Goal: Transaction & Acquisition: Download file/media

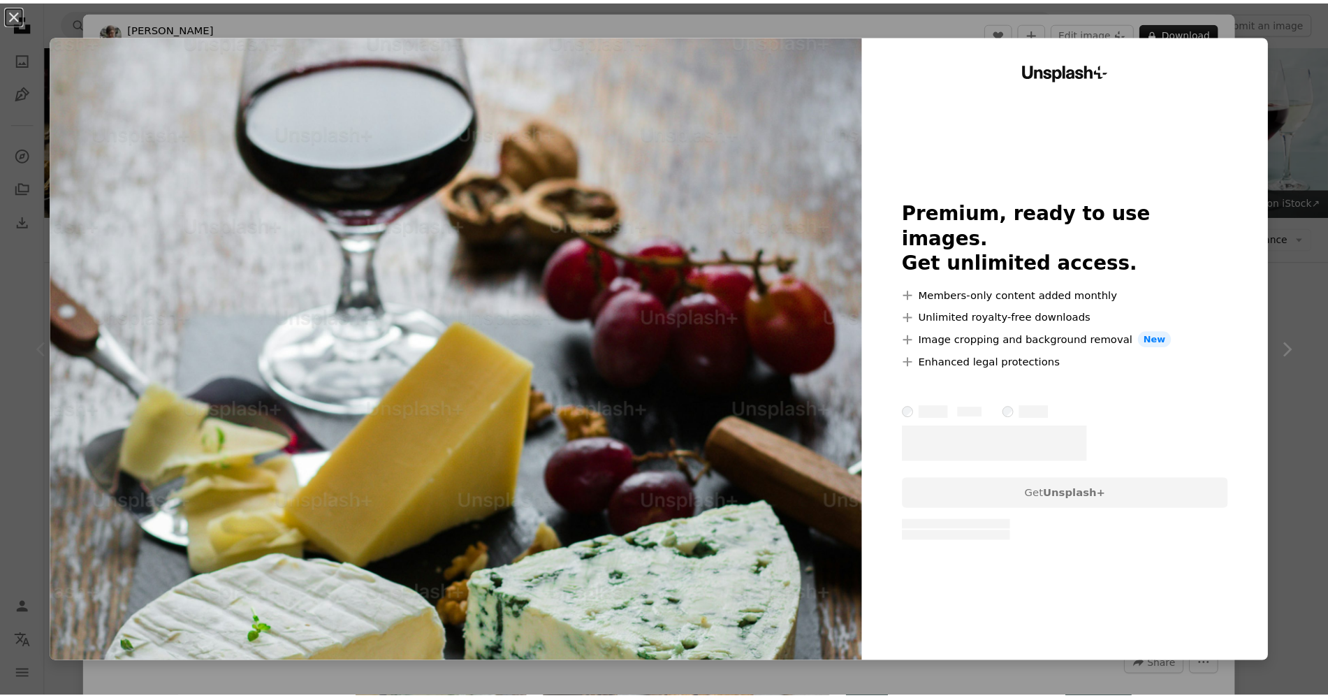
scroll to position [293, 0]
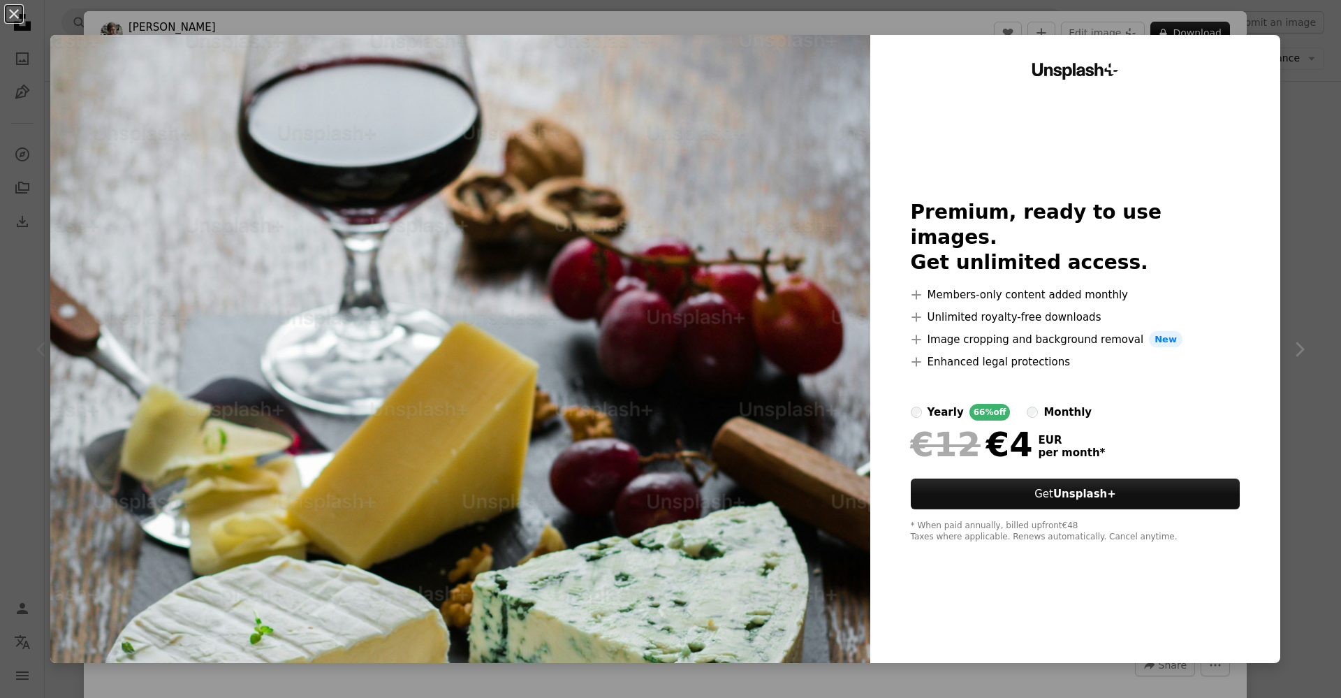
click at [1313, 242] on div "An X shape Unsplash+ Premium, ready to use images. Get unlimited access. A plus…" at bounding box center [670, 349] width 1341 height 698
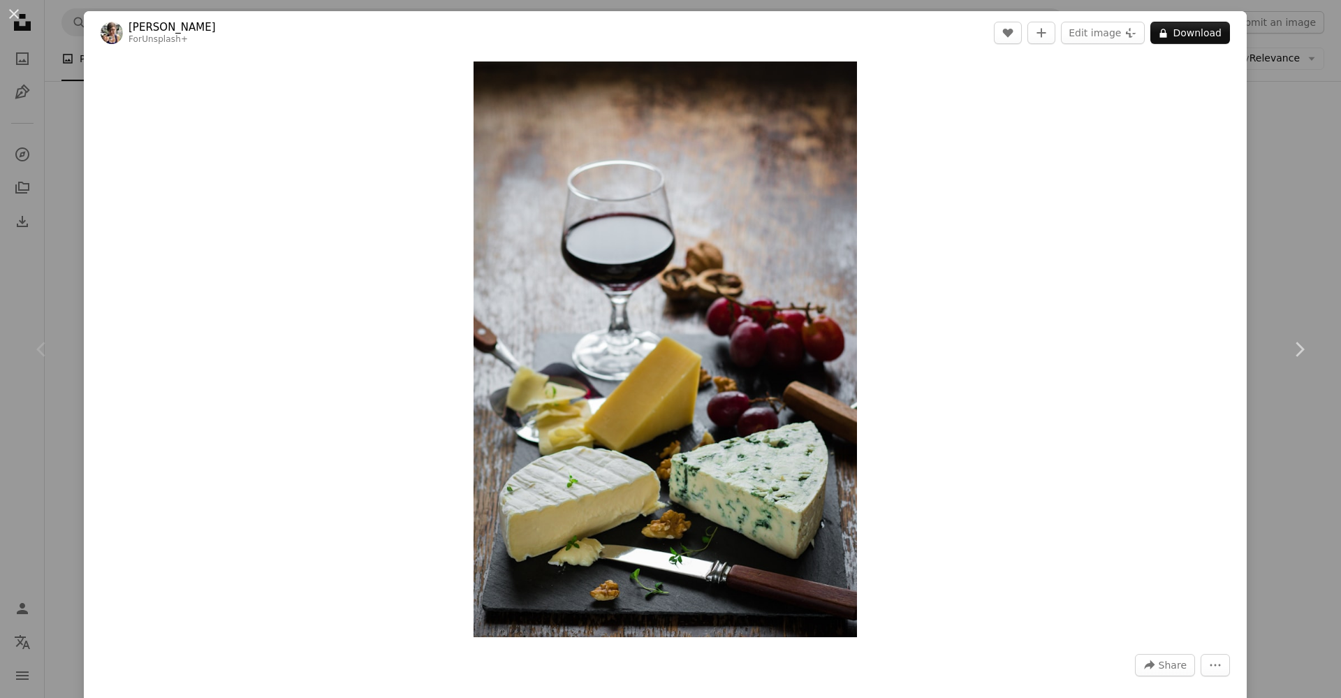
click at [1313, 242] on div "An X shape Chevron left Chevron right [PERSON_NAME] For Unsplash+ A heart A plu…" at bounding box center [670, 349] width 1341 height 698
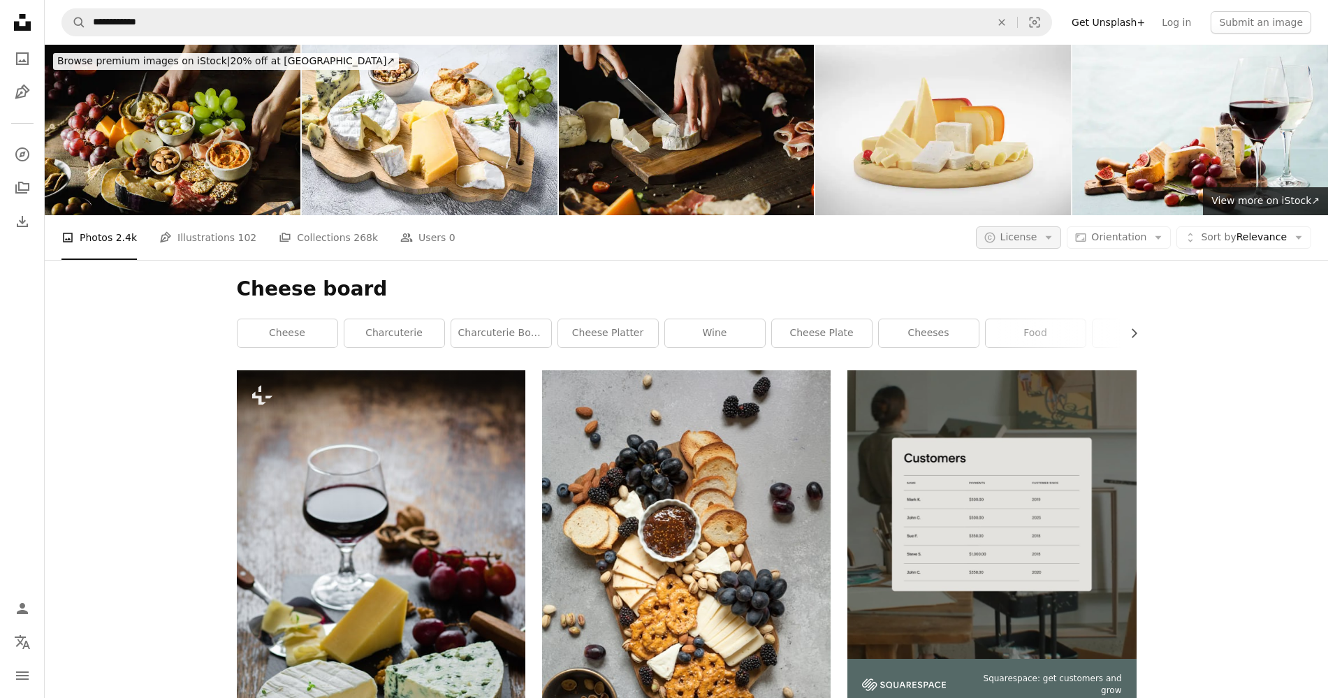
click at [1049, 238] on button "A copyright icon © License Arrow down" at bounding box center [1019, 237] width 86 height 22
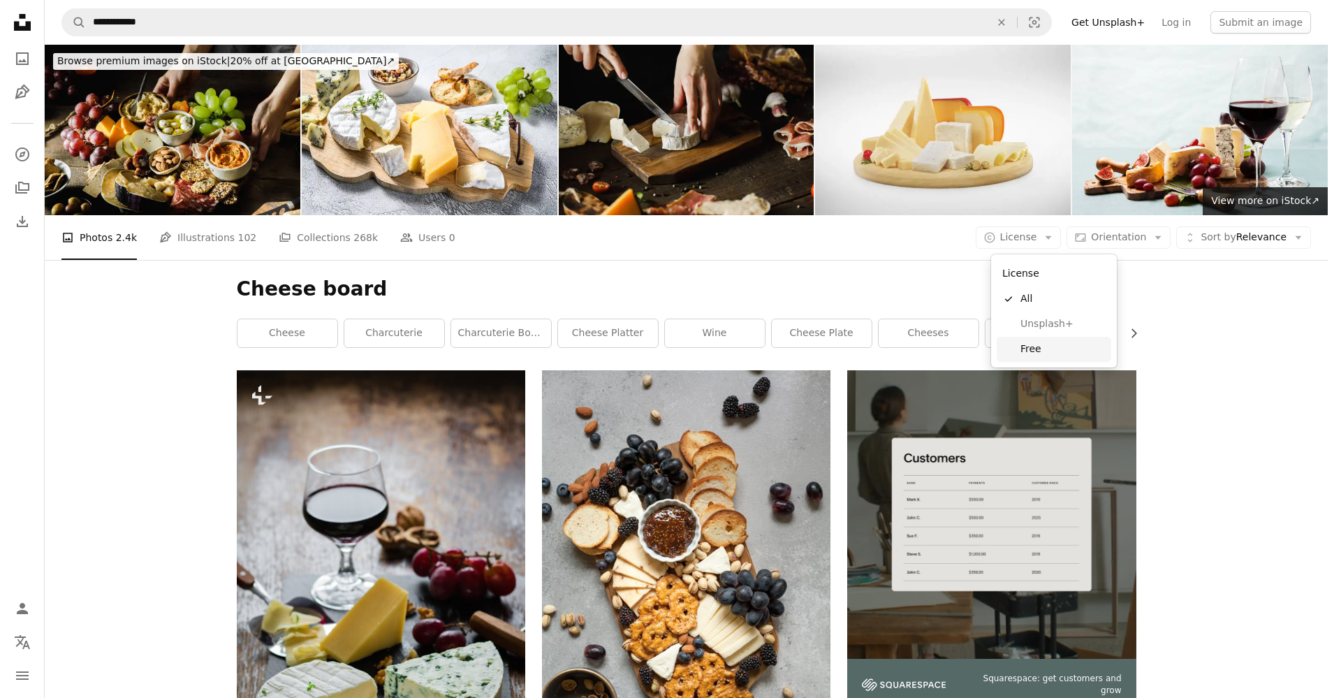
click at [1047, 346] on span "Free" at bounding box center [1063, 349] width 85 height 14
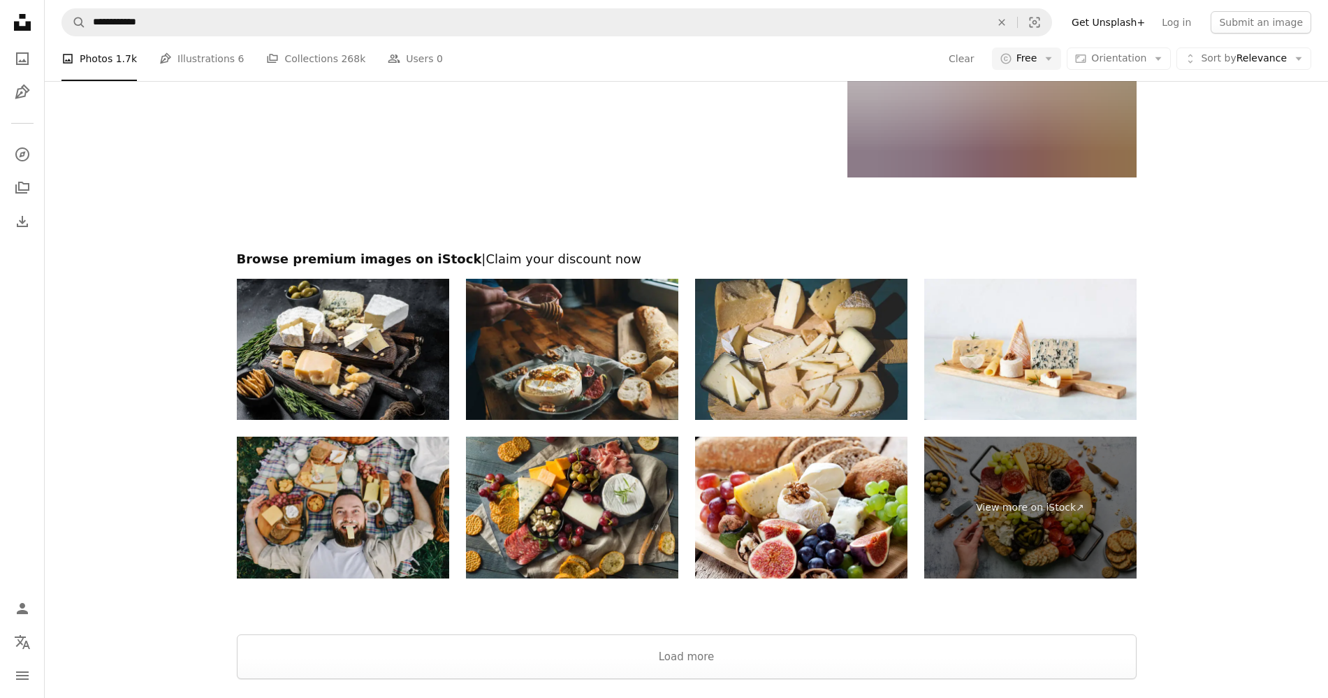
scroll to position [2839, 0]
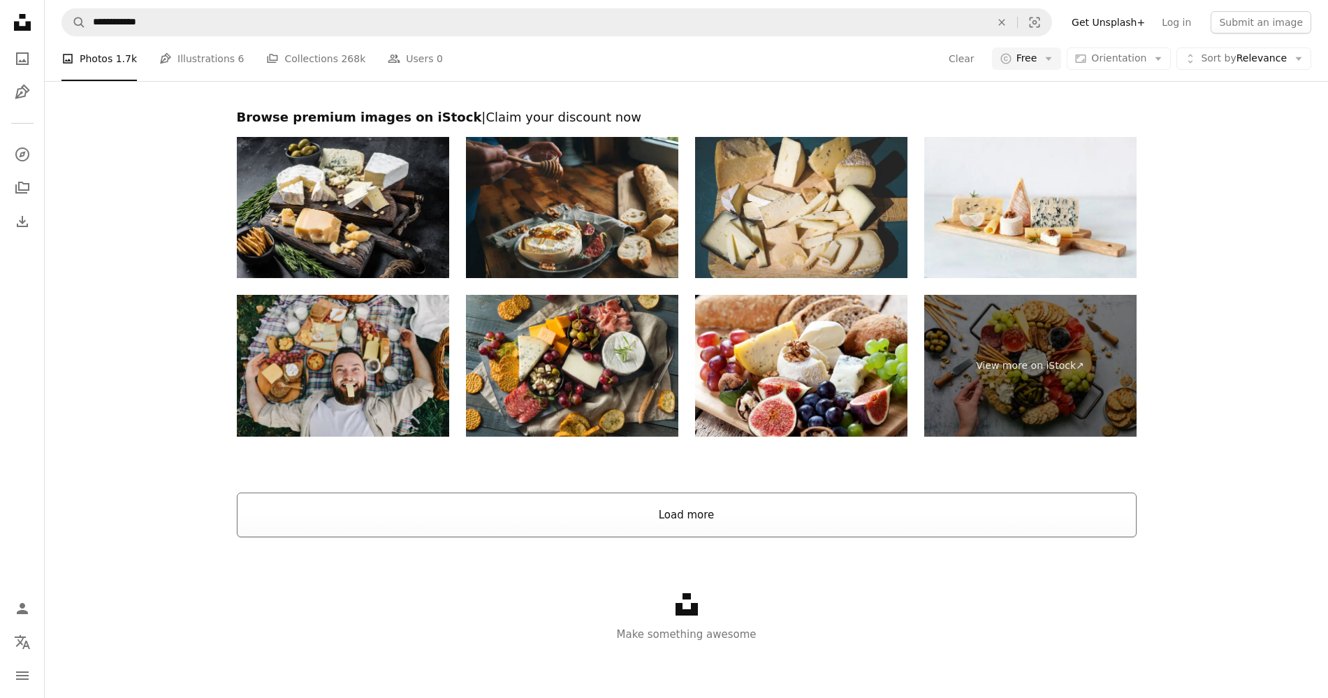
click at [767, 528] on button "Load more" at bounding box center [687, 515] width 900 height 45
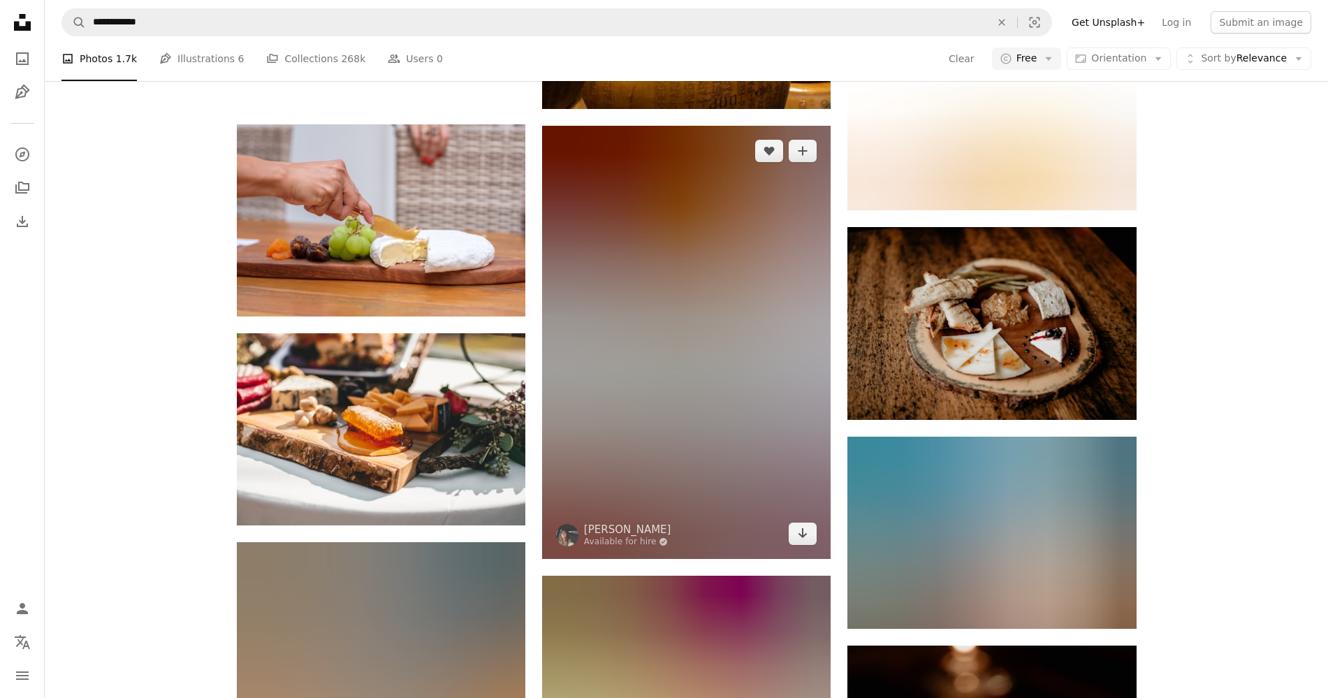
scroll to position [5808, 0]
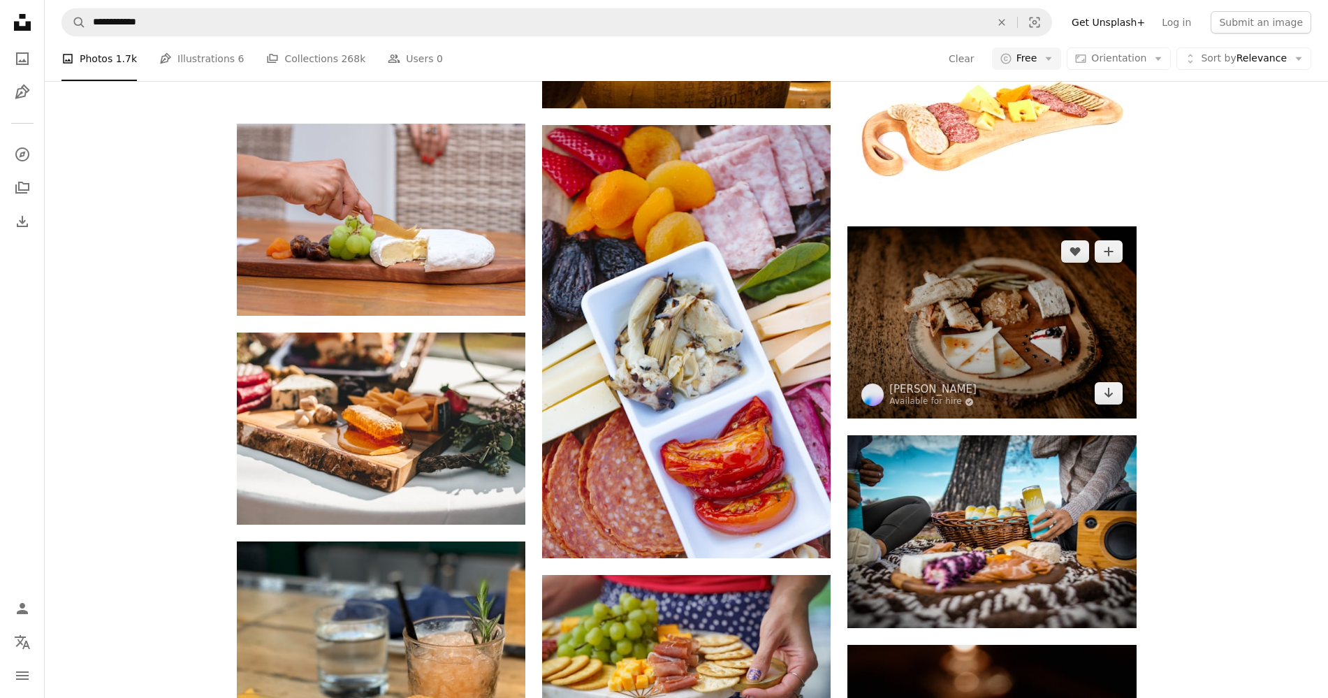
click at [1041, 300] on img at bounding box center [991, 322] width 289 height 192
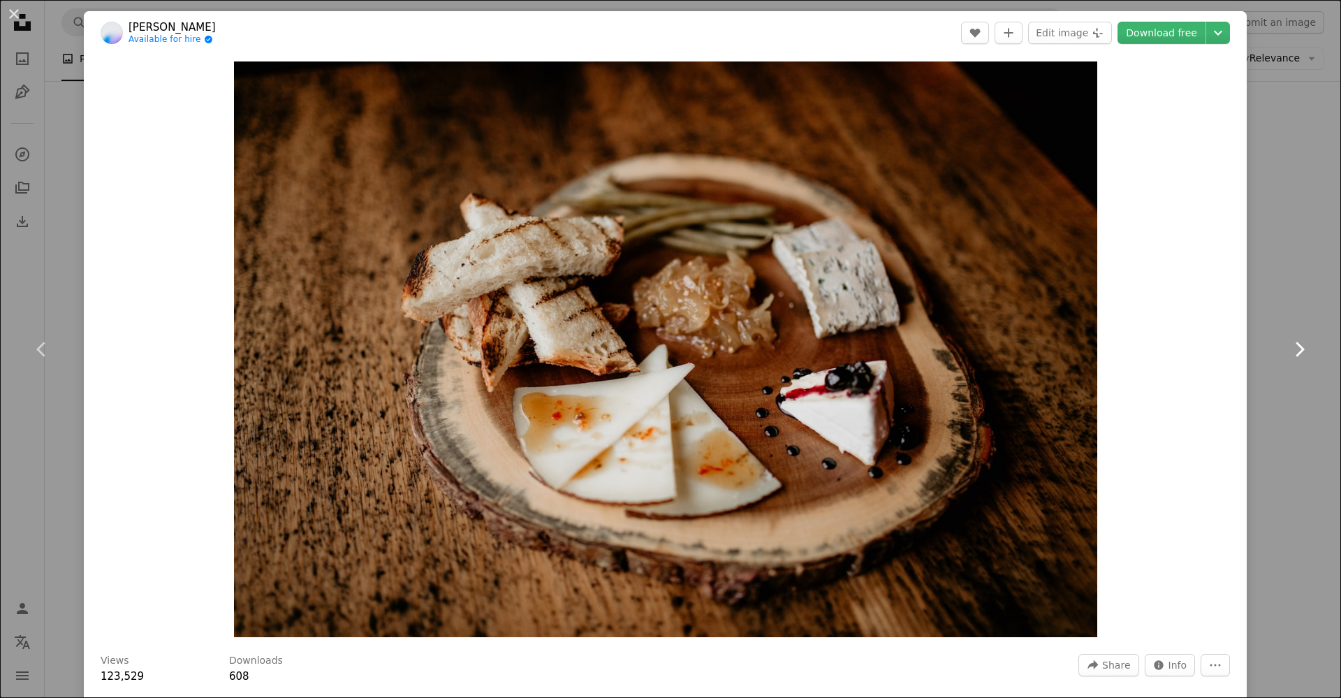
click at [1272, 354] on link "Chevron right" at bounding box center [1300, 349] width 84 height 134
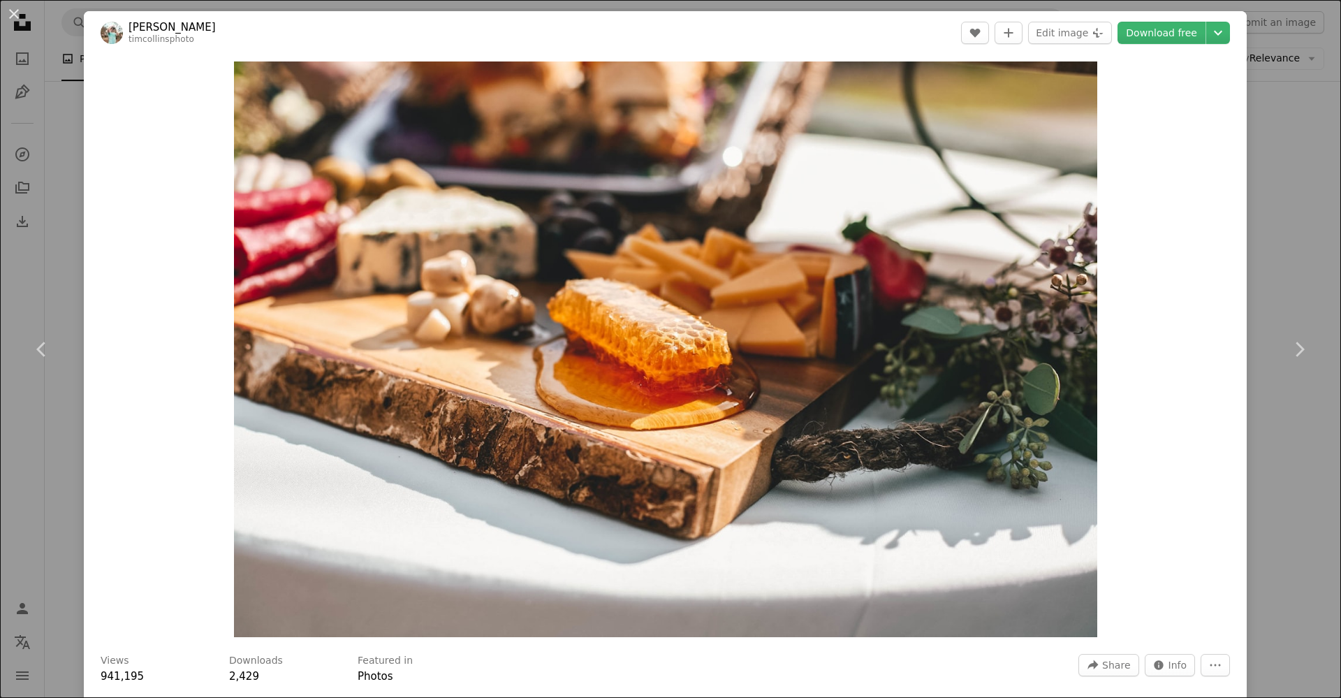
click at [1243, 36] on div "An X shape Chevron left Chevron right [PERSON_NAME] timcollinsphoto A heart A p…" at bounding box center [670, 349] width 1341 height 698
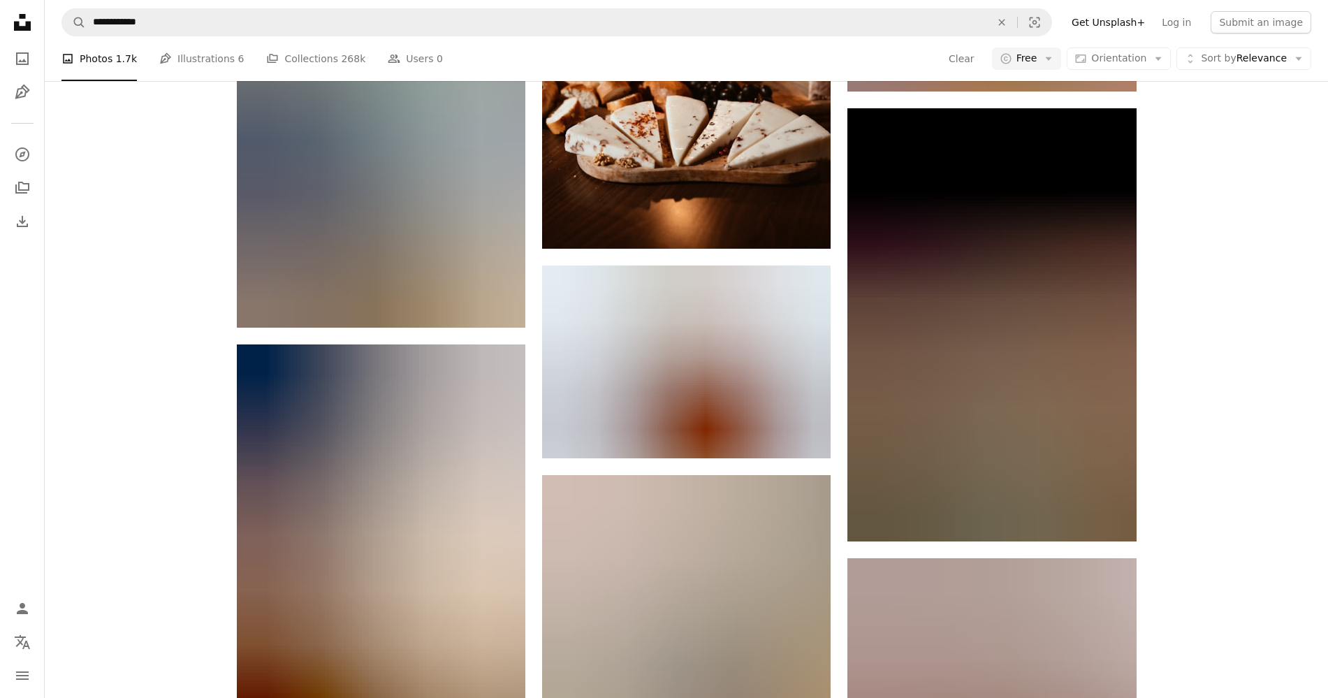
scroll to position [4105, 0]
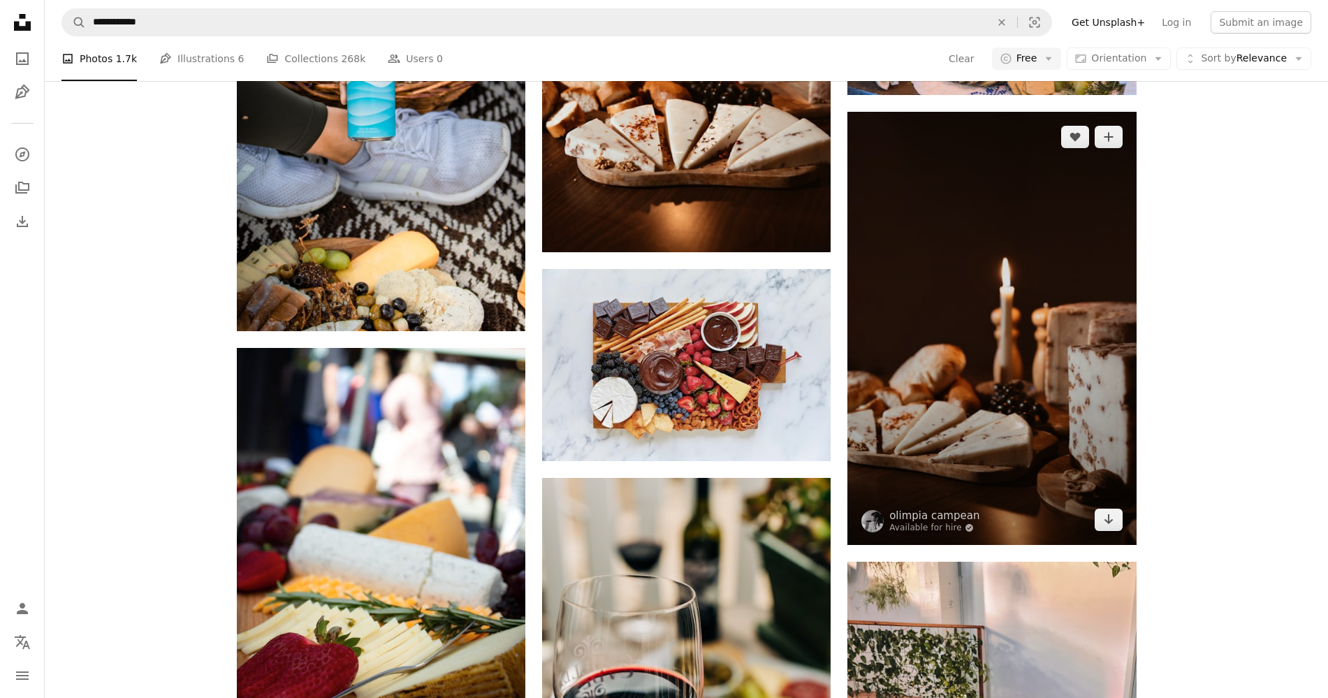
click at [942, 191] on img at bounding box center [991, 328] width 289 height 433
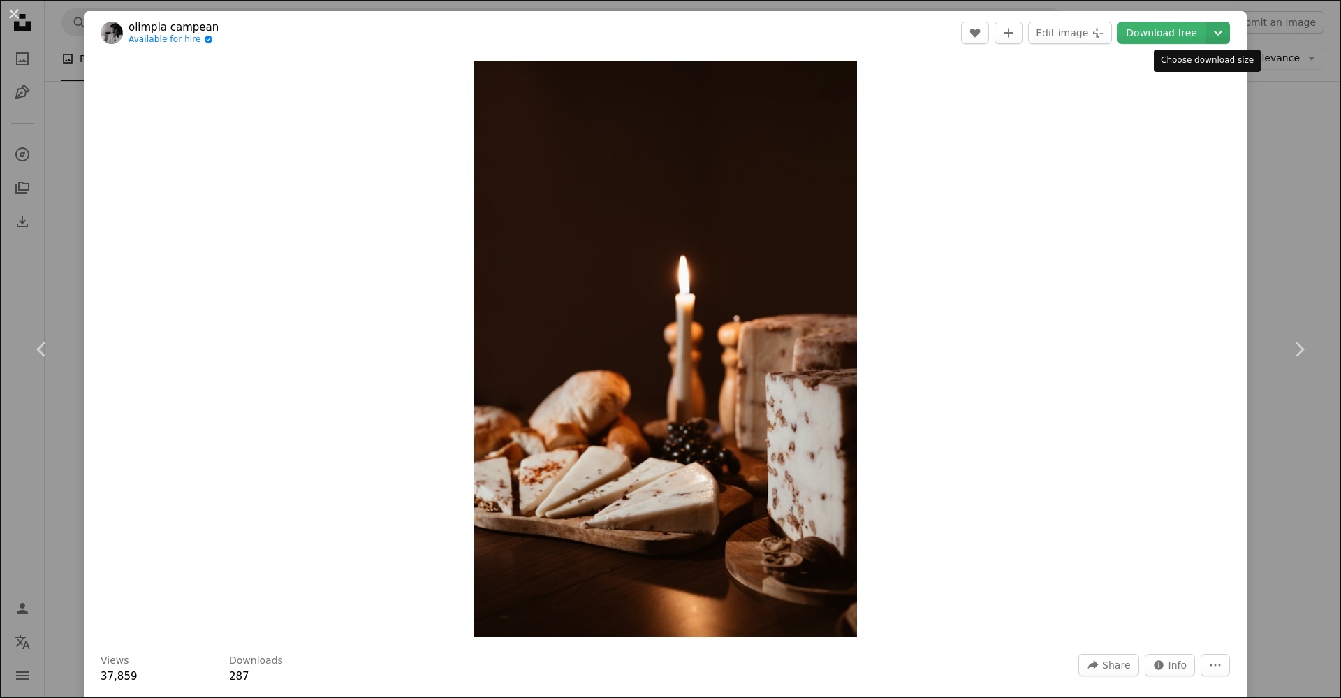
click at [1207, 31] on icon "Chevron down" at bounding box center [1218, 32] width 22 height 17
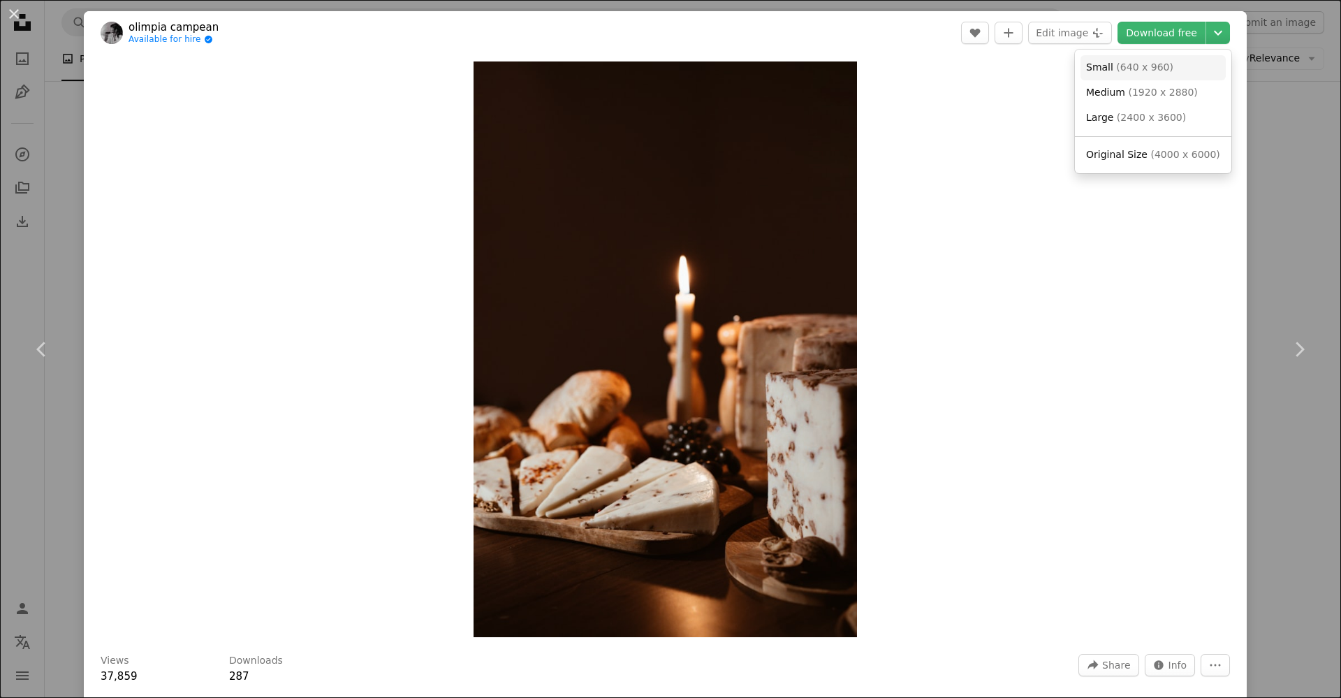
click at [1132, 68] on span "( 640 x 960 )" at bounding box center [1144, 66] width 57 height 11
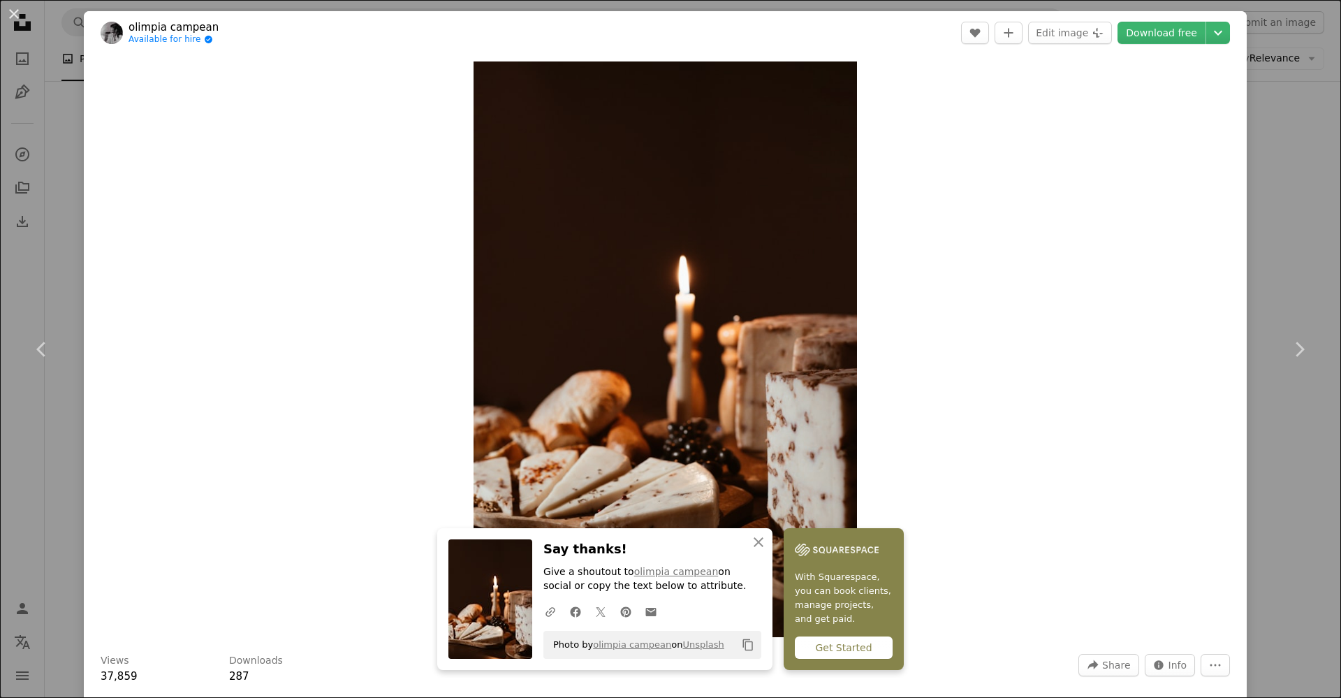
click at [1040, 224] on div "Zoom in" at bounding box center [665, 349] width 1163 height 590
click at [1207, 23] on button "Chevron down" at bounding box center [1219, 33] width 24 height 22
click at [1138, 149] on span "Original Size" at bounding box center [1116, 154] width 61 height 11
click at [1312, 401] on link "Chevron right" at bounding box center [1300, 349] width 84 height 134
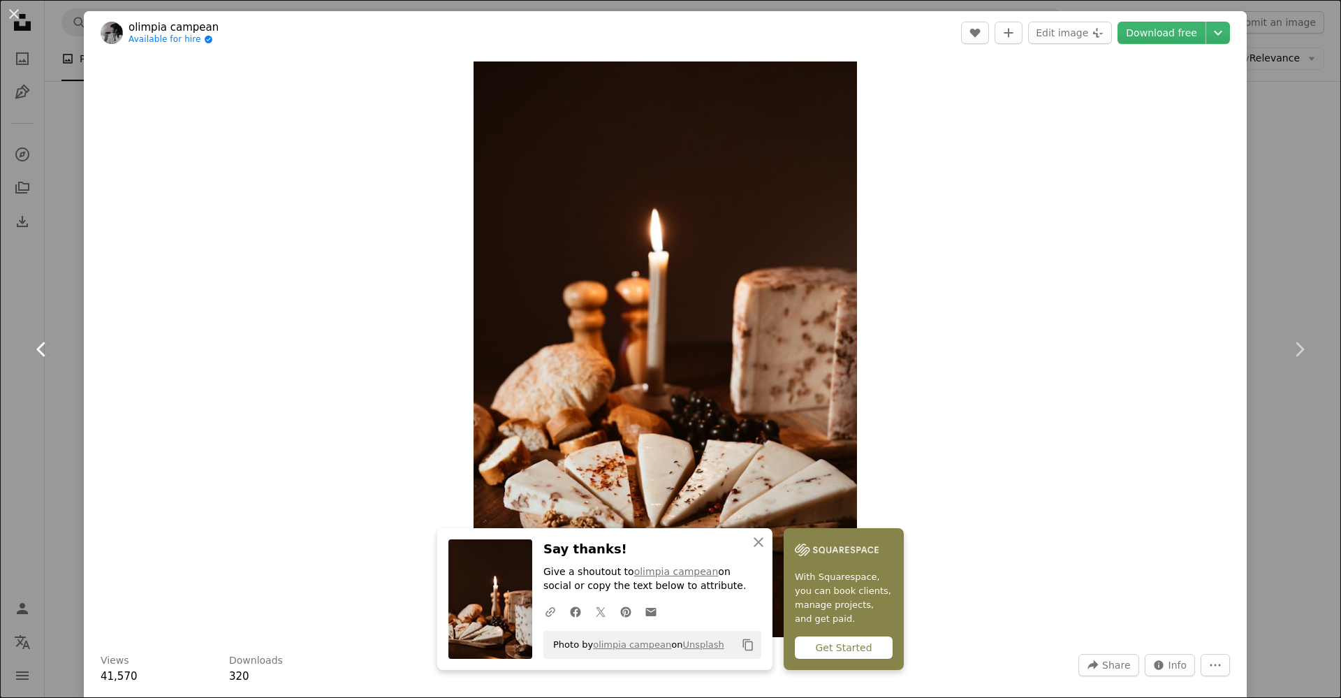
click at [34, 344] on icon "Chevron left" at bounding box center [42, 349] width 22 height 22
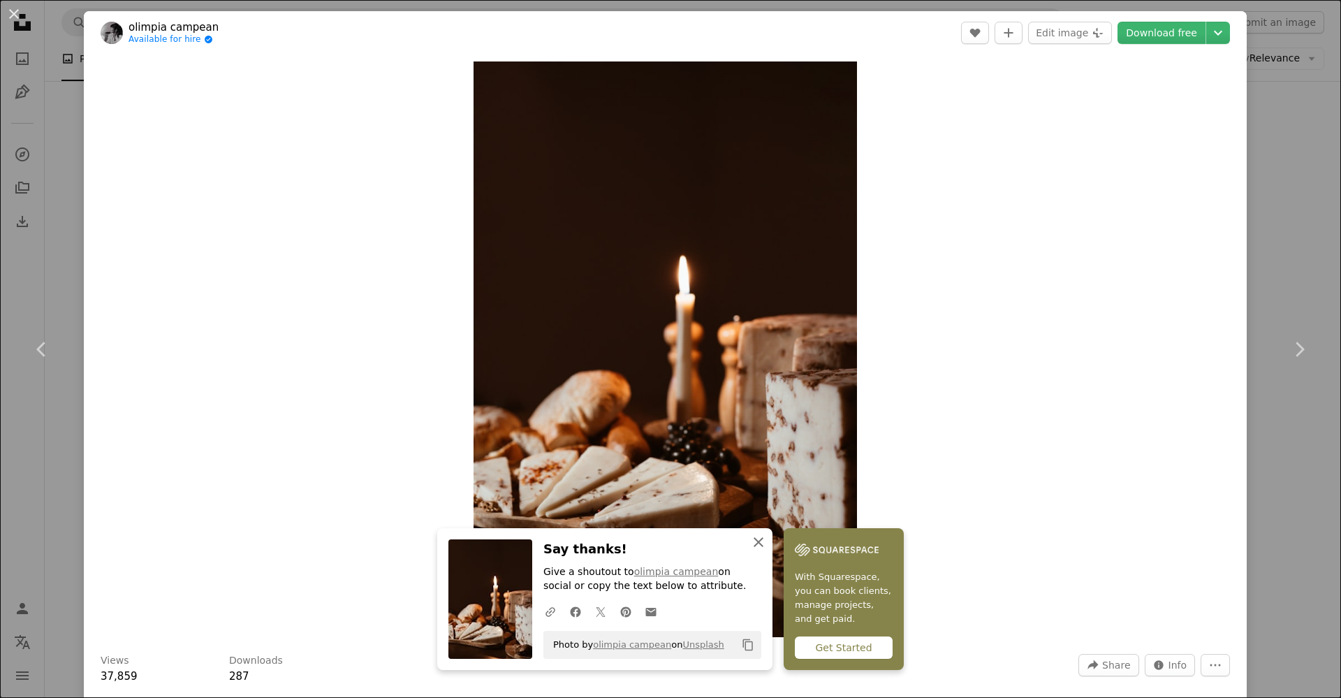
click at [750, 542] on icon "An X shape" at bounding box center [758, 542] width 17 height 17
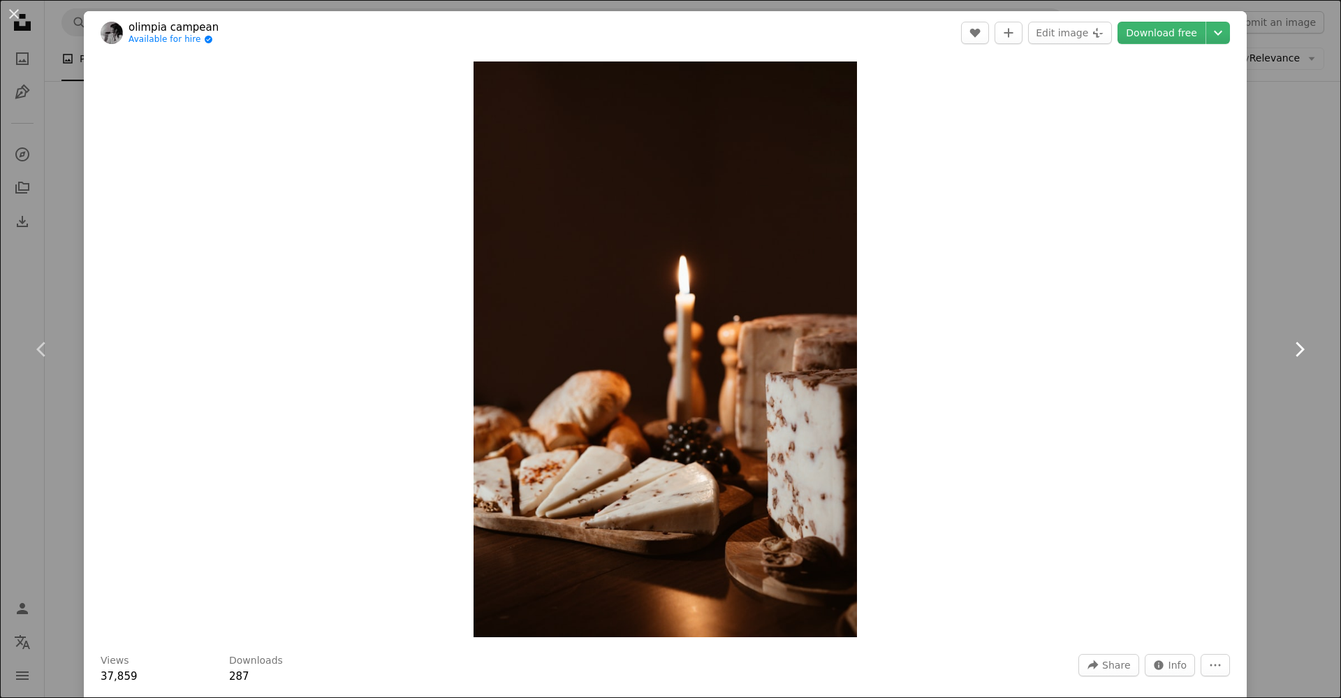
click at [1293, 352] on icon "Chevron right" at bounding box center [1299, 349] width 22 height 22
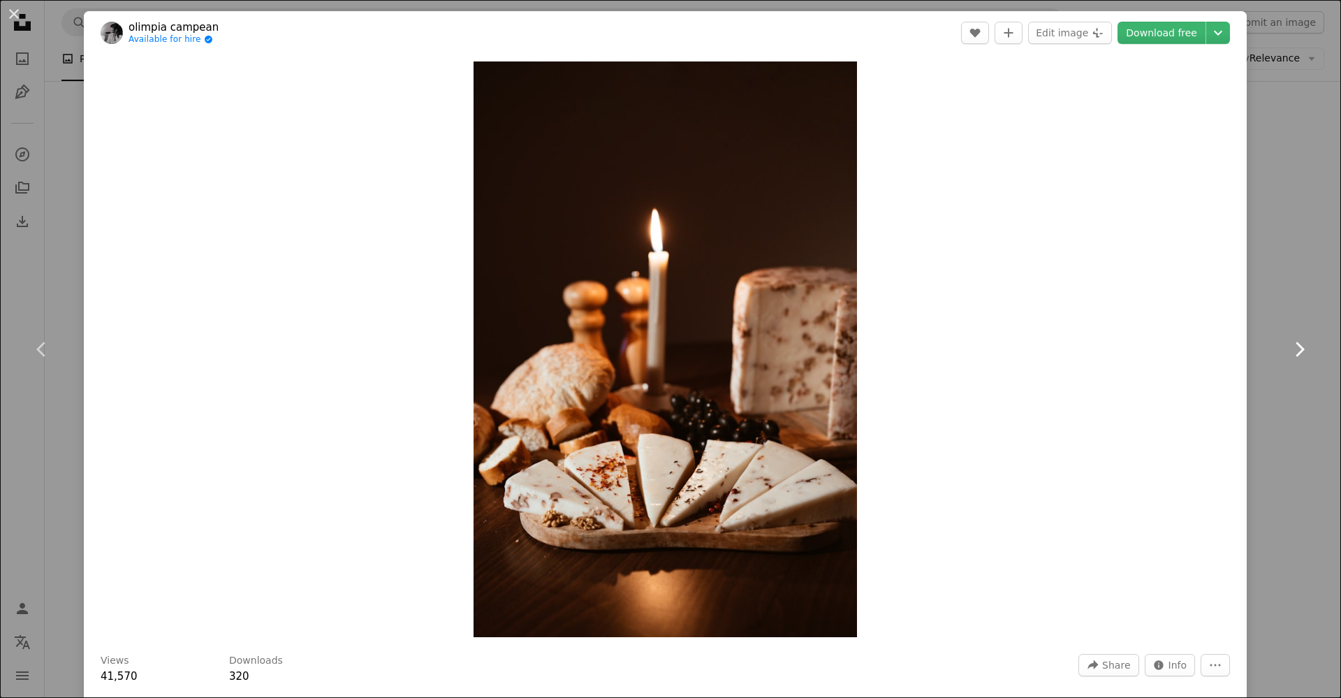
click at [1293, 352] on icon "Chevron right" at bounding box center [1299, 349] width 22 height 22
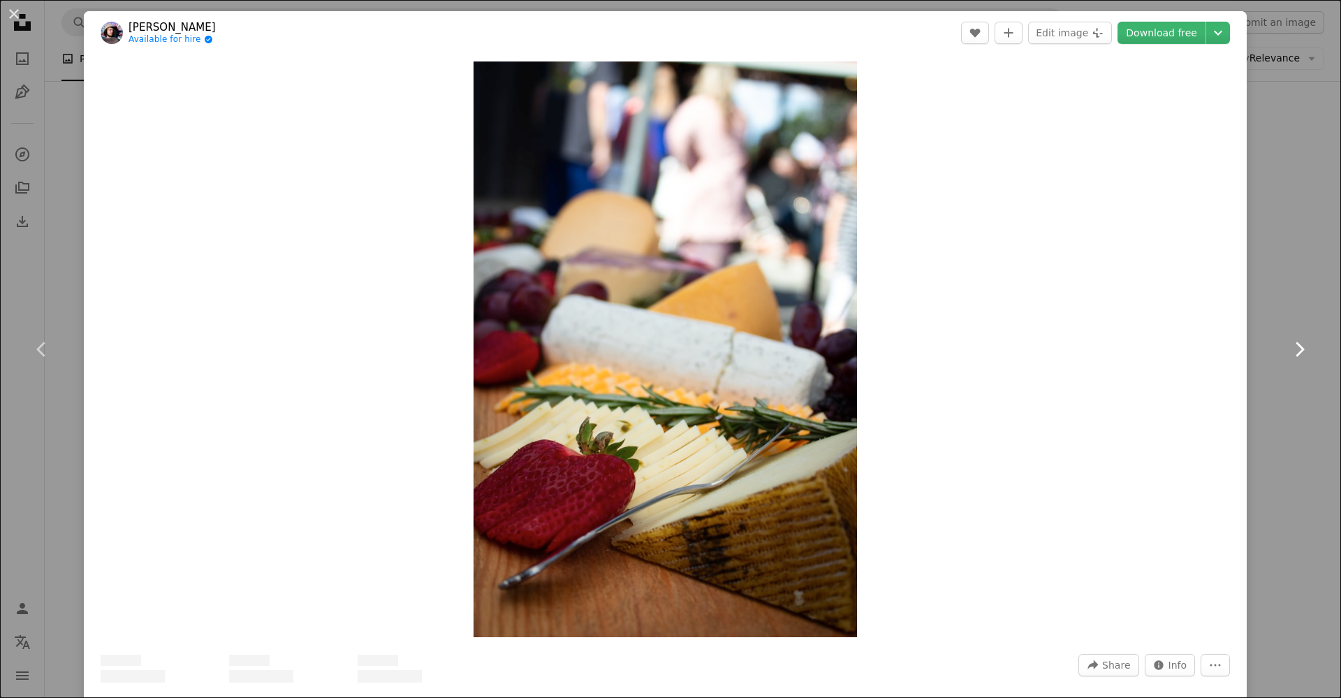
click at [1293, 352] on icon "Chevron right" at bounding box center [1299, 349] width 22 height 22
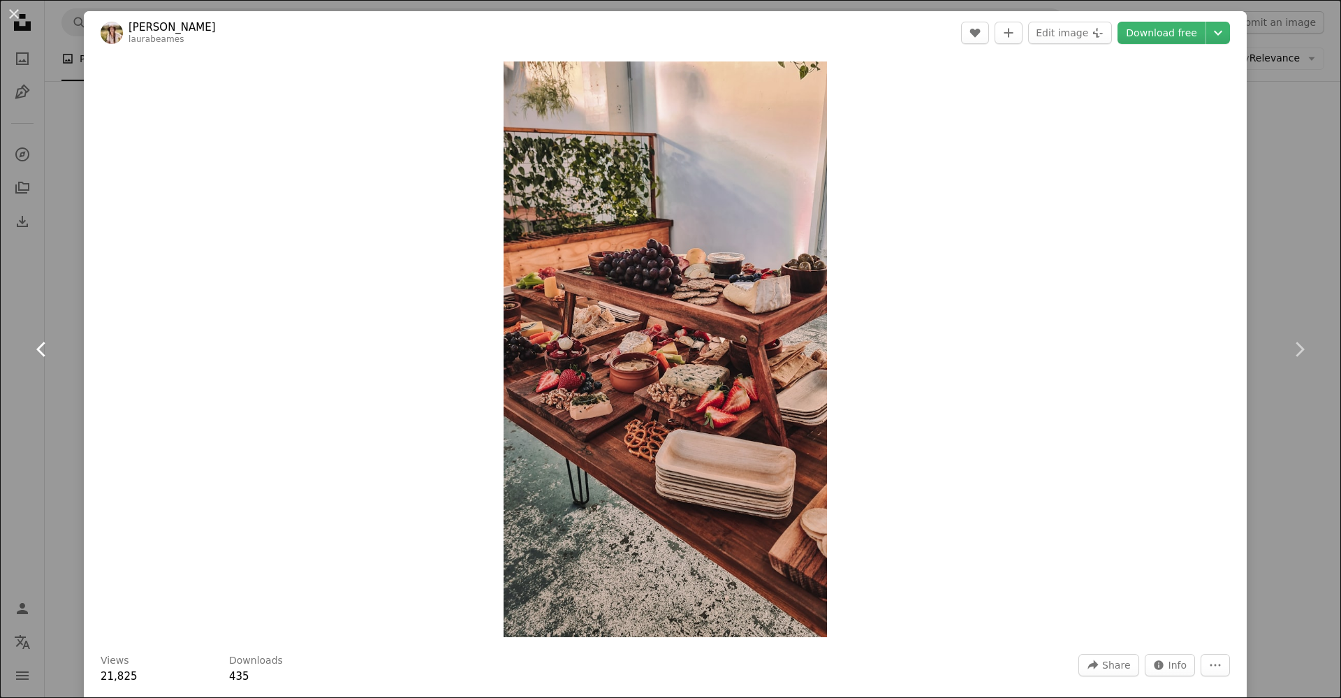
click at [42, 351] on icon "Chevron left" at bounding box center [42, 349] width 22 height 22
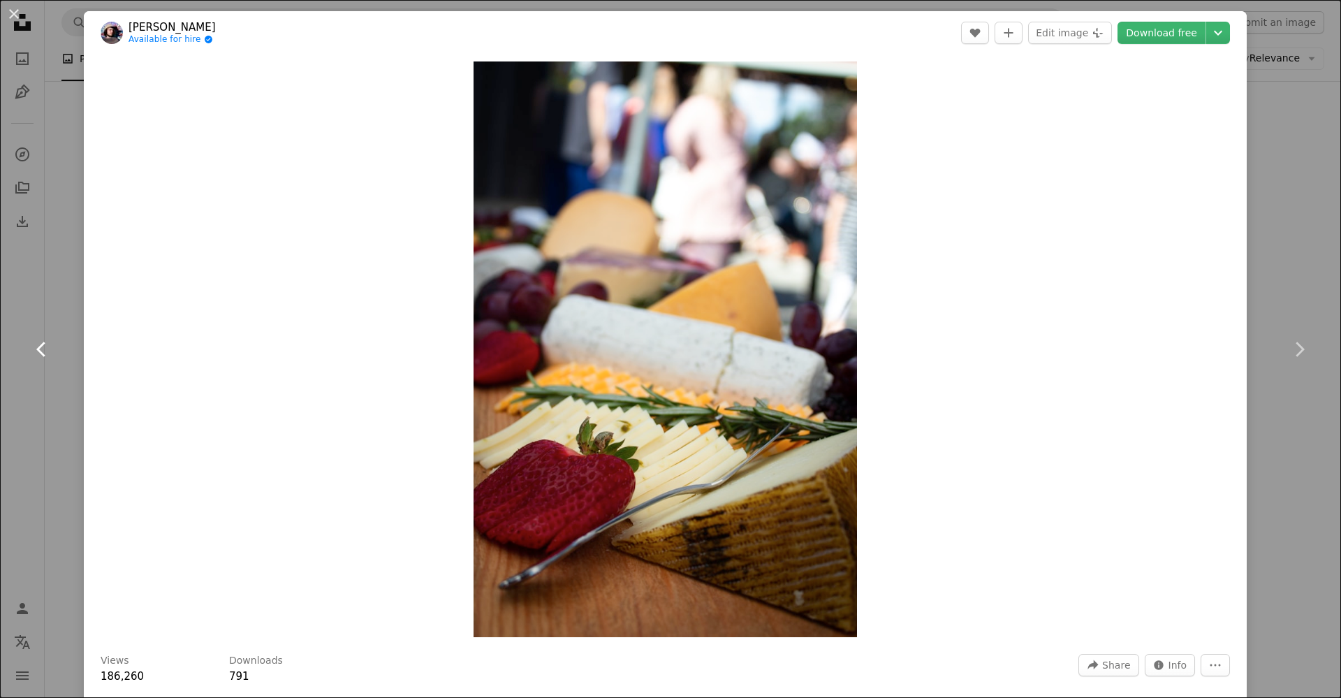
click at [42, 351] on icon "Chevron left" at bounding box center [42, 349] width 22 height 22
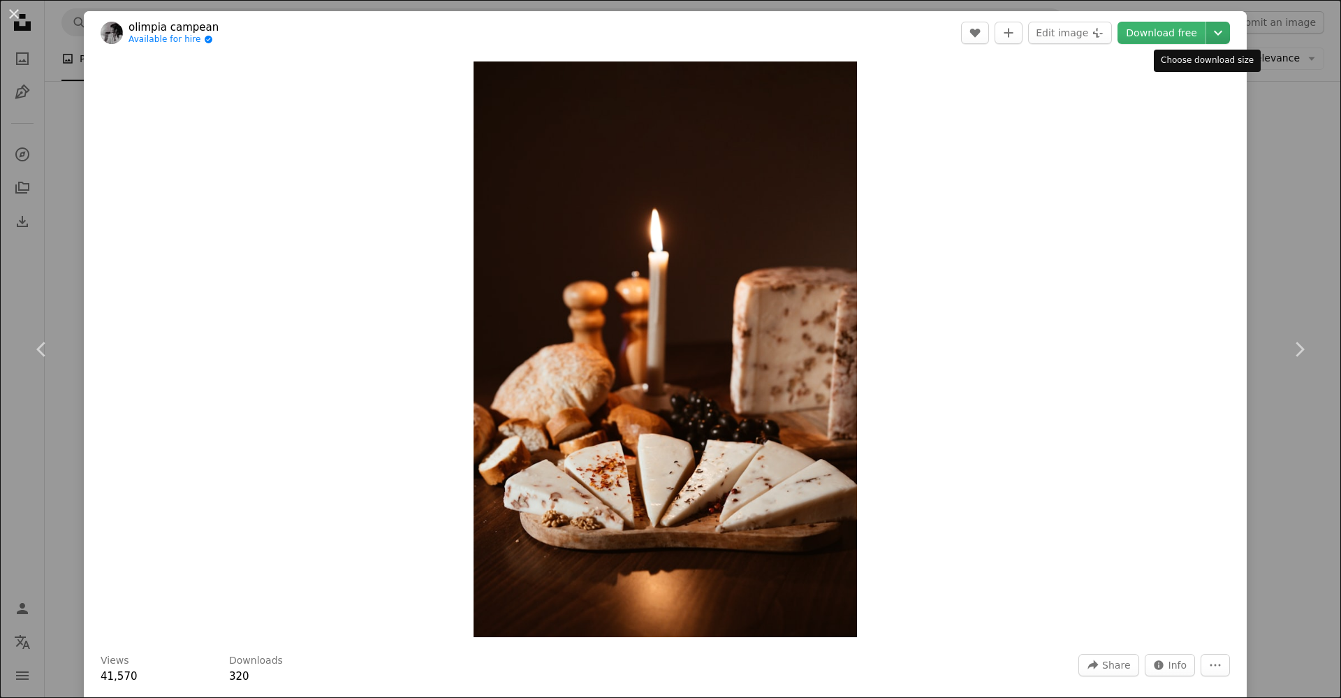
click at [1207, 29] on icon "Chevron down" at bounding box center [1218, 32] width 22 height 17
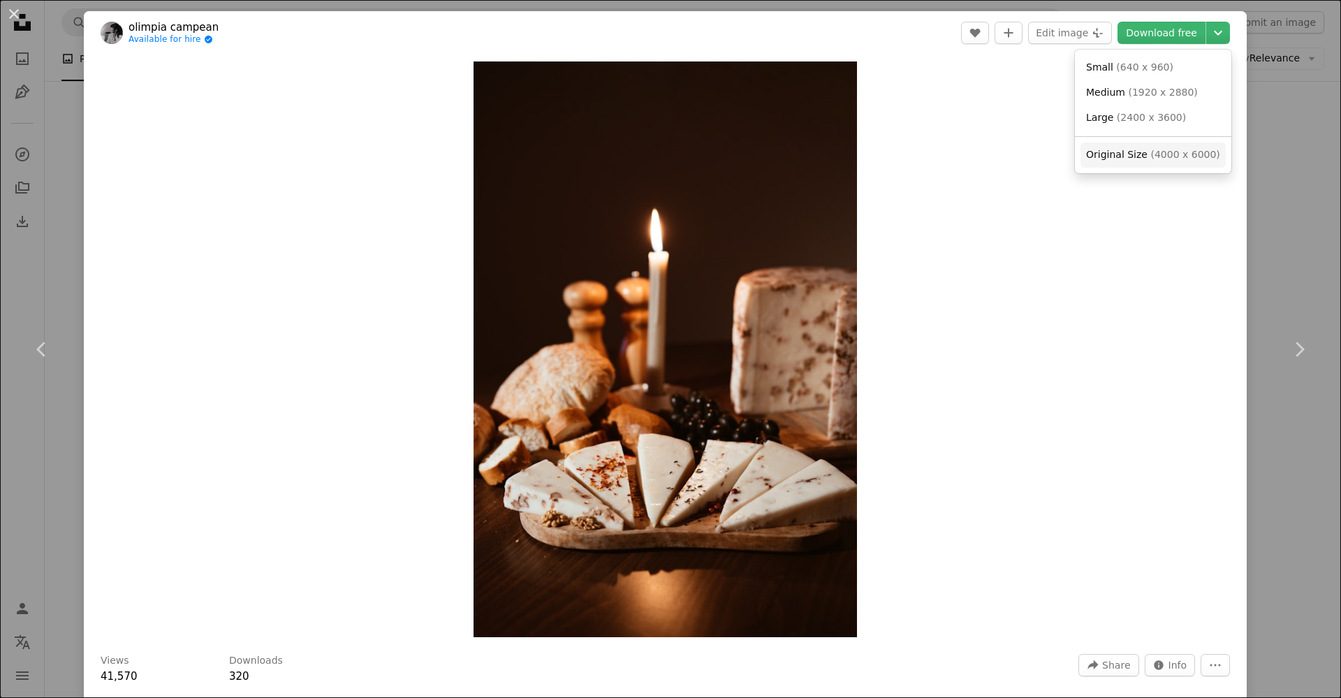
click at [1113, 153] on span "Original Size" at bounding box center [1116, 154] width 61 height 11
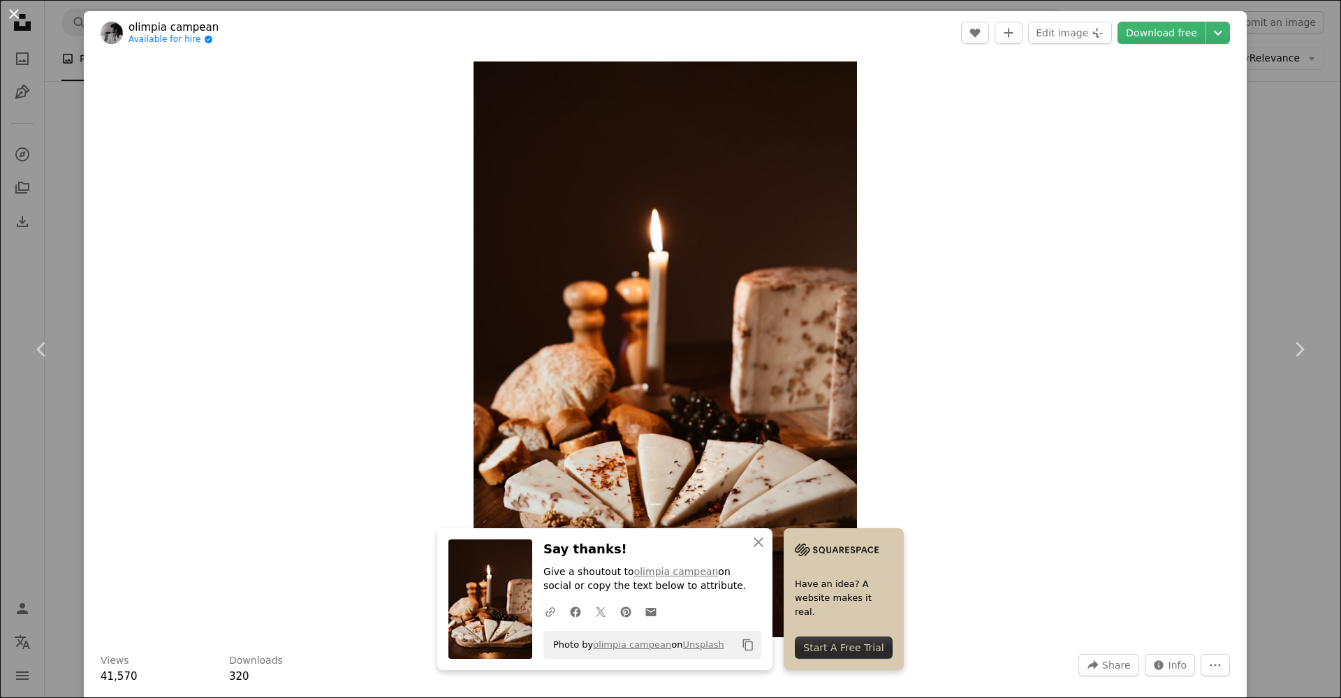
click at [14, 6] on button "An X shape" at bounding box center [14, 14] width 17 height 17
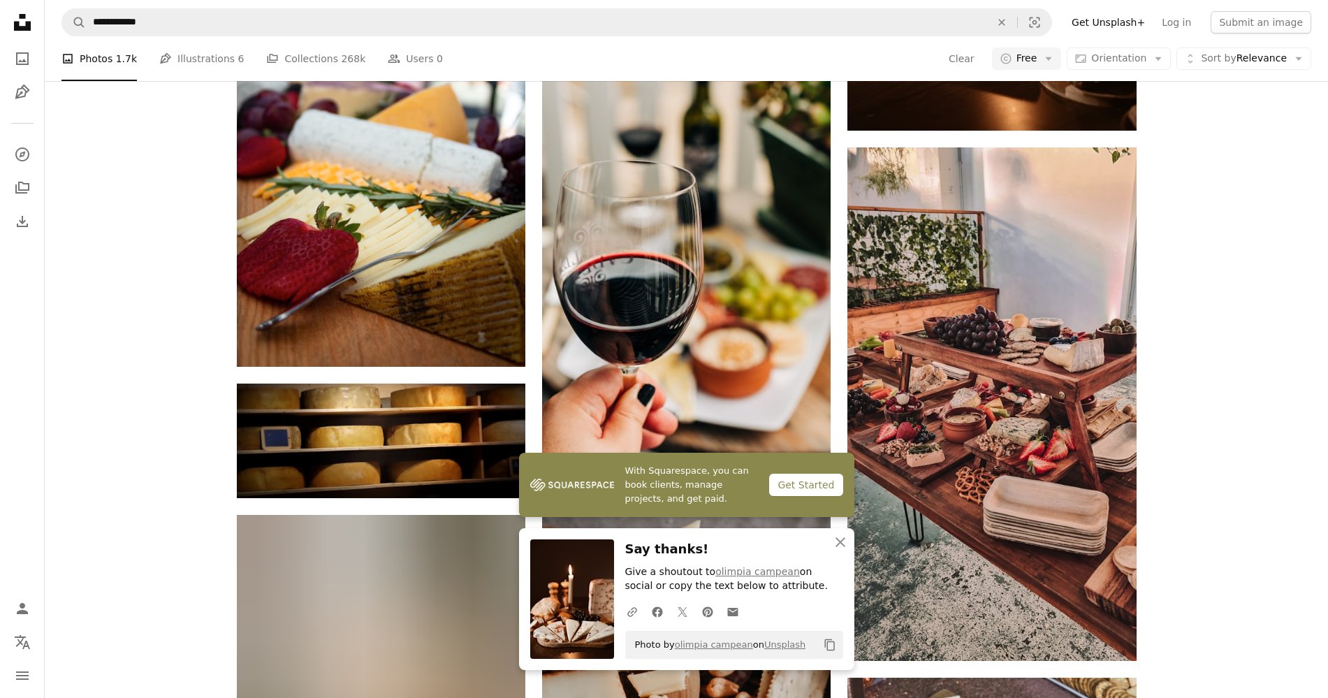
scroll to position [4716, 0]
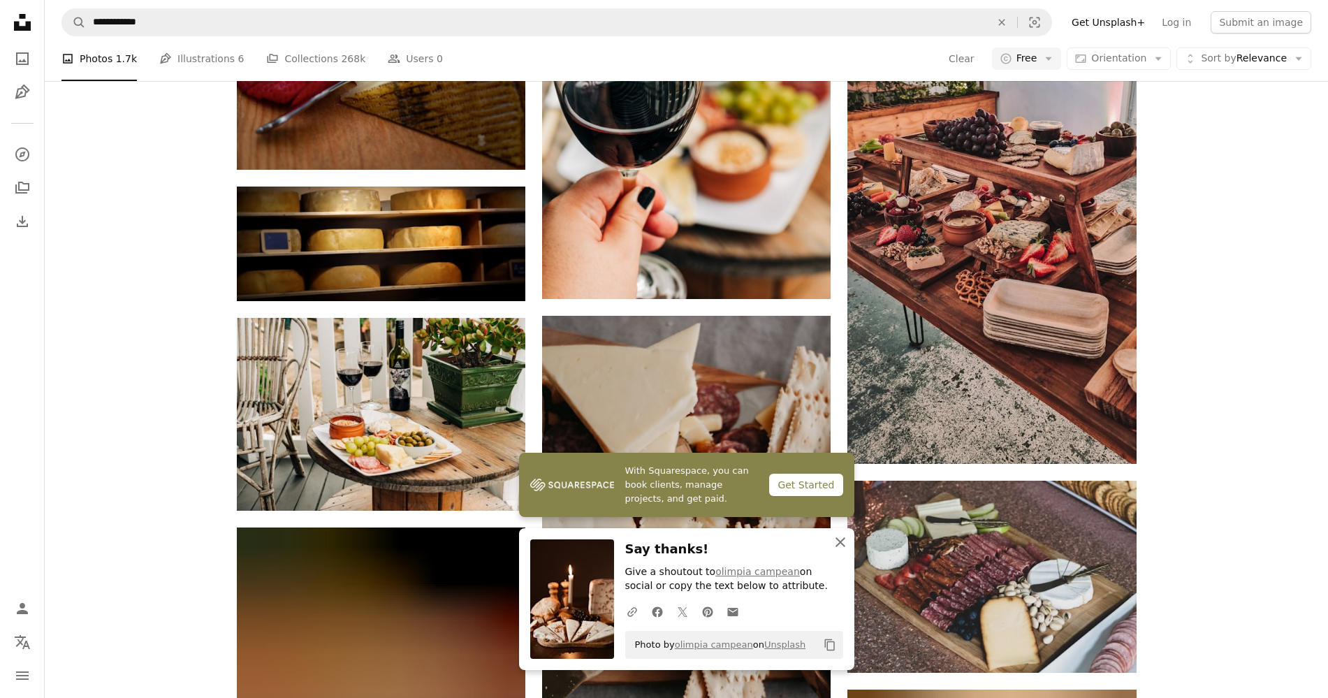
click at [832, 543] on icon "An X shape" at bounding box center [840, 542] width 17 height 17
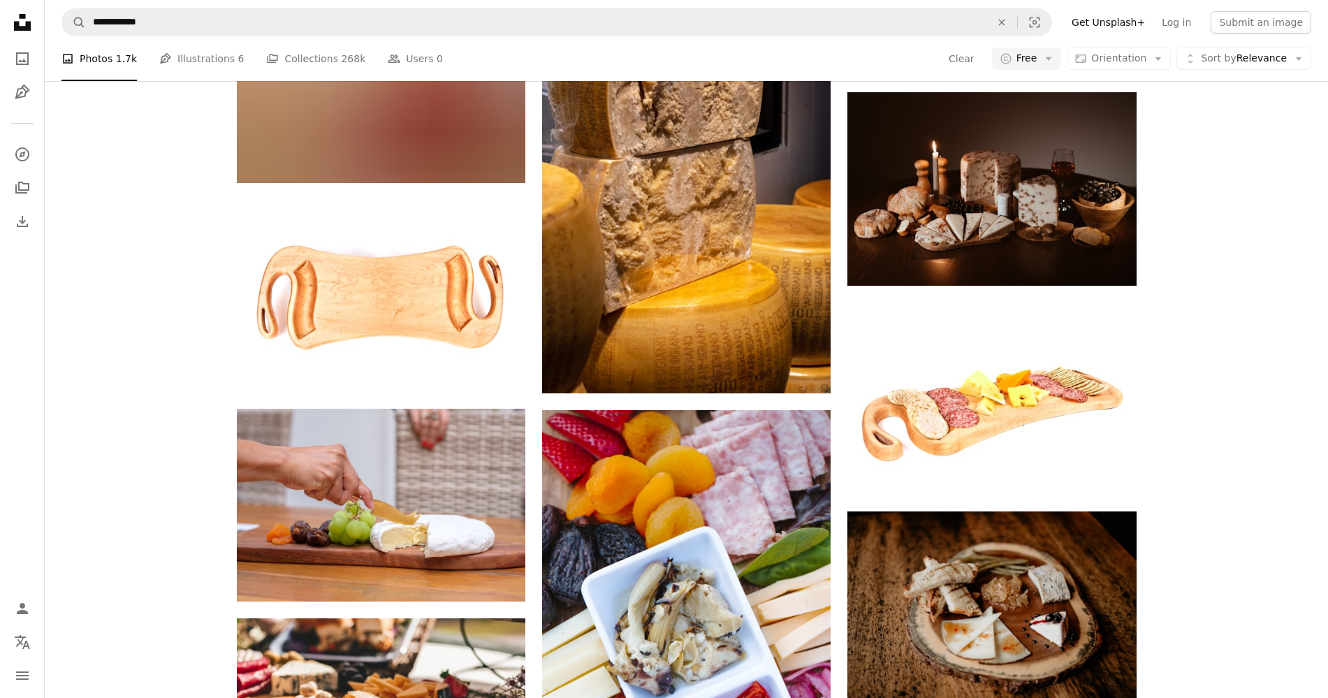
scroll to position [5502, 0]
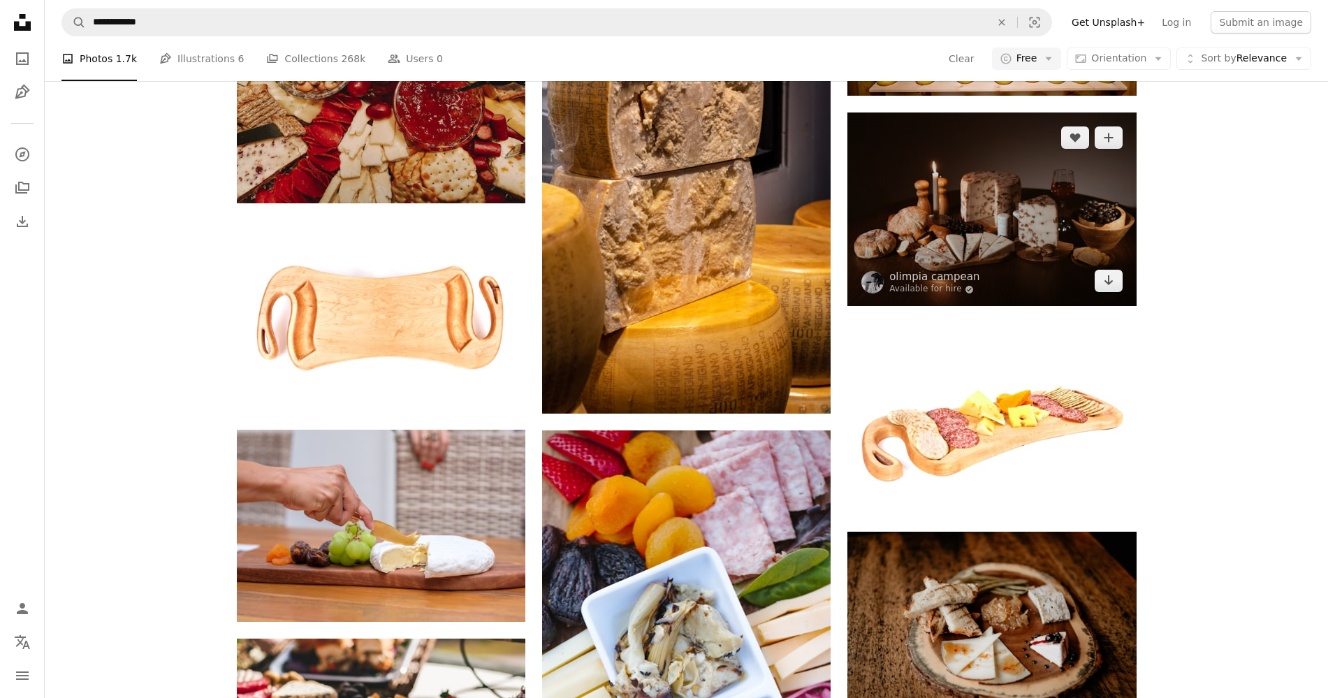
click at [1054, 208] on img at bounding box center [991, 209] width 289 height 194
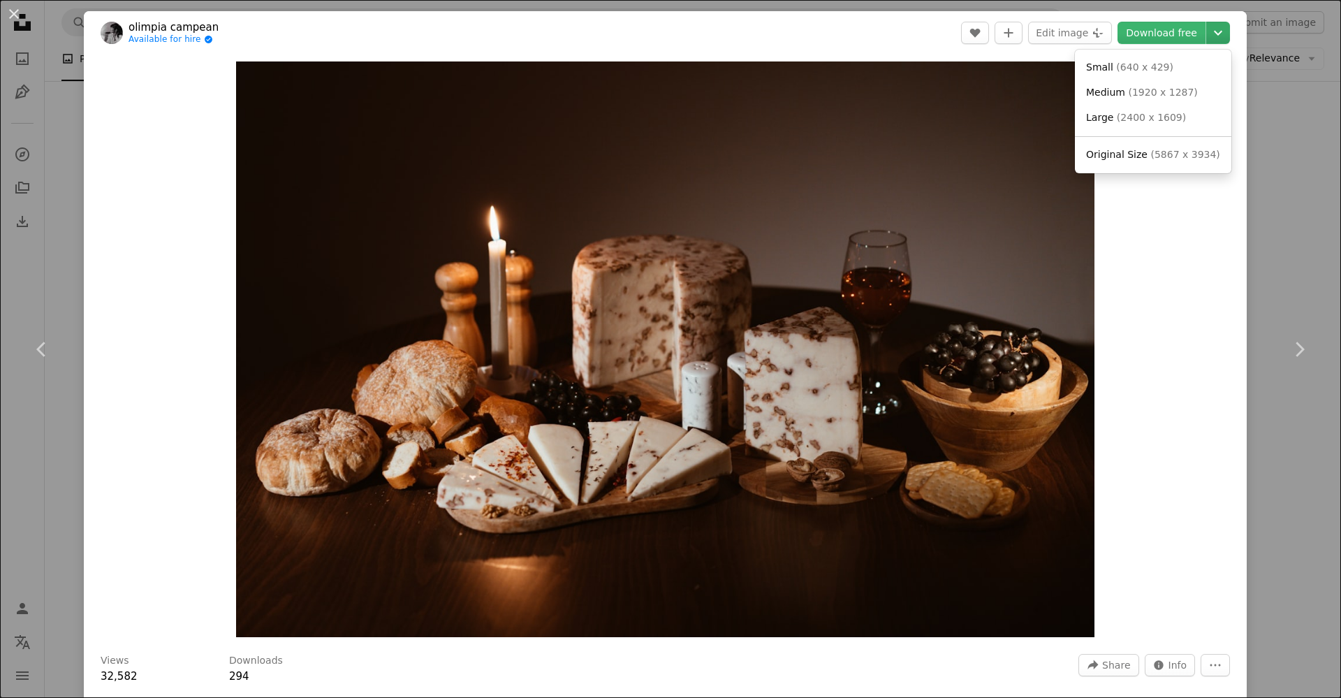
click at [1209, 30] on icon "Chevron down" at bounding box center [1218, 32] width 22 height 17
click at [1128, 156] on span "Original Size" at bounding box center [1116, 154] width 61 height 11
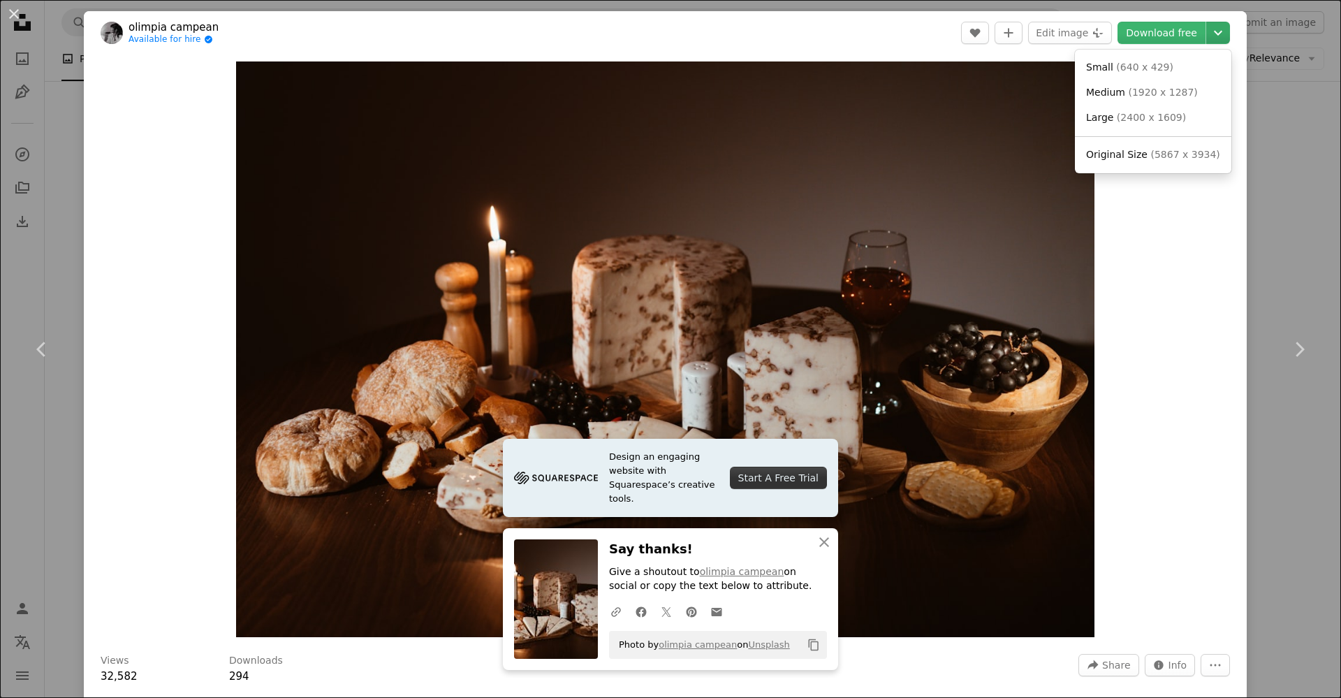
click at [1214, 33] on icon "Choose download size" at bounding box center [1218, 33] width 8 height 5
click at [1202, 231] on dialog "An X shape Chevron left Chevron right Design an engaging website with Squarespa…" at bounding box center [670, 349] width 1341 height 698
click at [1208, 27] on icon "Chevron down" at bounding box center [1218, 32] width 22 height 17
click at [1137, 64] on span "( 640 x 429 )" at bounding box center [1144, 66] width 57 height 11
click at [12, 8] on button "An X shape" at bounding box center [14, 14] width 17 height 17
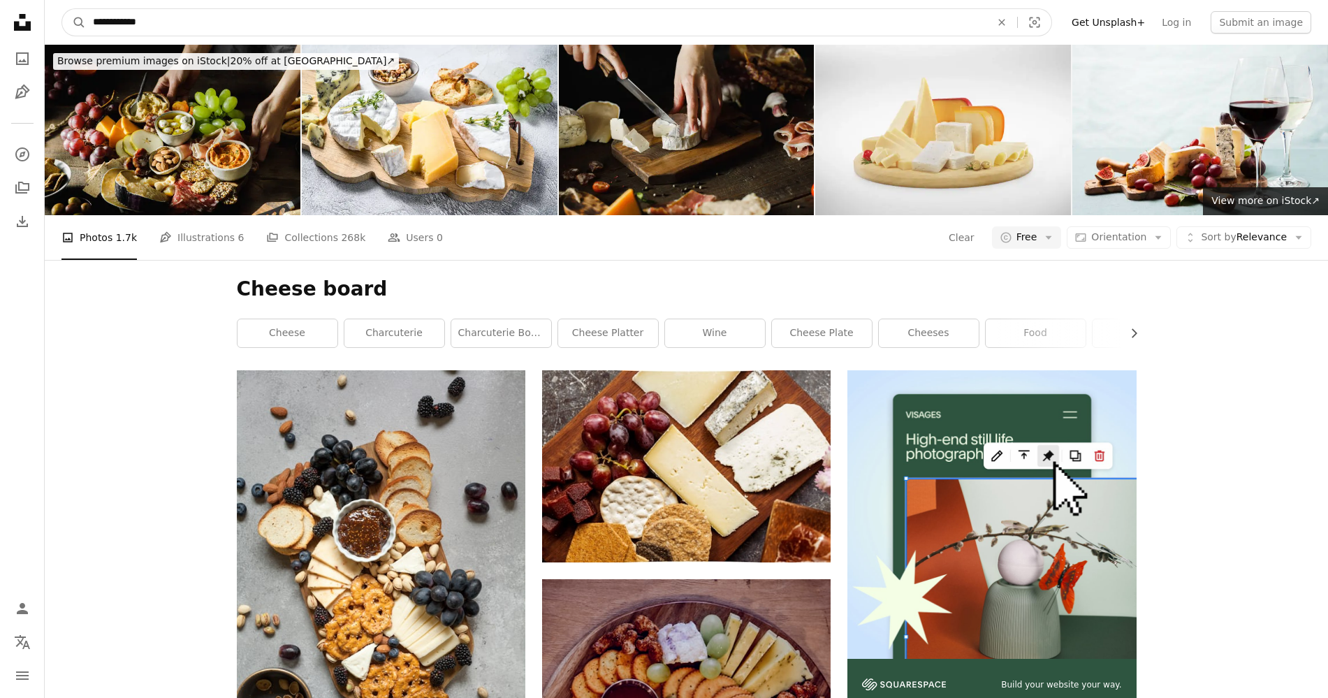
click at [172, 17] on input "**********" at bounding box center [536, 22] width 901 height 27
type input "**********"
click button "A magnifying glass" at bounding box center [74, 22] width 24 height 27
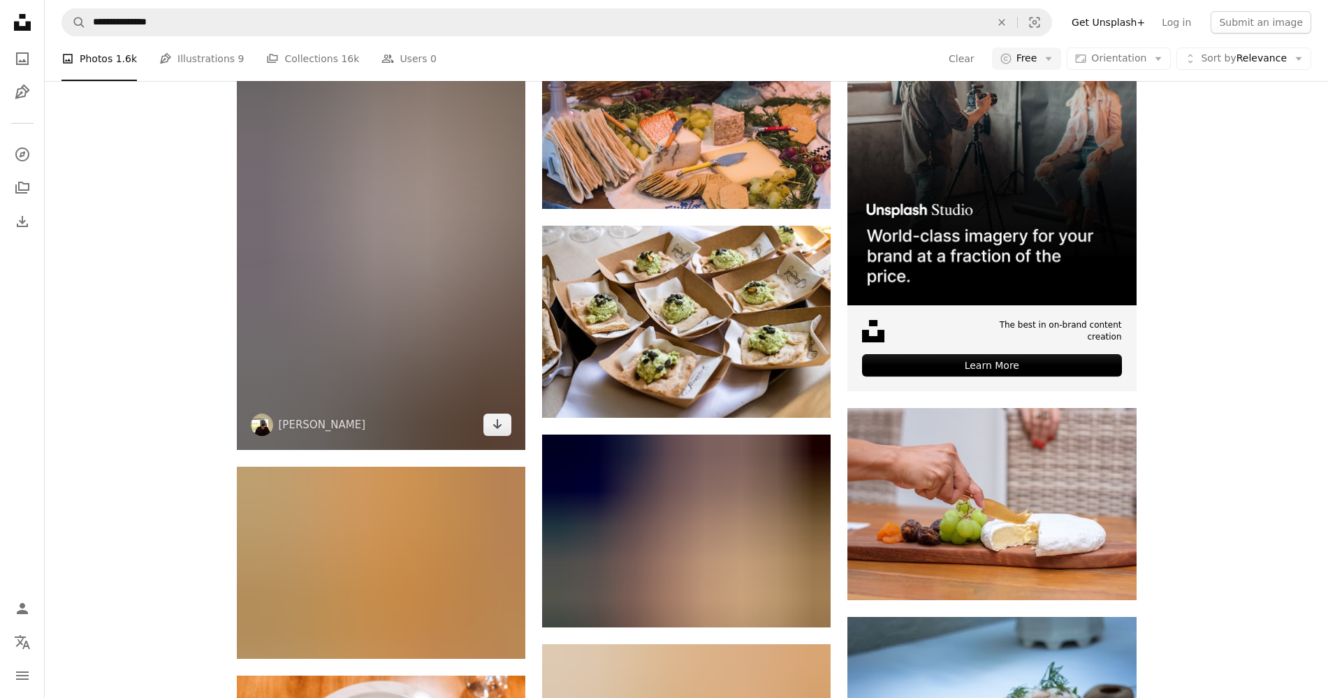
scroll to position [262, 0]
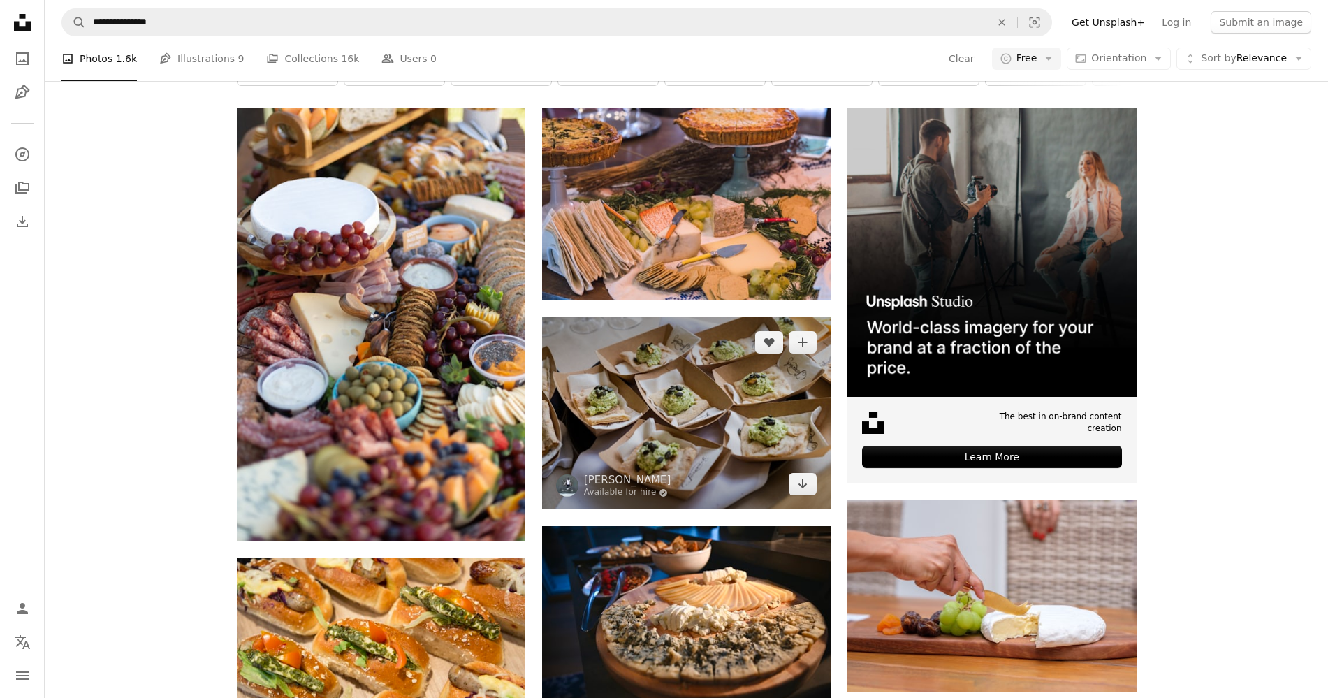
click at [708, 370] on img at bounding box center [686, 413] width 289 height 192
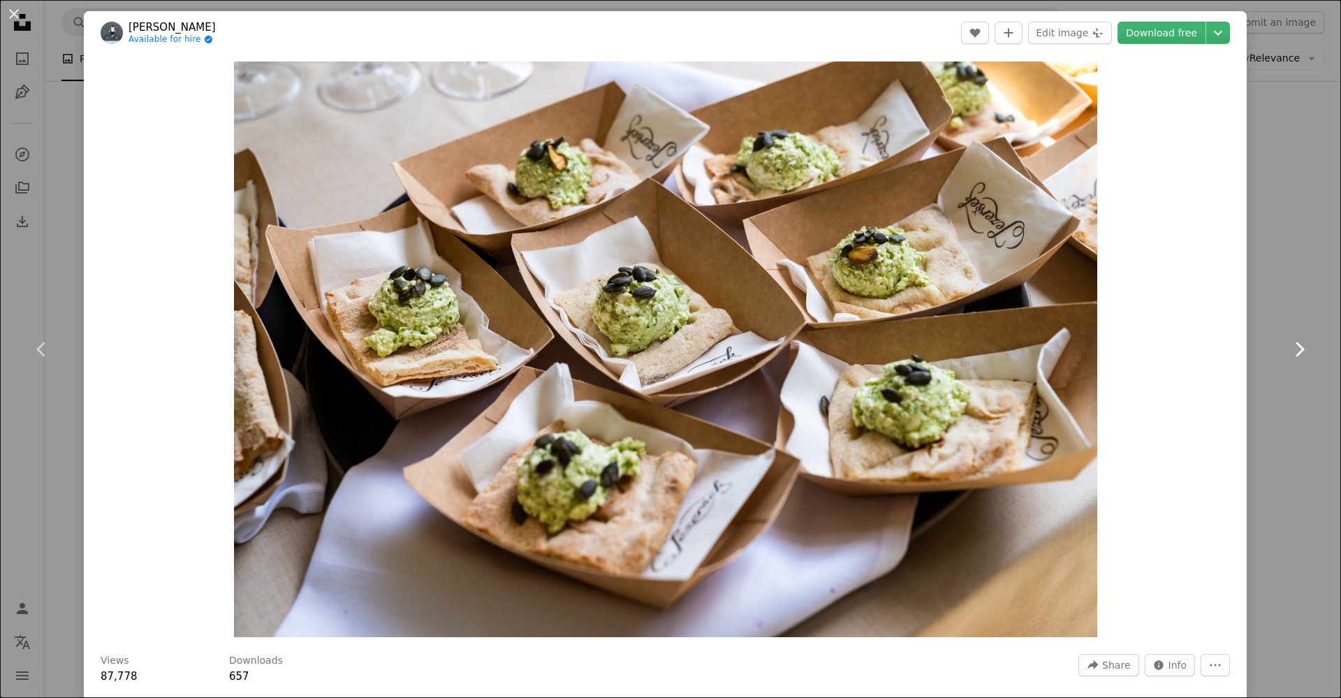
click at [1280, 319] on link "Chevron right" at bounding box center [1300, 349] width 84 height 134
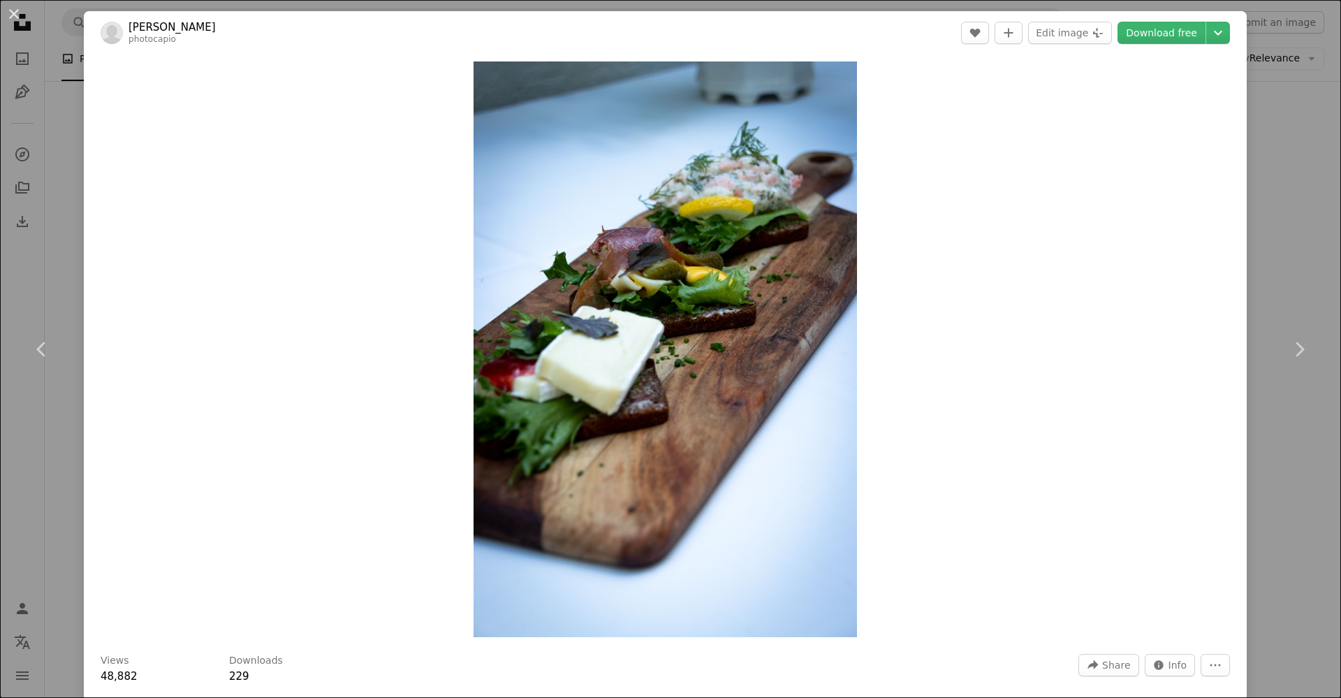
click at [1244, 235] on div "An X shape Chevron left Chevron right [PERSON_NAME] photocapio A heart A plus s…" at bounding box center [670, 349] width 1341 height 698
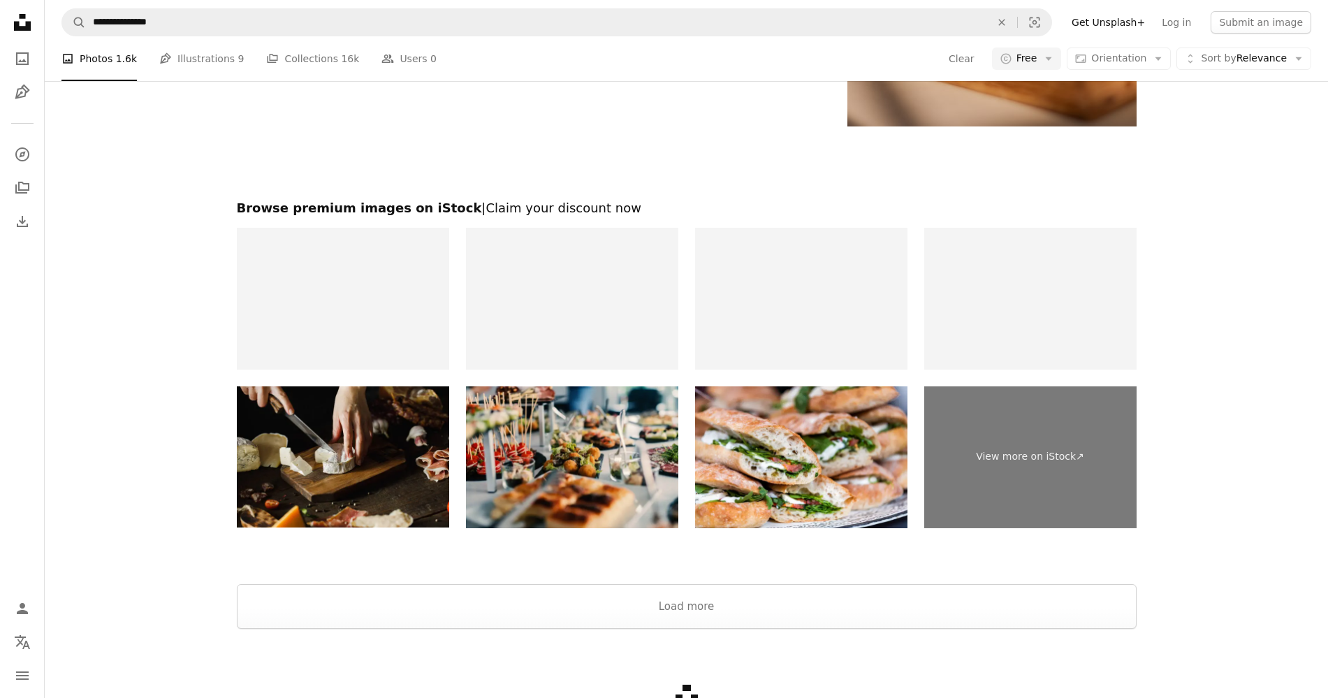
scroll to position [2707, 0]
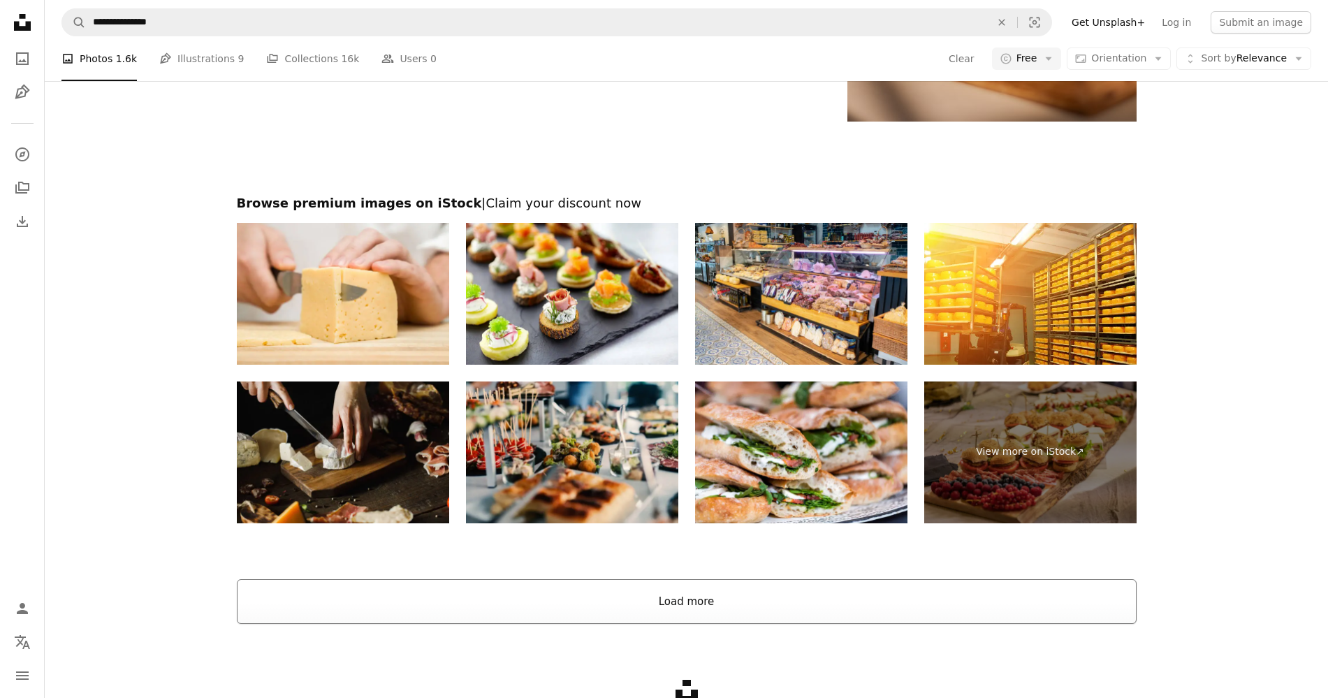
click at [762, 602] on button "Load more" at bounding box center [687, 601] width 900 height 45
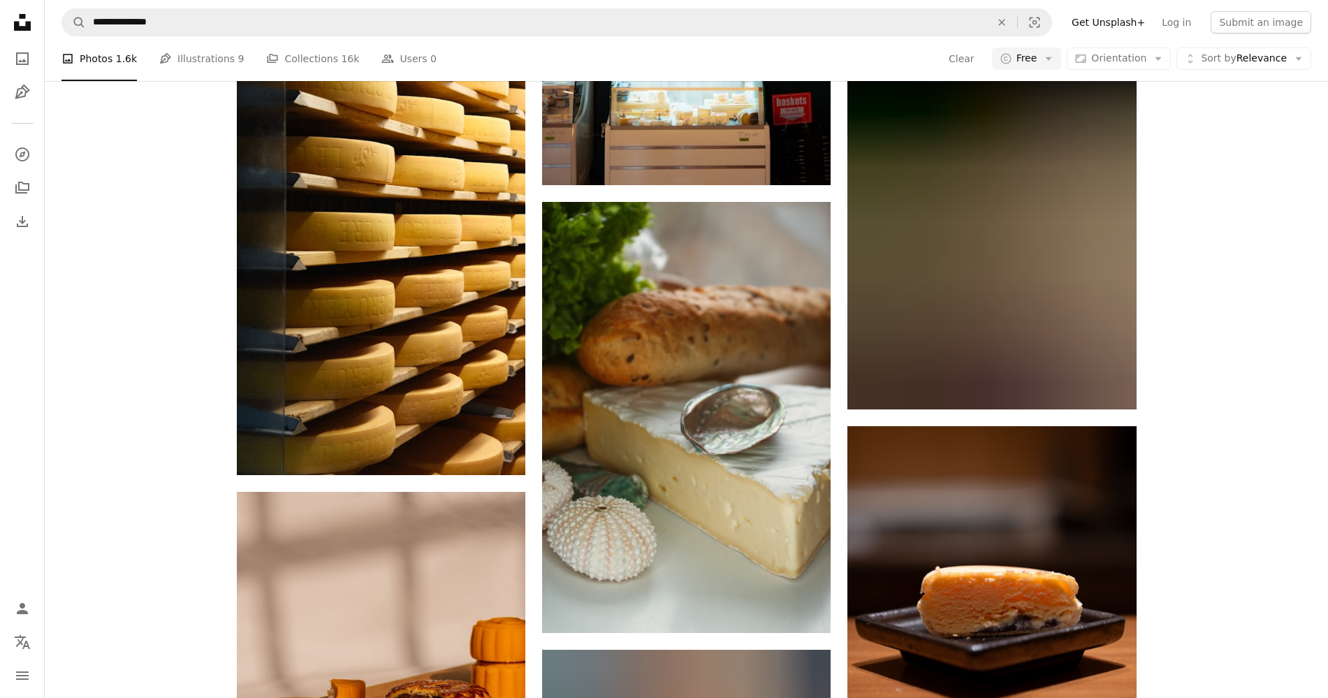
scroll to position [6812, 0]
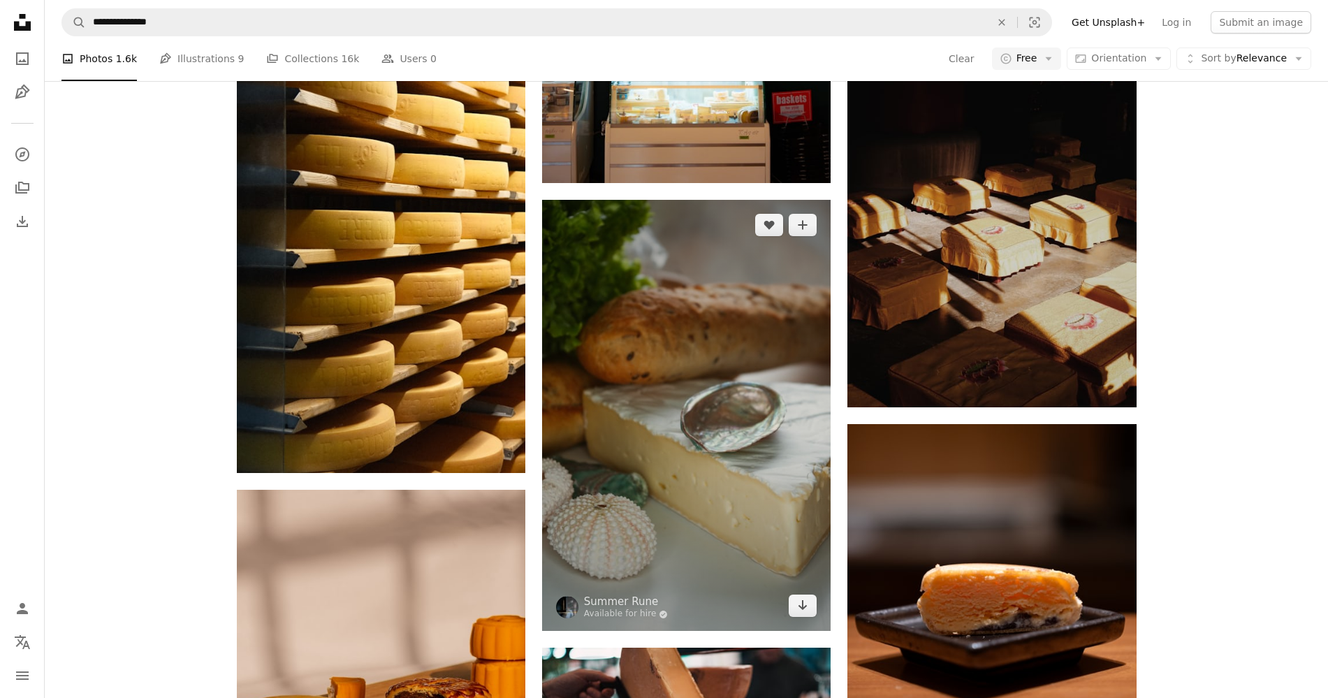
click at [701, 430] on img at bounding box center [686, 416] width 289 height 432
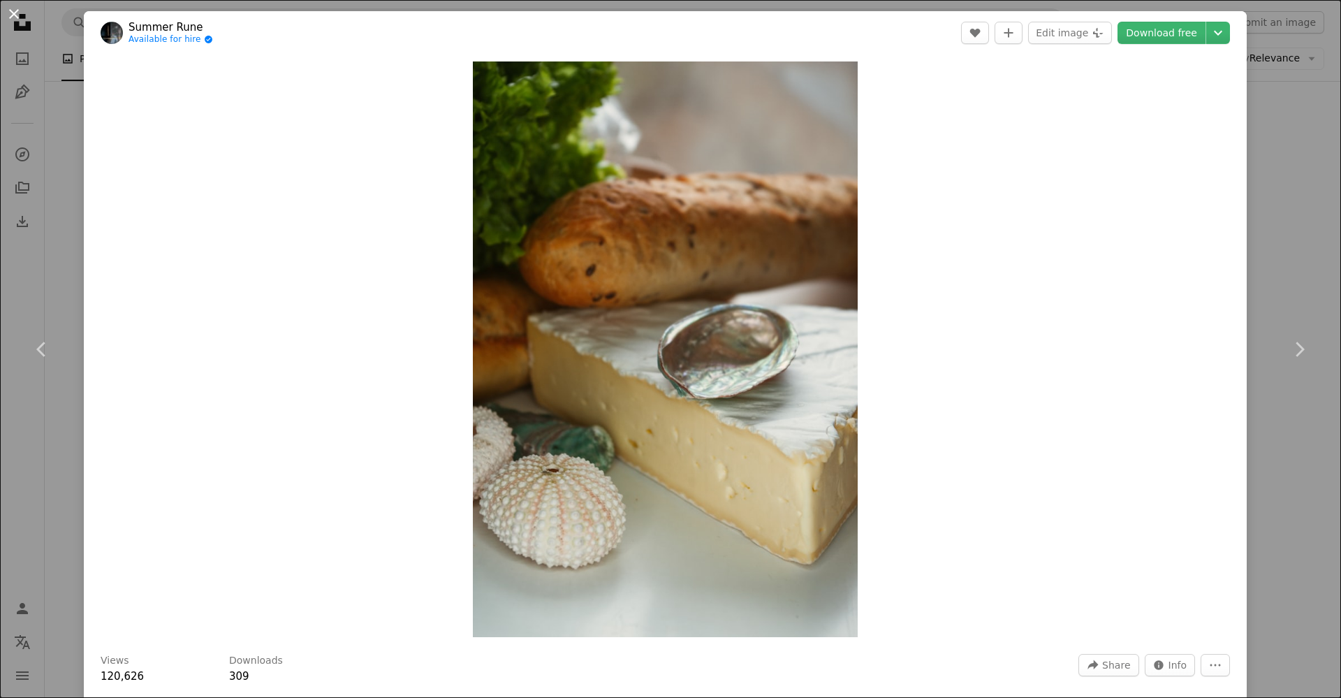
click at [14, 8] on button "An X shape" at bounding box center [14, 14] width 17 height 17
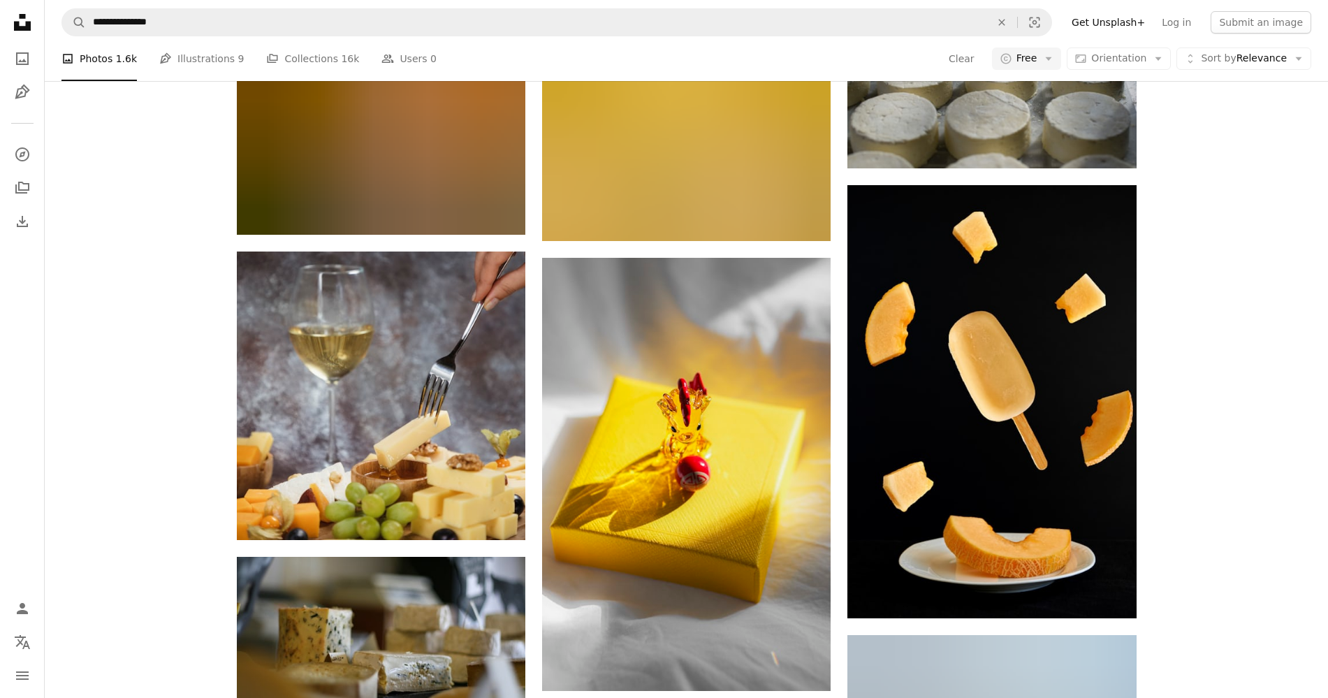
scroll to position [13537, 0]
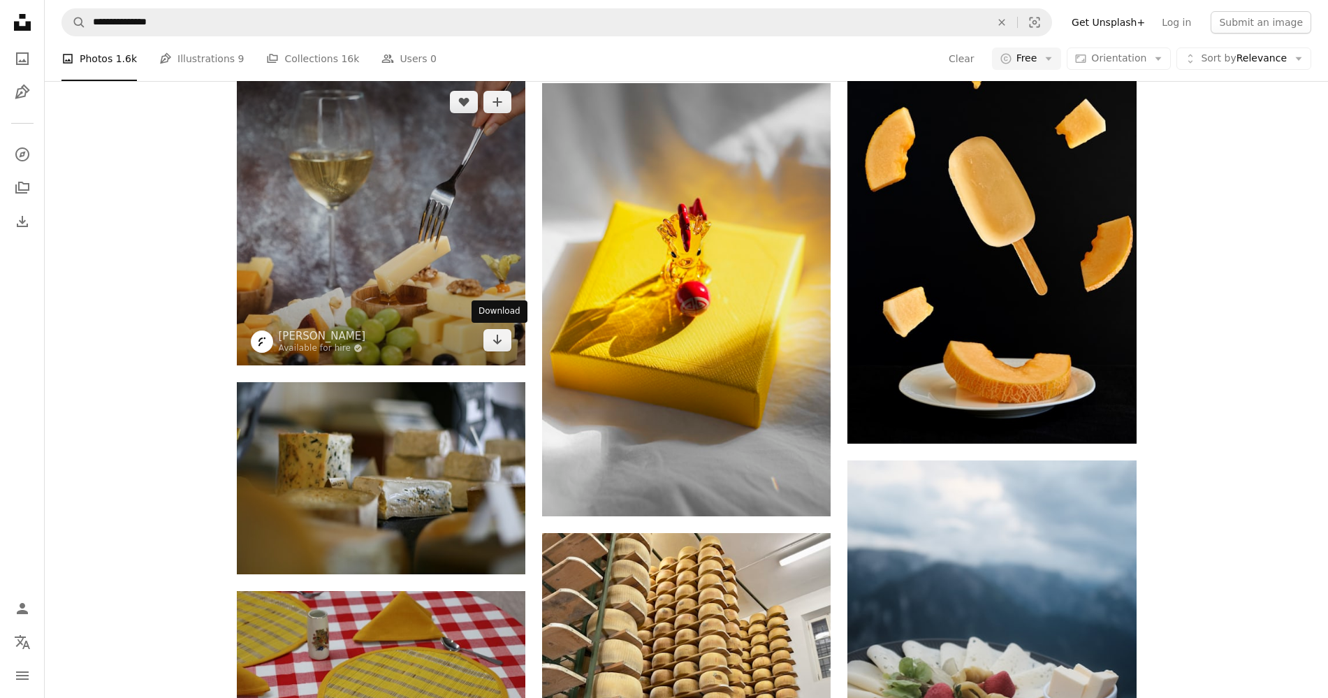
click at [472, 252] on img at bounding box center [381, 221] width 289 height 289
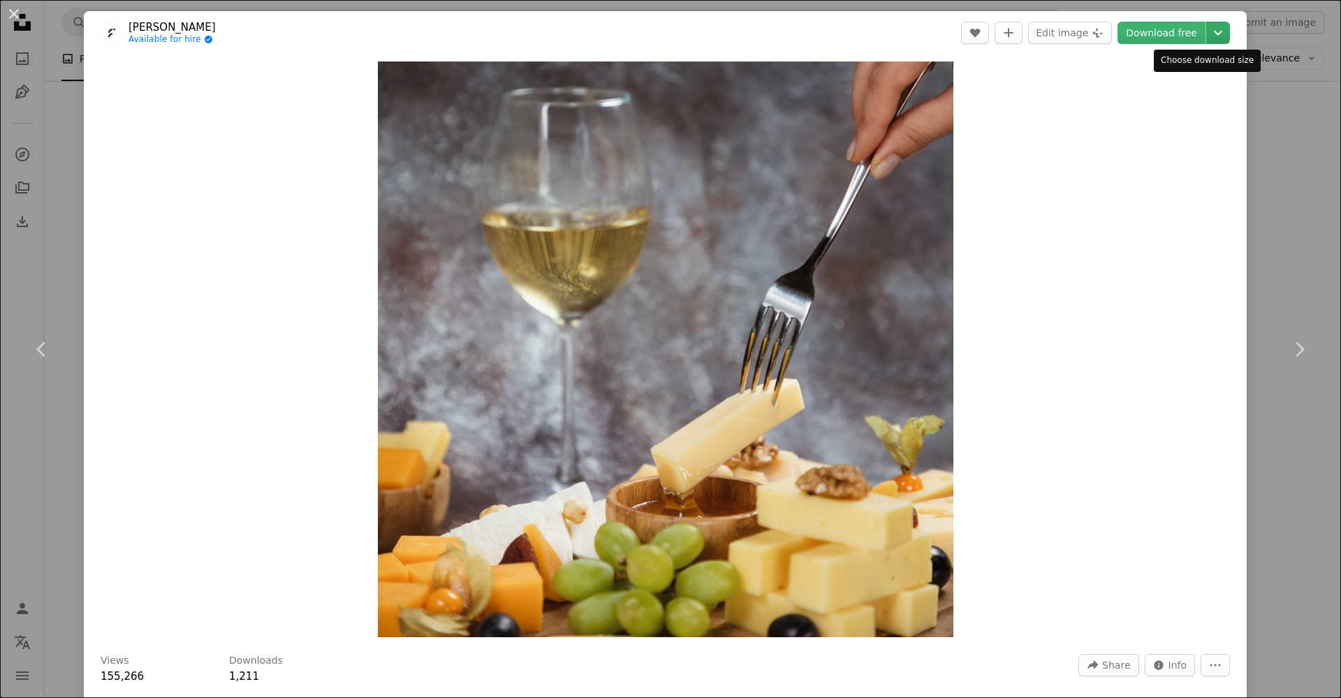
click at [1207, 31] on icon "Chevron down" at bounding box center [1218, 32] width 22 height 17
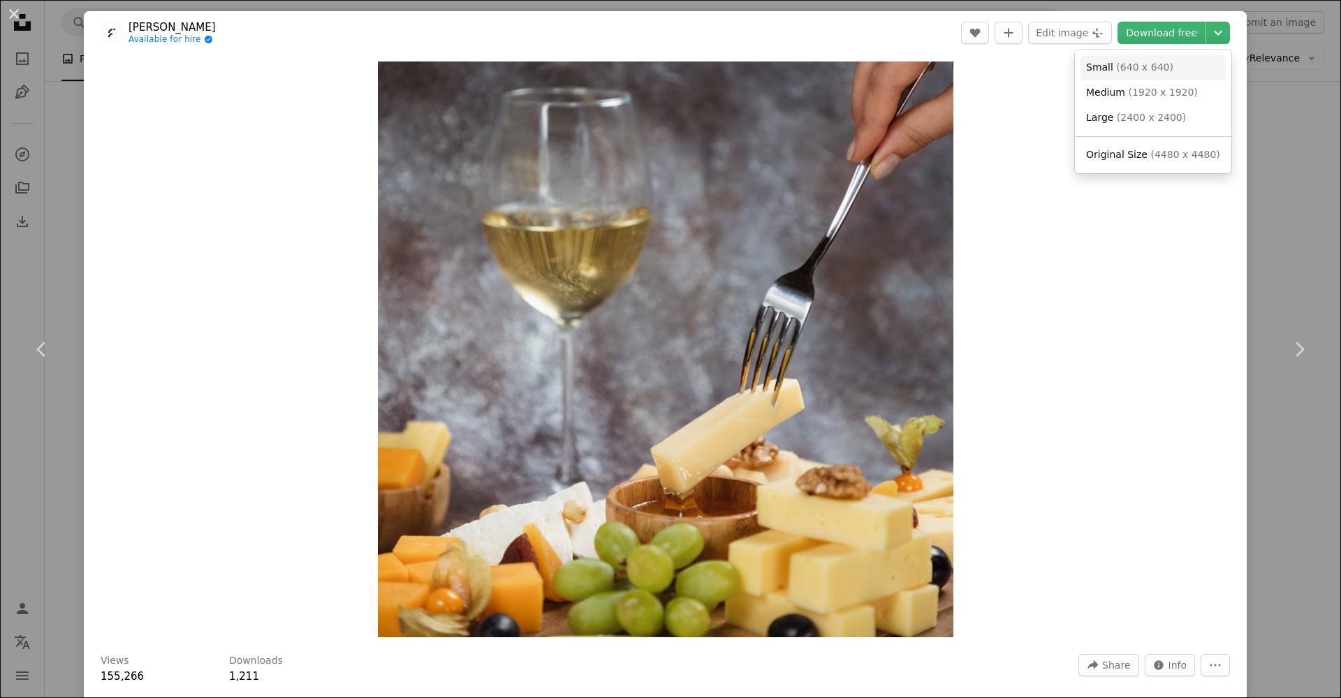
click at [1153, 55] on link "Small ( 640 x 640 )" at bounding box center [1153, 67] width 145 height 25
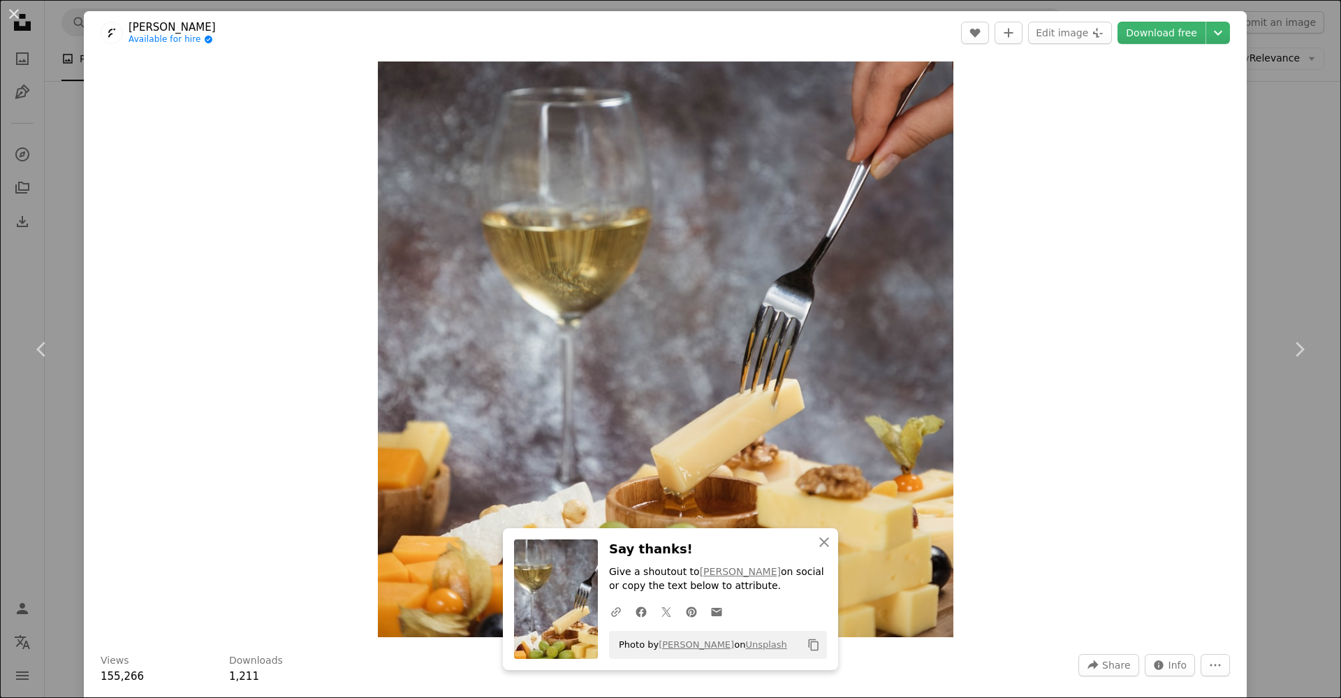
click at [1147, 295] on div "Zoom in" at bounding box center [665, 349] width 1163 height 590
click at [1207, 35] on icon "Chevron down" at bounding box center [1218, 32] width 22 height 17
click at [1168, 152] on span "( 4480 x 4480 )" at bounding box center [1185, 154] width 69 height 11
click at [11, 10] on button "An X shape" at bounding box center [14, 14] width 17 height 17
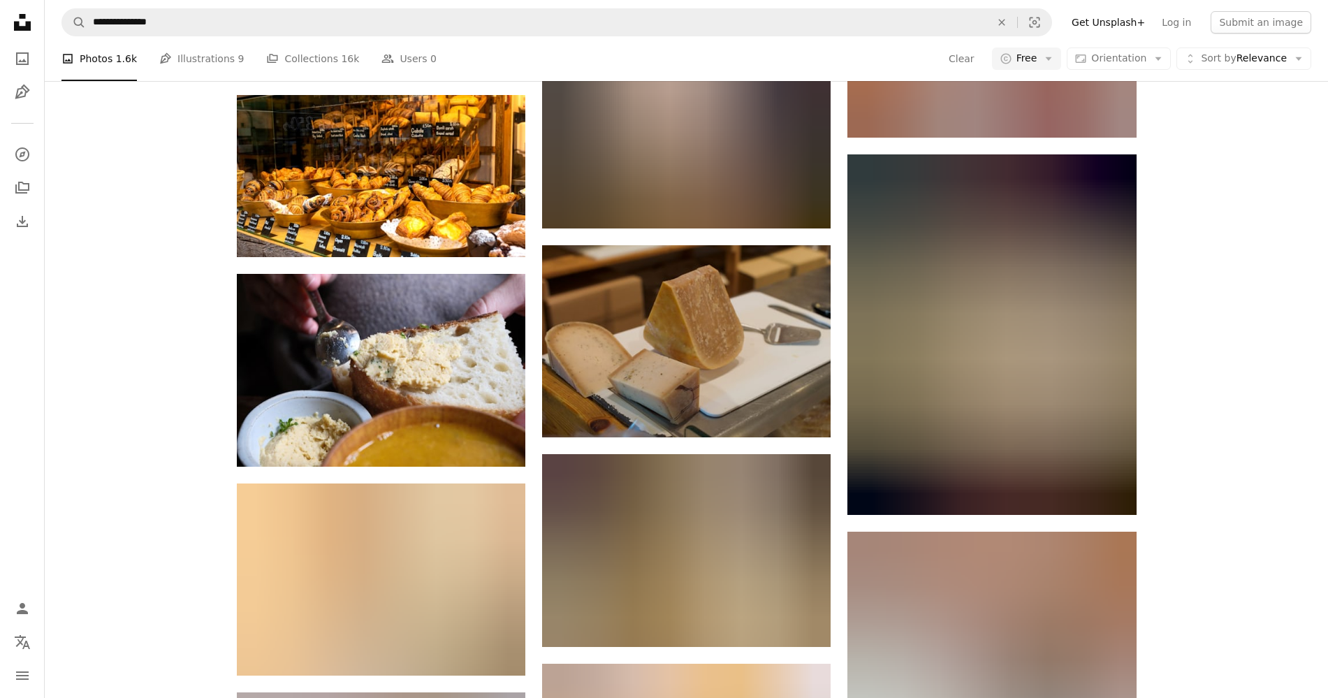
scroll to position [16506, 0]
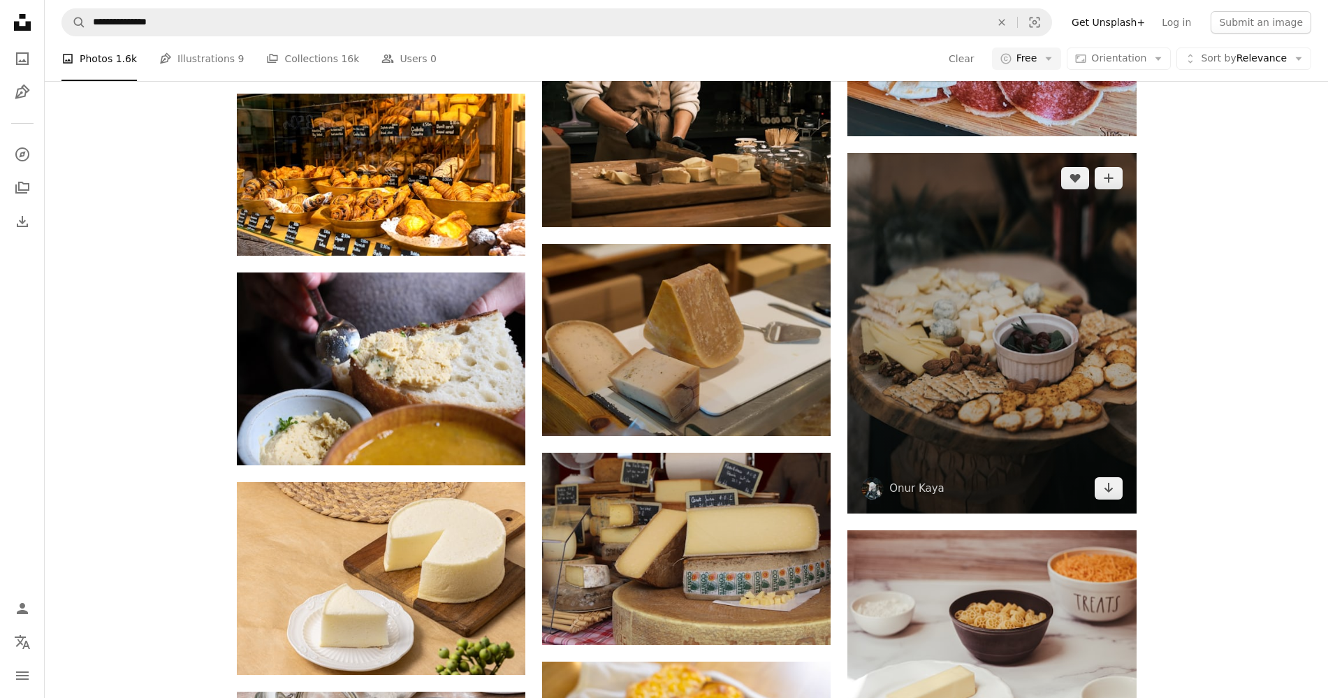
click at [1027, 267] on img at bounding box center [991, 333] width 289 height 361
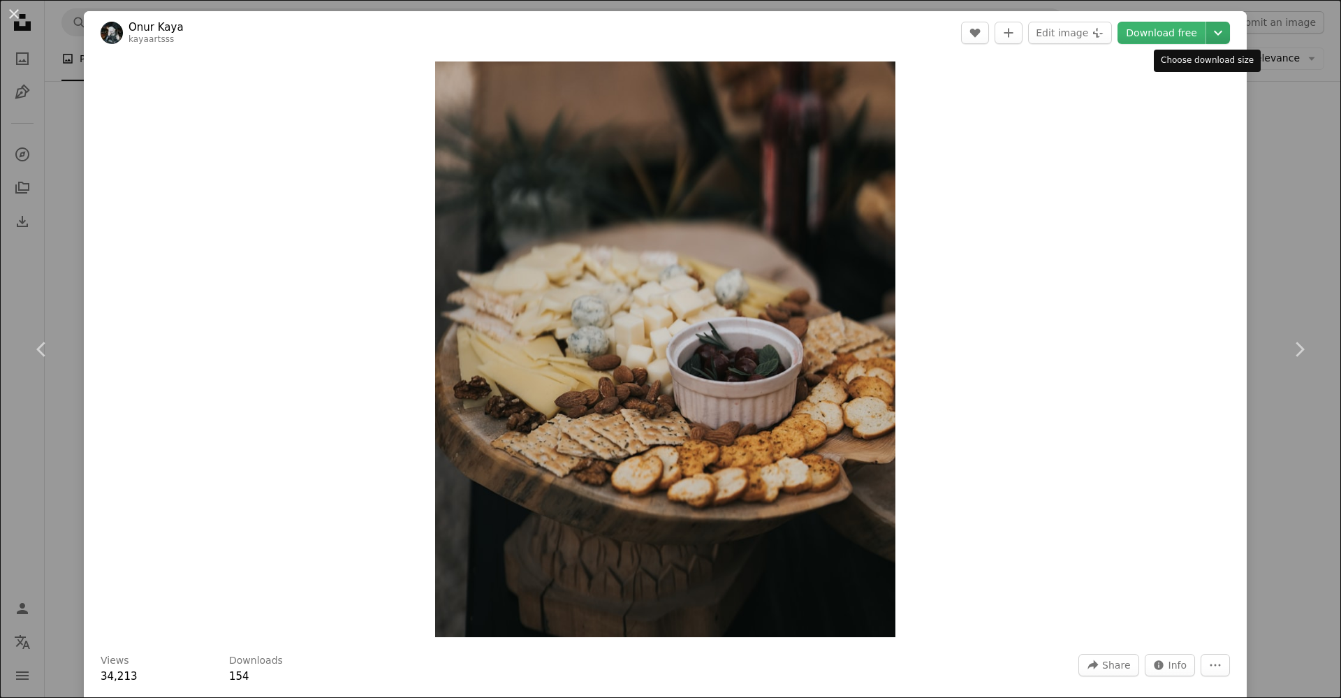
click at [1207, 28] on icon "Chevron down" at bounding box center [1218, 32] width 22 height 17
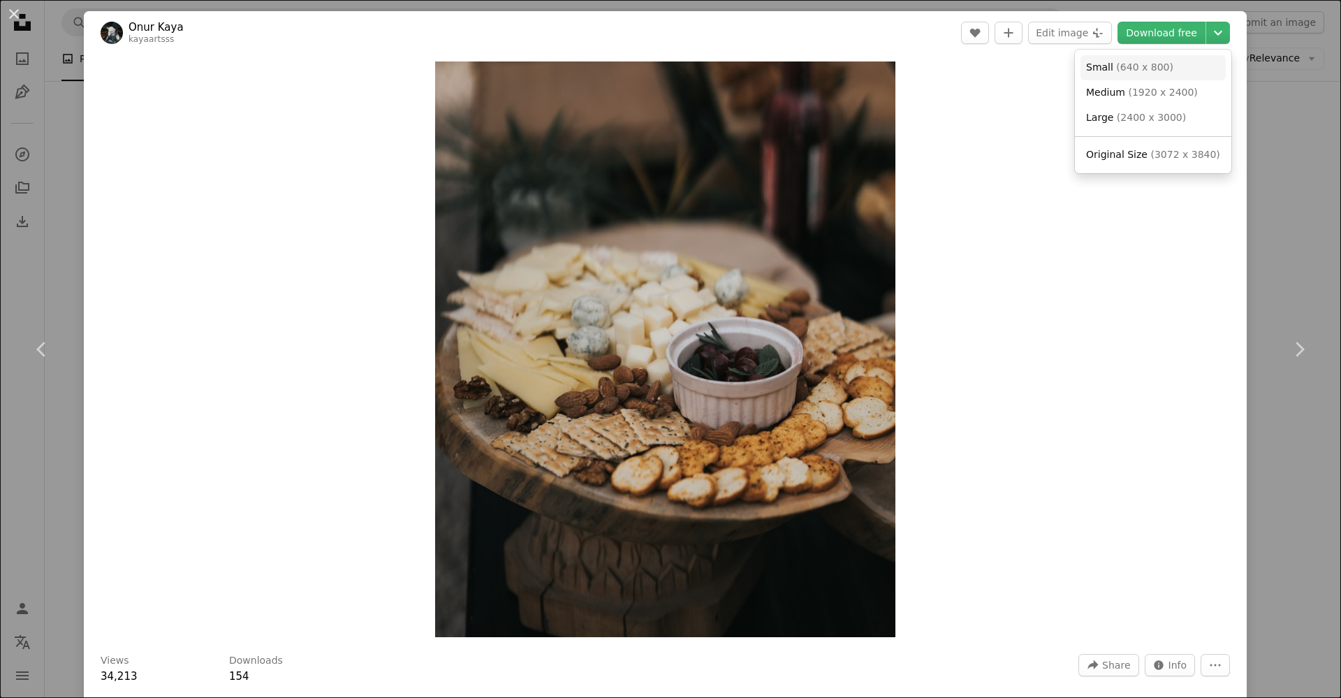
click at [1145, 69] on span "( 640 x 800 )" at bounding box center [1144, 66] width 57 height 11
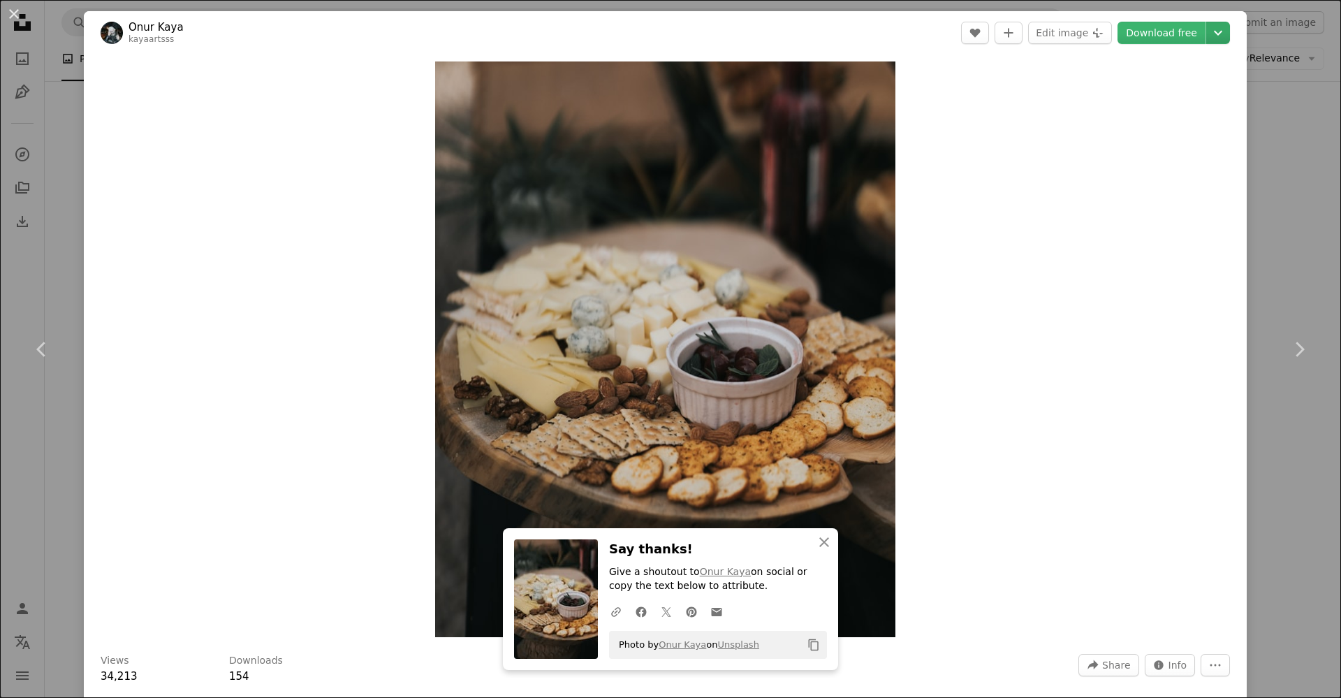
click at [1219, 30] on header "Onur Kaya kayaartsss A heart A plus sign Edit image Plus sign for Unsplash+ Dow…" at bounding box center [665, 32] width 1163 height 43
click at [1207, 31] on icon "Chevron down" at bounding box center [1218, 32] width 22 height 17
click at [977, 179] on dialog "An X shape Chevron left Chevron right An X shape Close Say thanks! Give a shout…" at bounding box center [670, 349] width 1341 height 698
click at [1214, 31] on button "Chevron down" at bounding box center [1219, 33] width 24 height 22
click at [1137, 160] on span "Original Size" at bounding box center [1116, 154] width 61 height 11
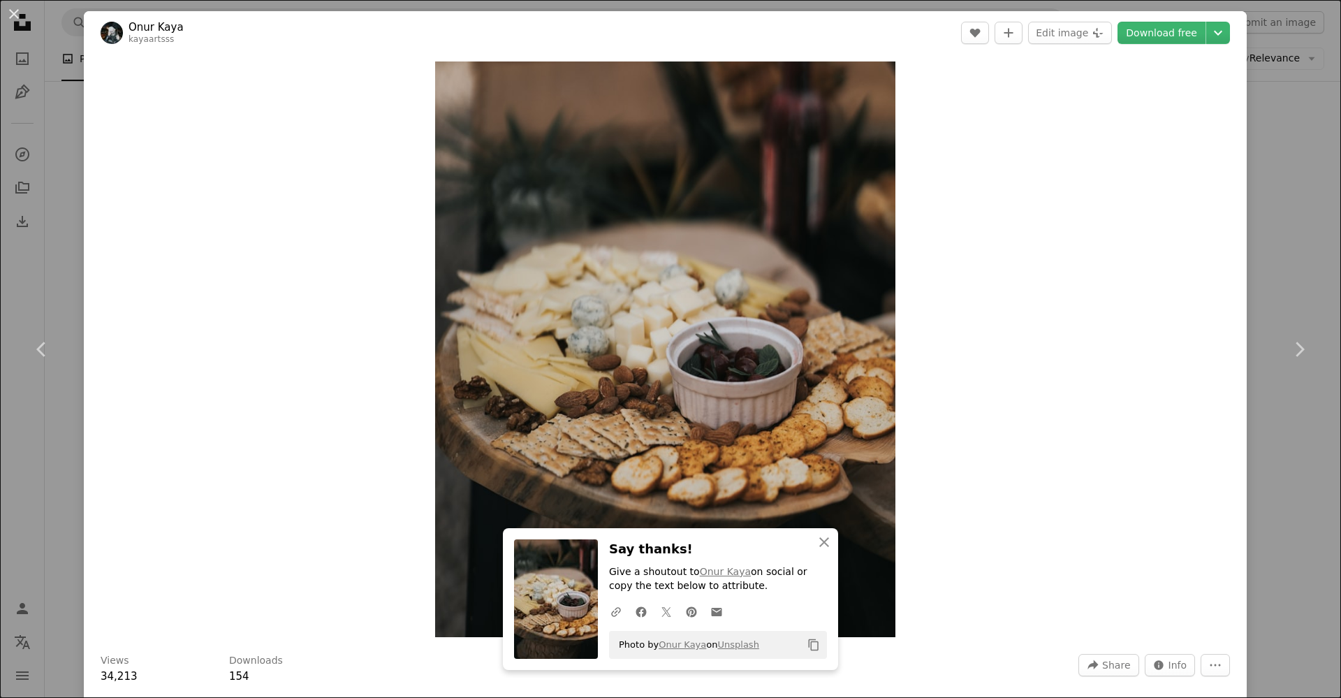
click at [1279, 224] on div "An X shape Chevron left Chevron right An X shape Close Say thanks! Give a shout…" at bounding box center [670, 349] width 1341 height 698
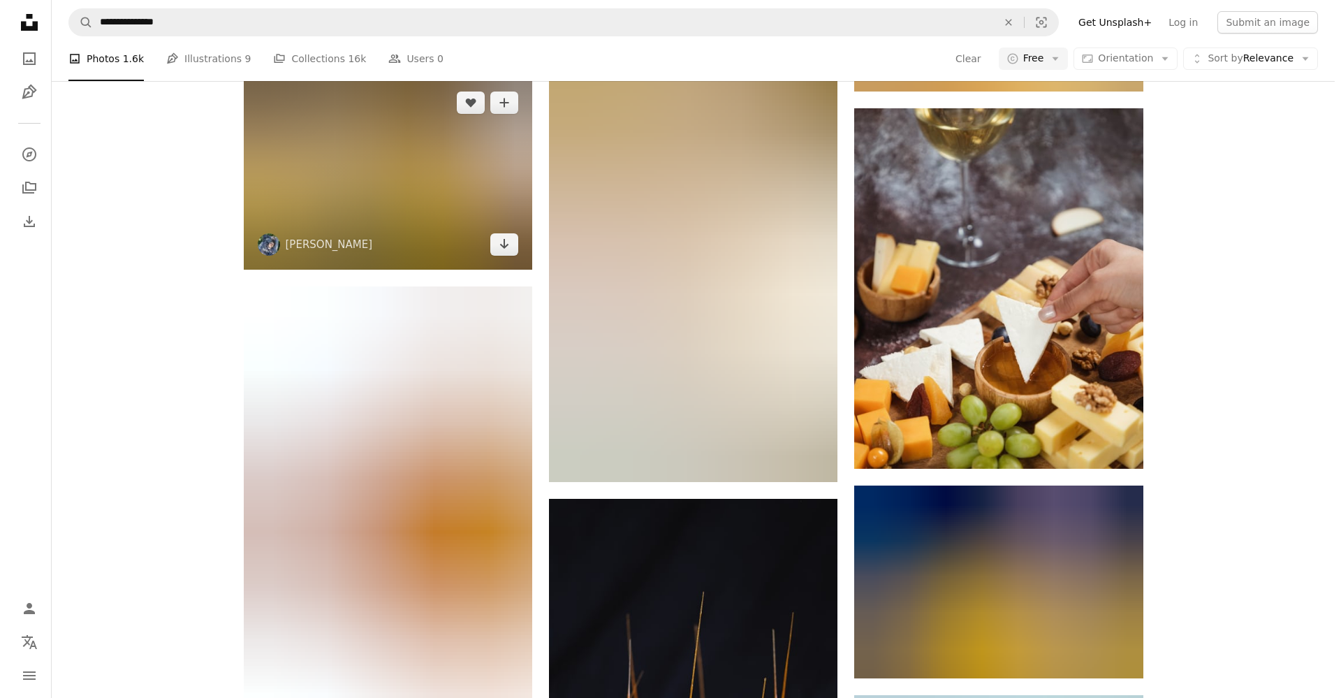
scroll to position [26899, 0]
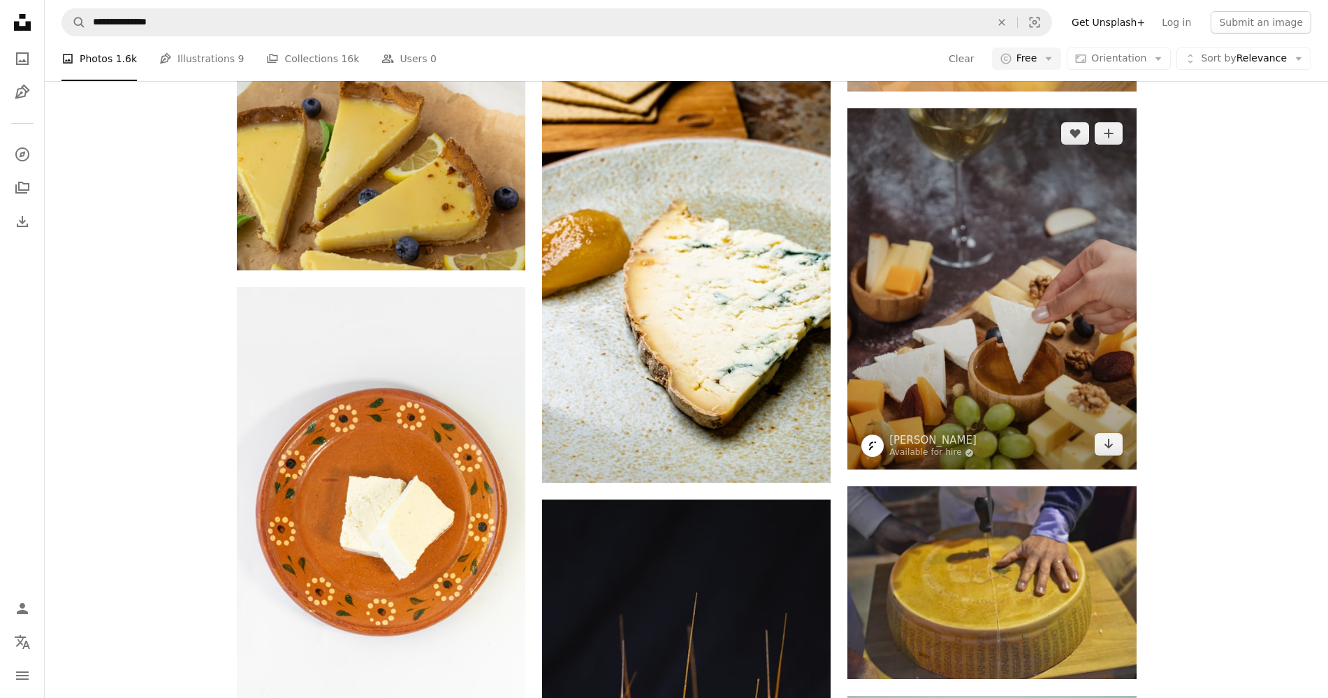
click at [1038, 288] on img at bounding box center [991, 288] width 289 height 361
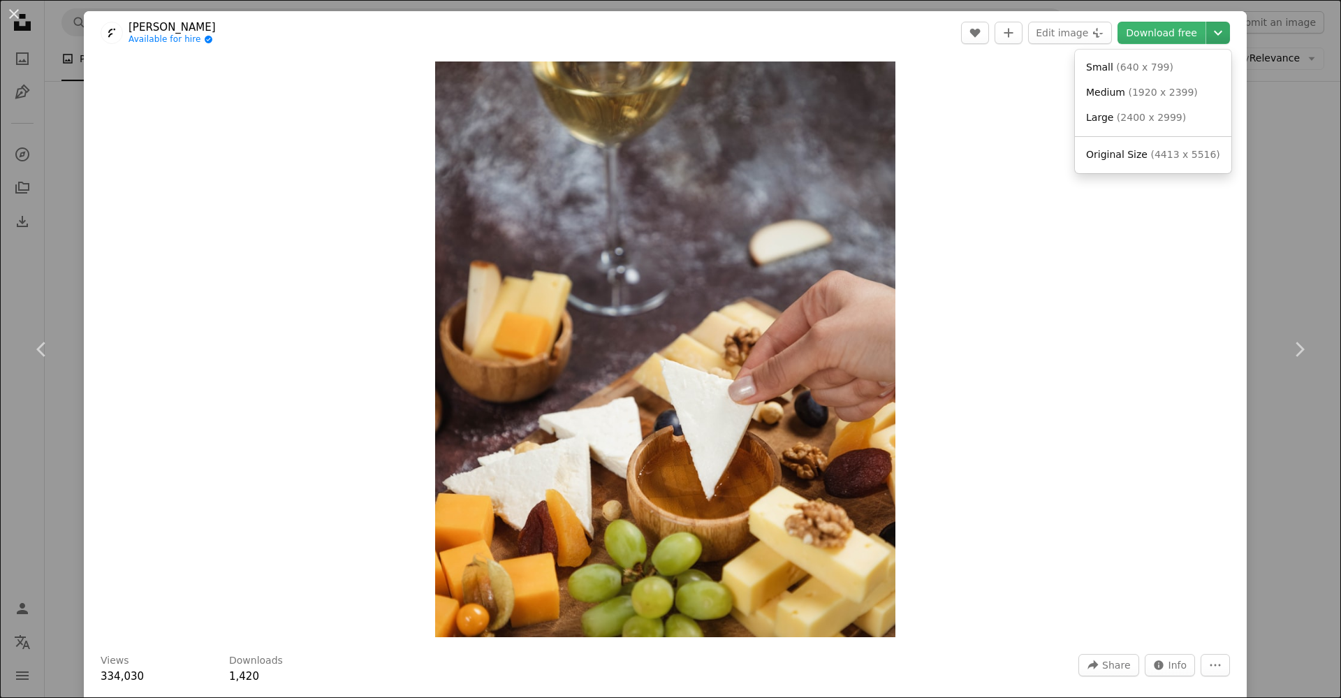
click at [1214, 31] on icon "Choose download size" at bounding box center [1218, 33] width 8 height 5
click at [1158, 62] on span "( 640 x 799 )" at bounding box center [1144, 66] width 57 height 11
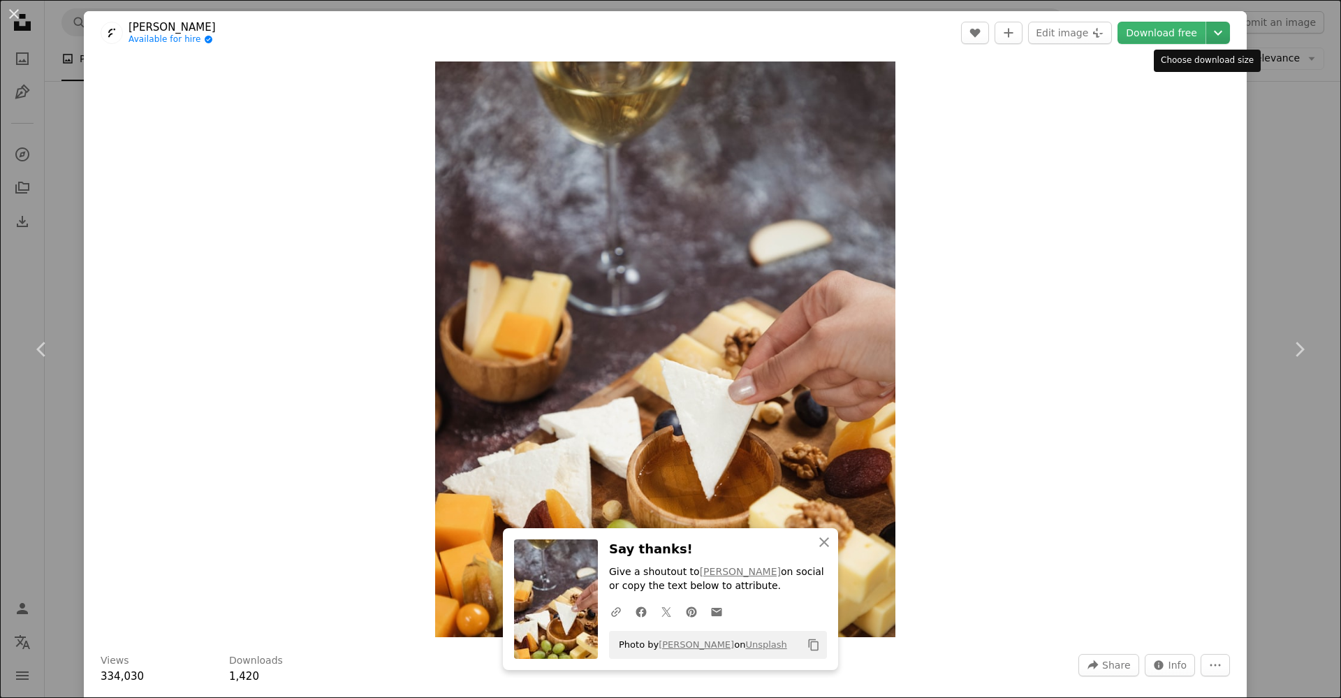
click at [1207, 27] on icon "Chevron down" at bounding box center [1218, 32] width 22 height 17
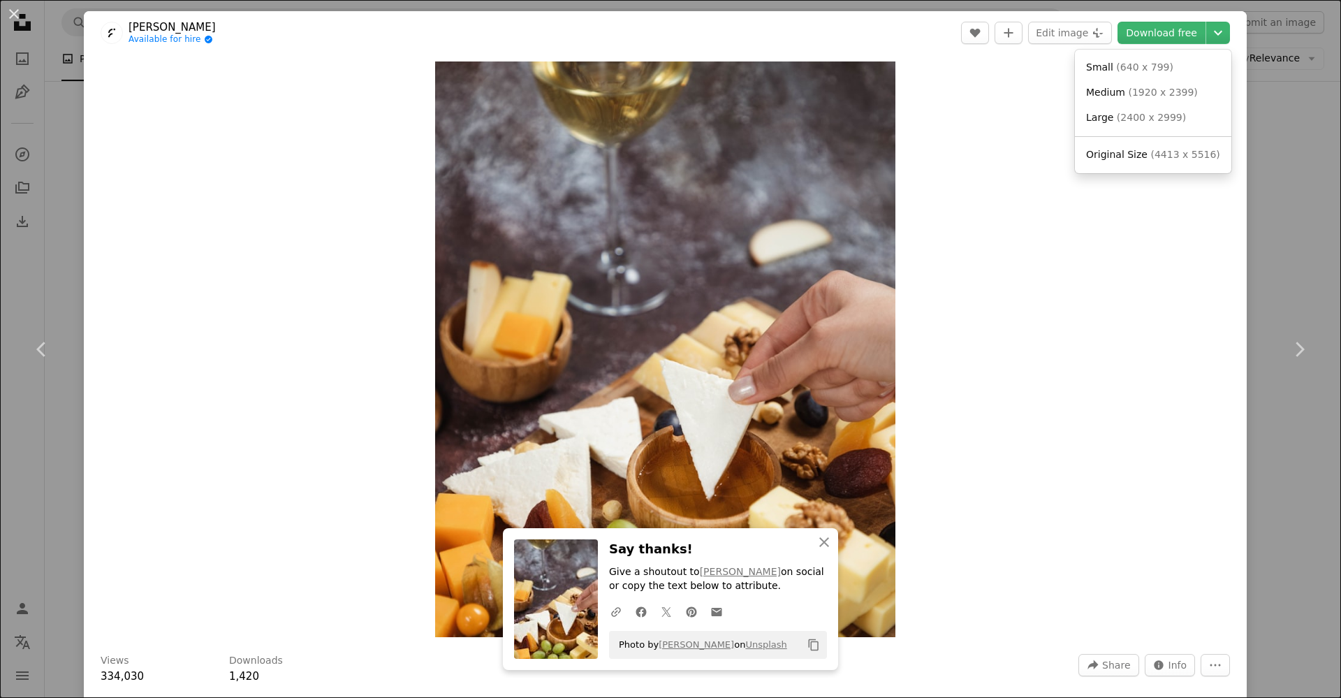
click at [977, 88] on dialog "An X shape Chevron left Chevron right An X shape Close Say thanks! Give a shout…" at bounding box center [670, 349] width 1341 height 698
click at [1207, 29] on icon "Chevron down" at bounding box center [1218, 32] width 22 height 17
click at [1140, 154] on span "Original Size" at bounding box center [1116, 154] width 61 height 11
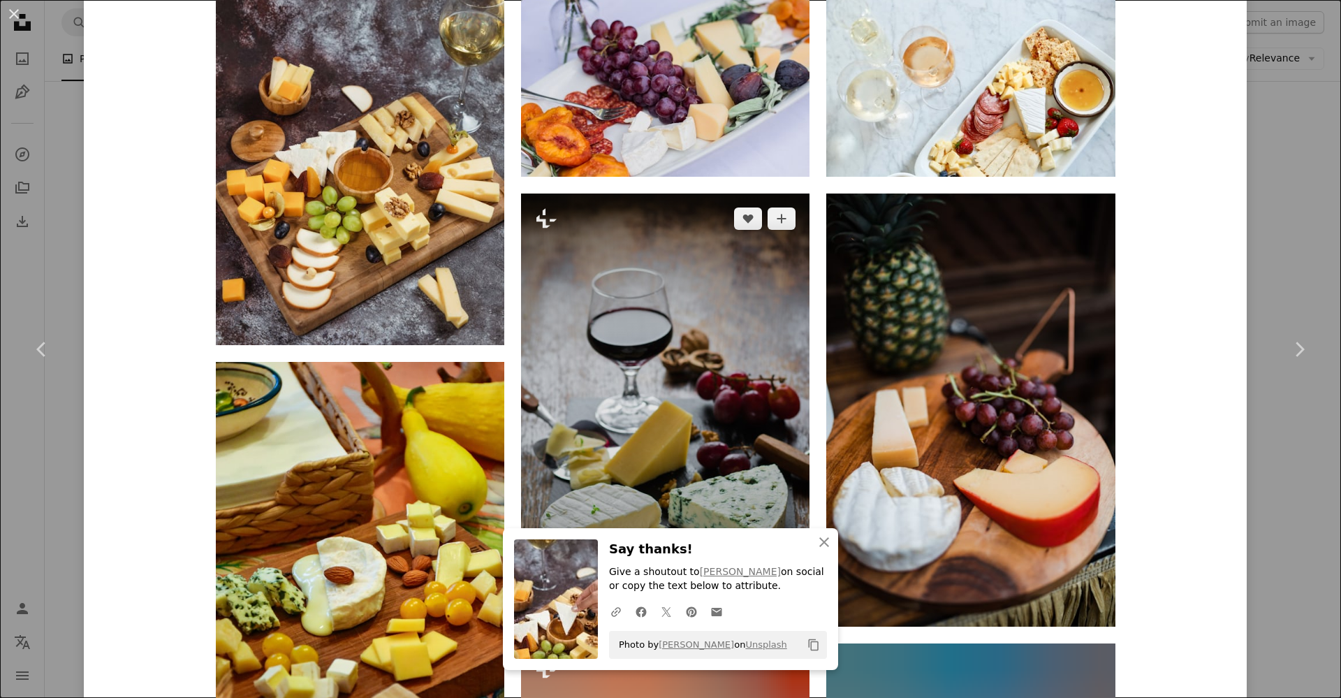
scroll to position [961, 0]
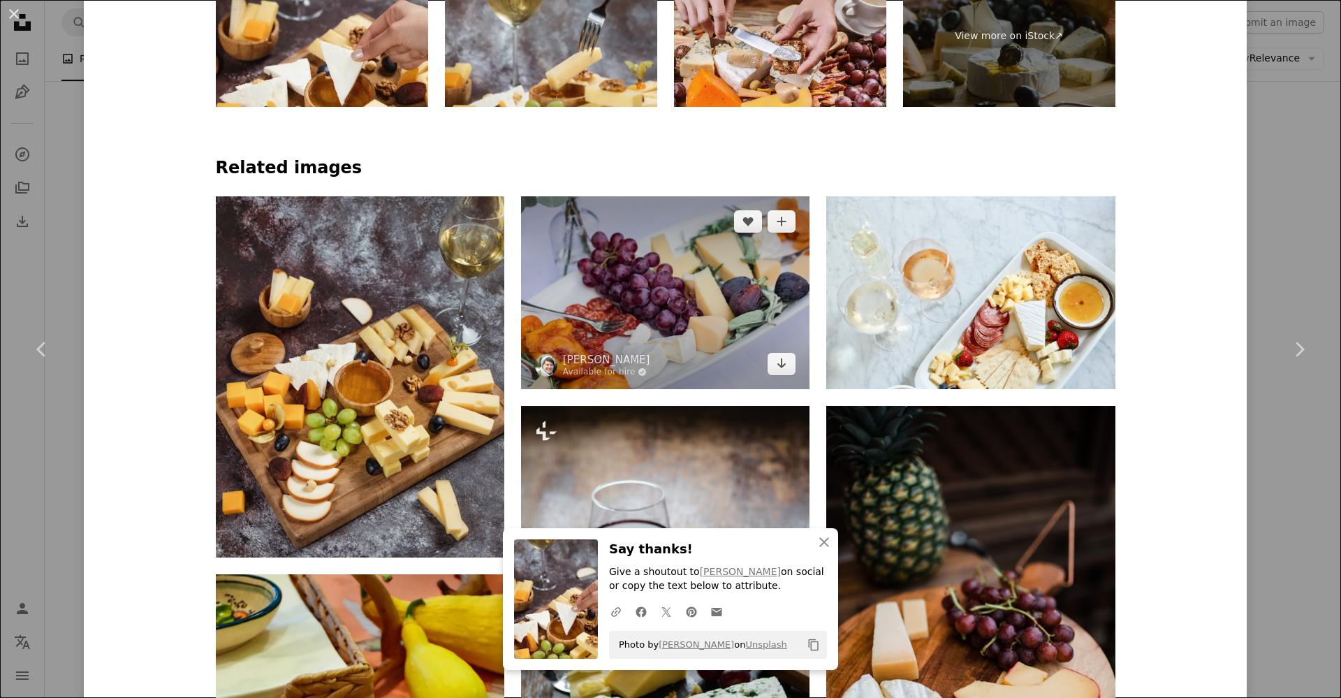
click at [670, 257] on img at bounding box center [665, 292] width 289 height 192
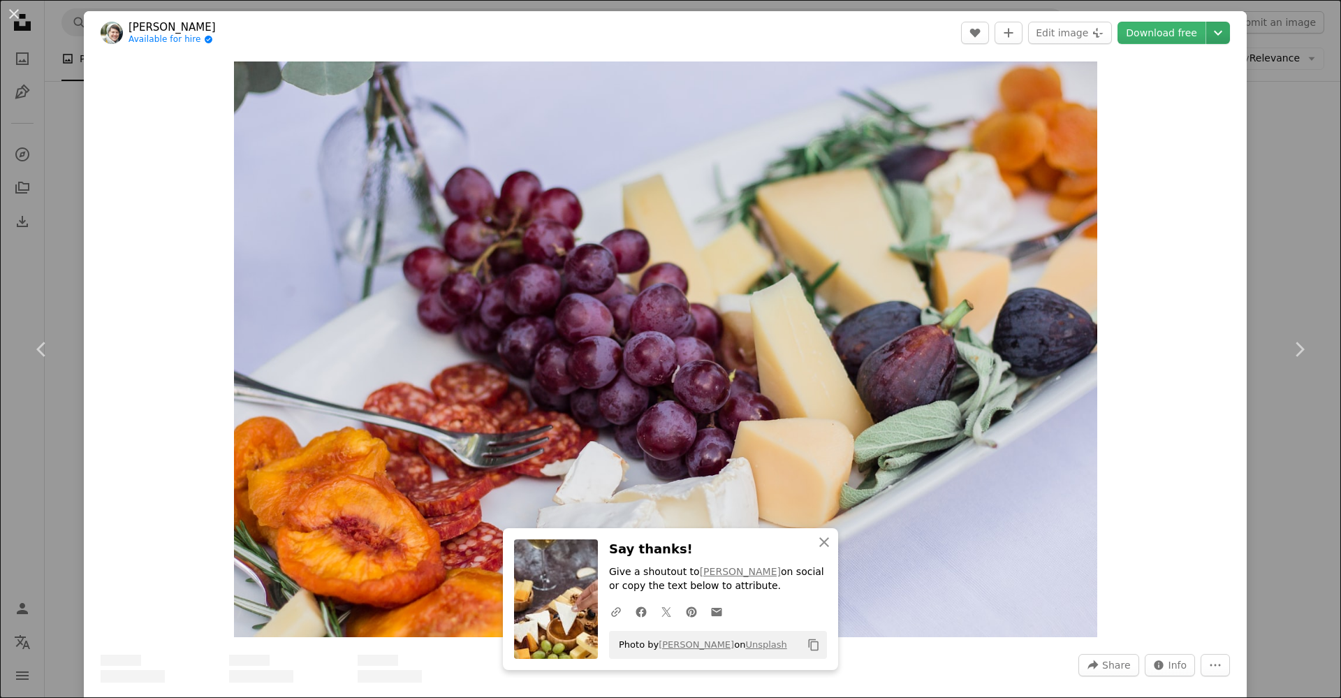
click at [1211, 34] on icon "Chevron down" at bounding box center [1218, 32] width 22 height 17
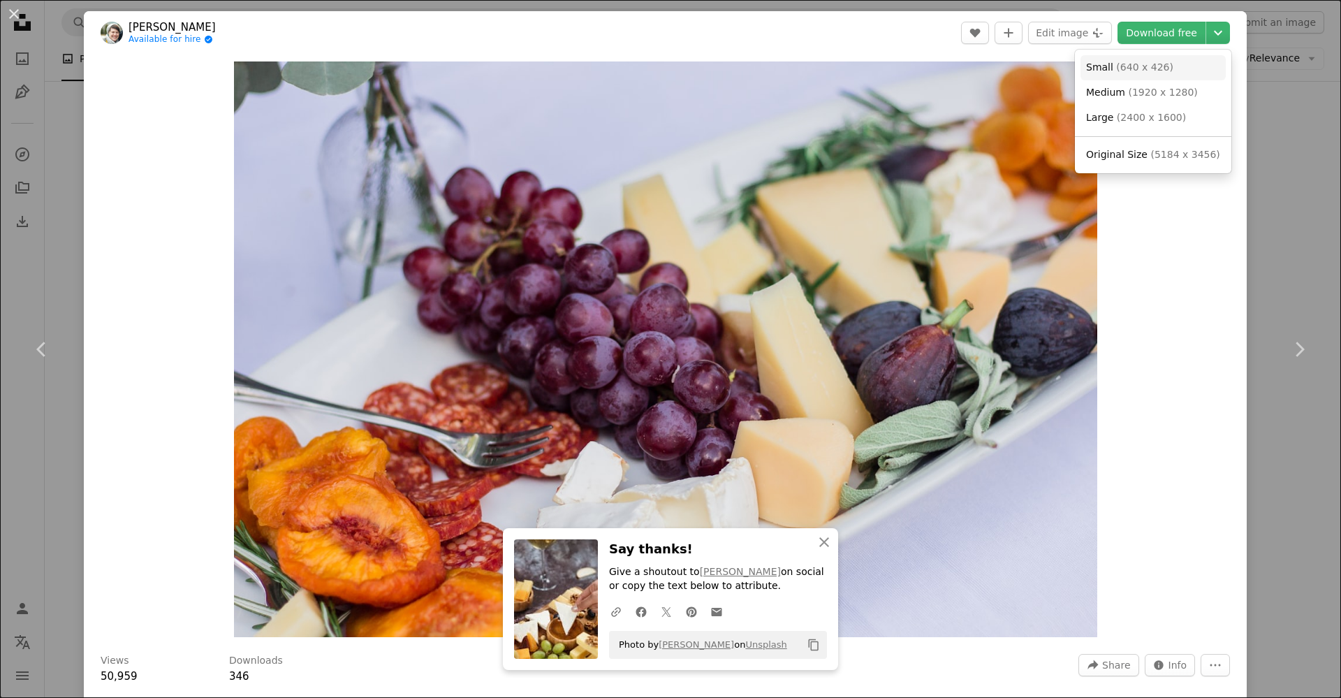
click at [1165, 69] on link "Small ( 640 x 426 )" at bounding box center [1153, 67] width 145 height 25
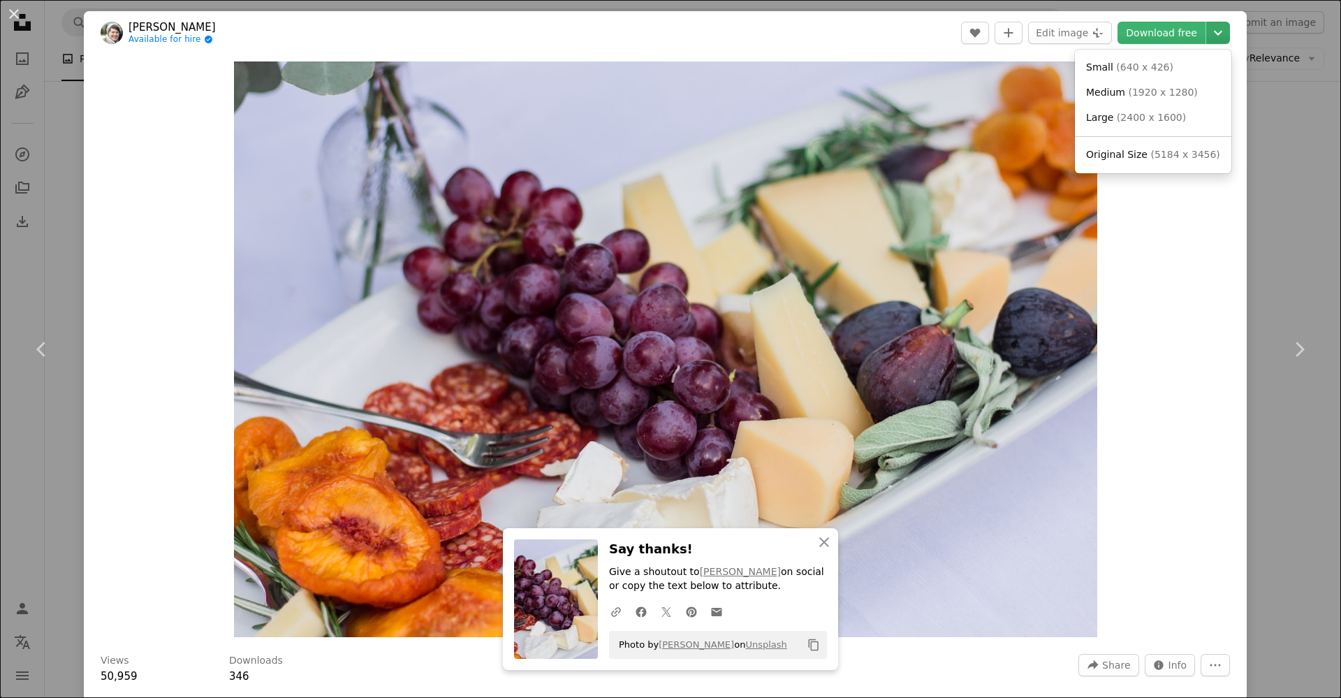
click at [1207, 29] on icon "Chevron down" at bounding box center [1218, 32] width 22 height 17
click at [1130, 159] on span "Original Size" at bounding box center [1116, 154] width 61 height 11
click at [1136, 253] on div "Zoom in" at bounding box center [665, 349] width 1163 height 590
click at [1123, 412] on div "Zoom in" at bounding box center [665, 349] width 1163 height 590
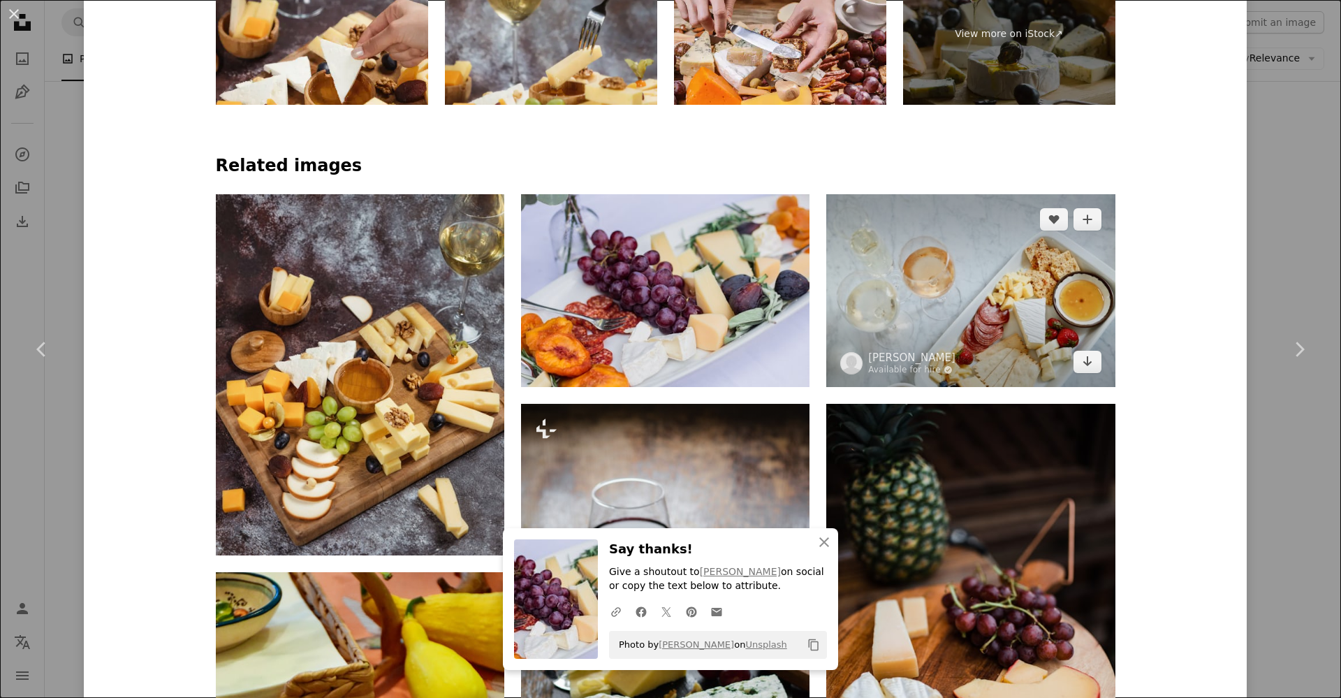
scroll to position [961, 0]
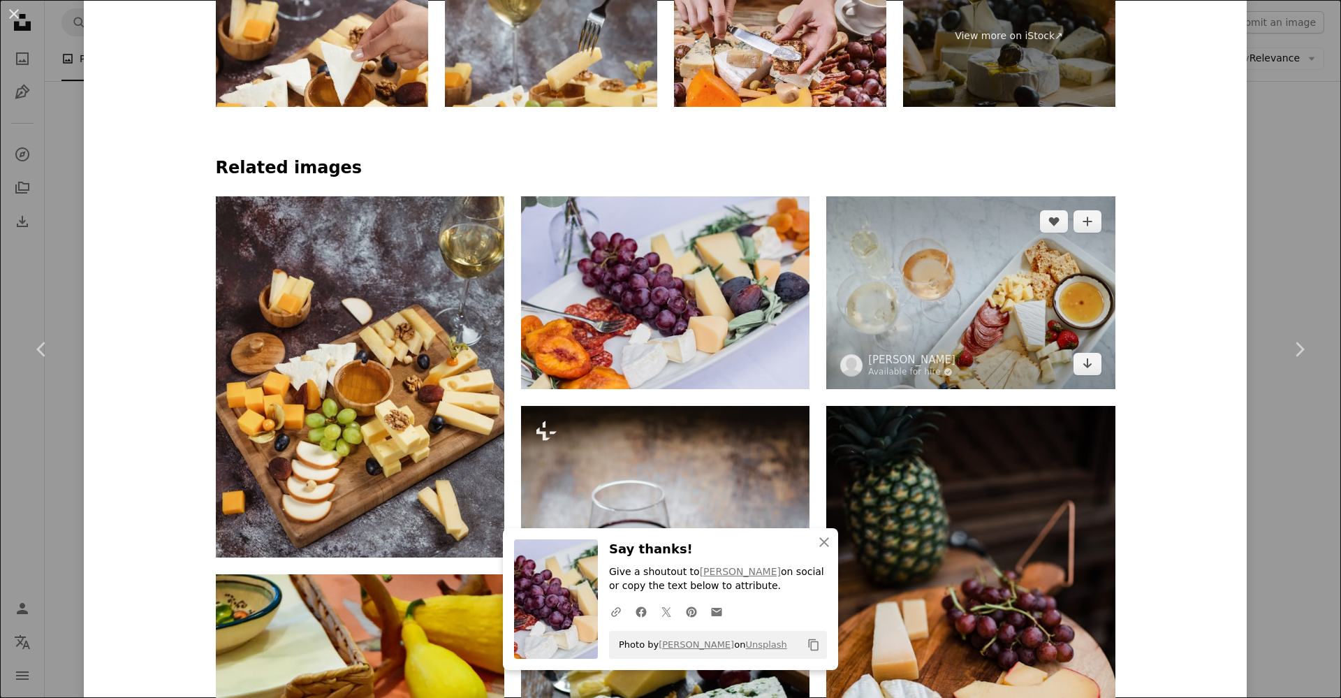
click at [998, 236] on img at bounding box center [971, 292] width 289 height 192
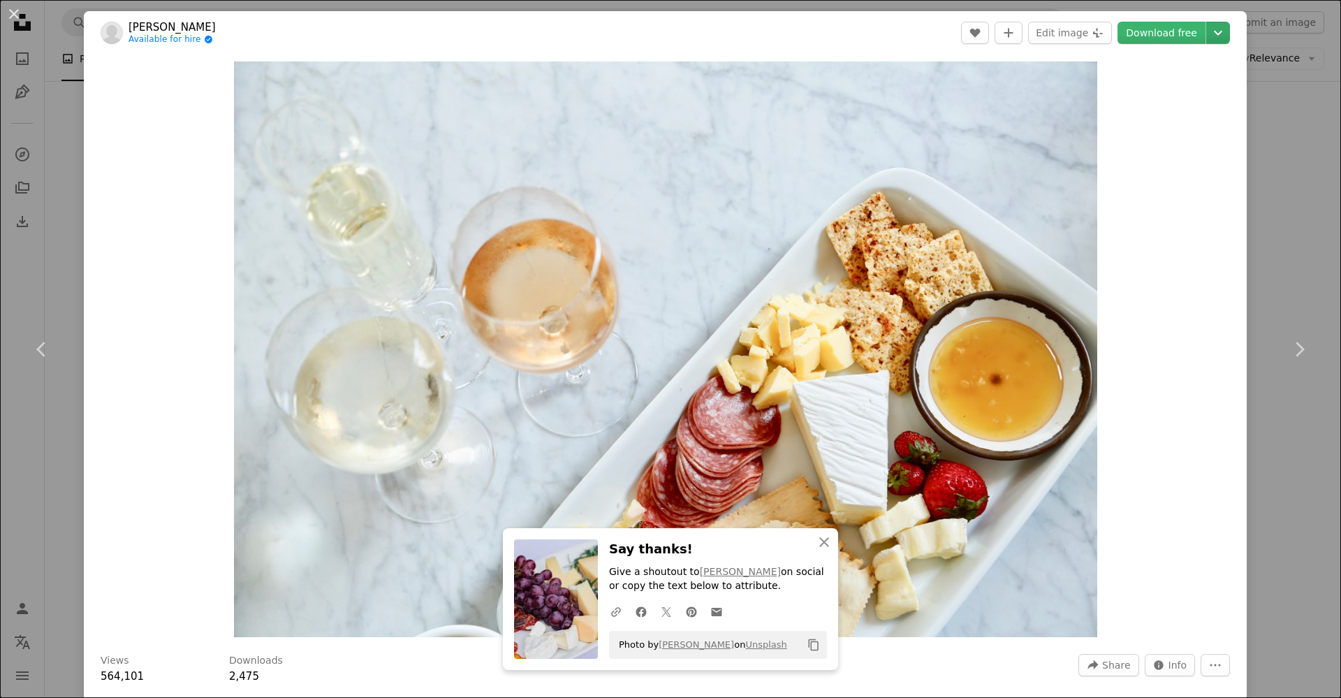
click at [1207, 42] on button "Chevron down" at bounding box center [1219, 33] width 24 height 22
click at [1157, 68] on span "( 640 x 426 )" at bounding box center [1144, 66] width 57 height 11
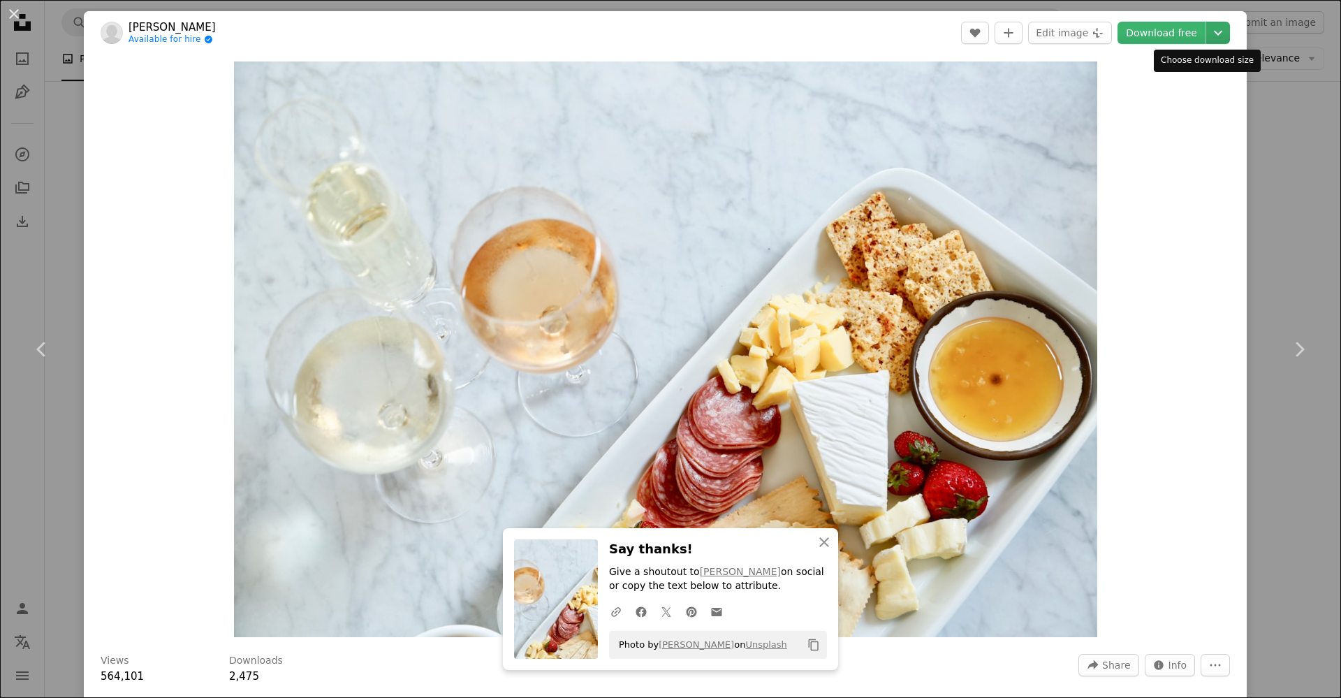
click at [1209, 28] on icon "Chevron down" at bounding box center [1218, 32] width 22 height 17
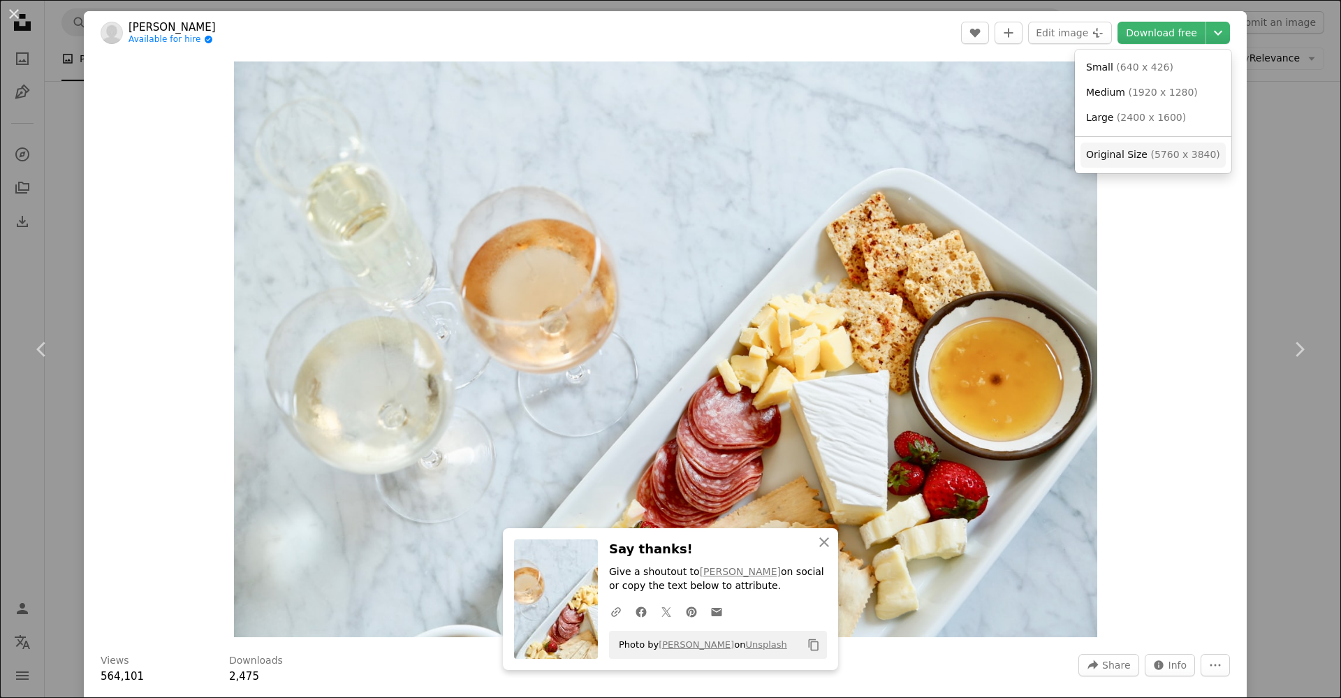
click at [1151, 152] on span "( 5760 x 3840 )" at bounding box center [1185, 154] width 69 height 11
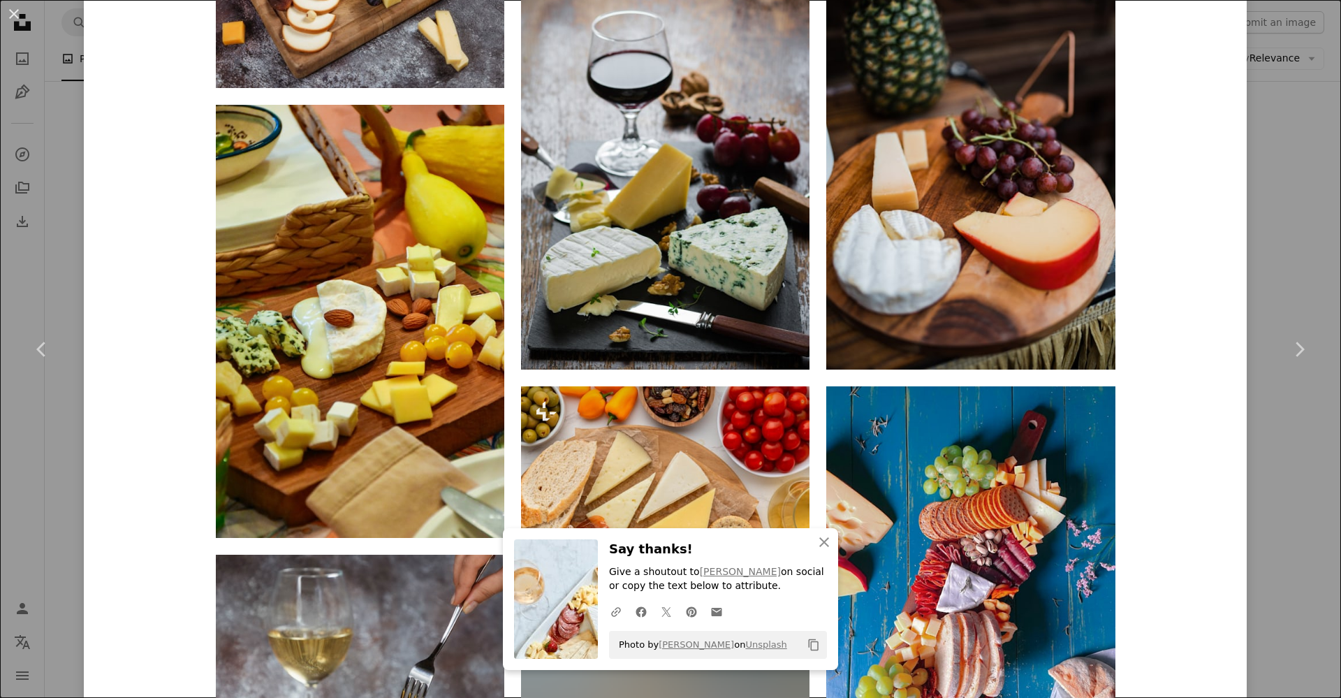
scroll to position [1485, 0]
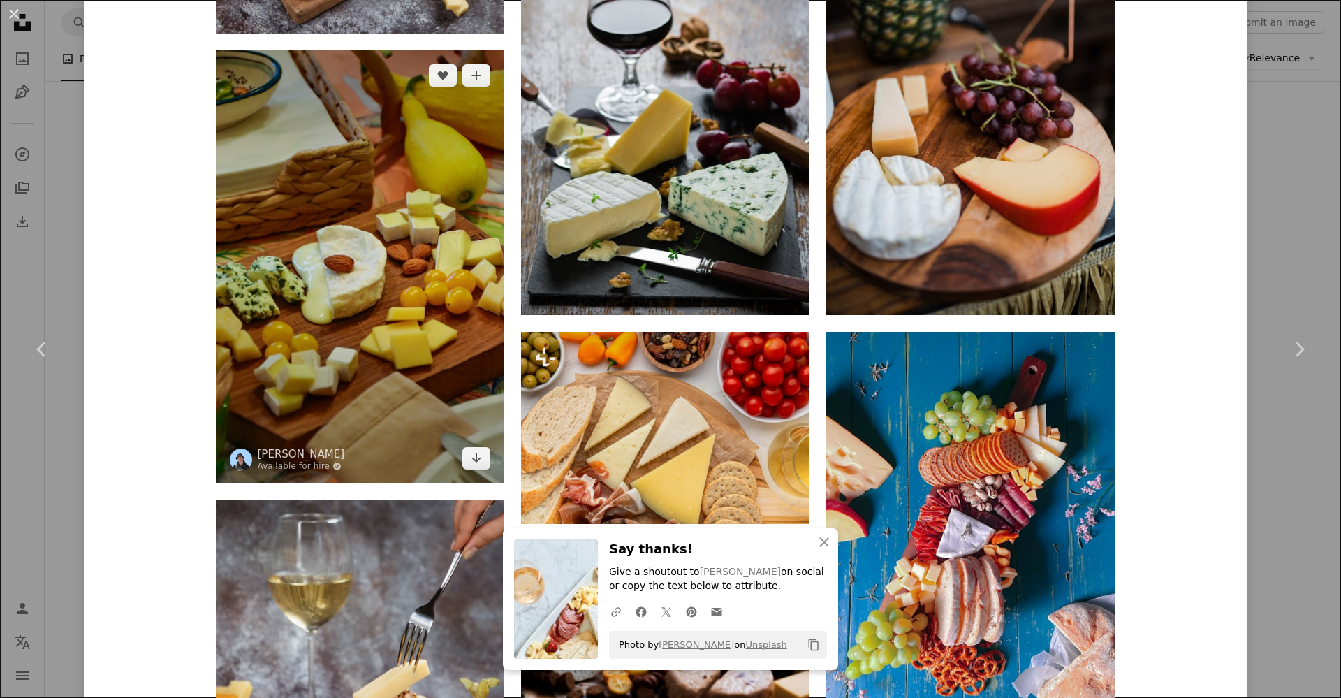
click at [339, 202] on img at bounding box center [360, 266] width 289 height 433
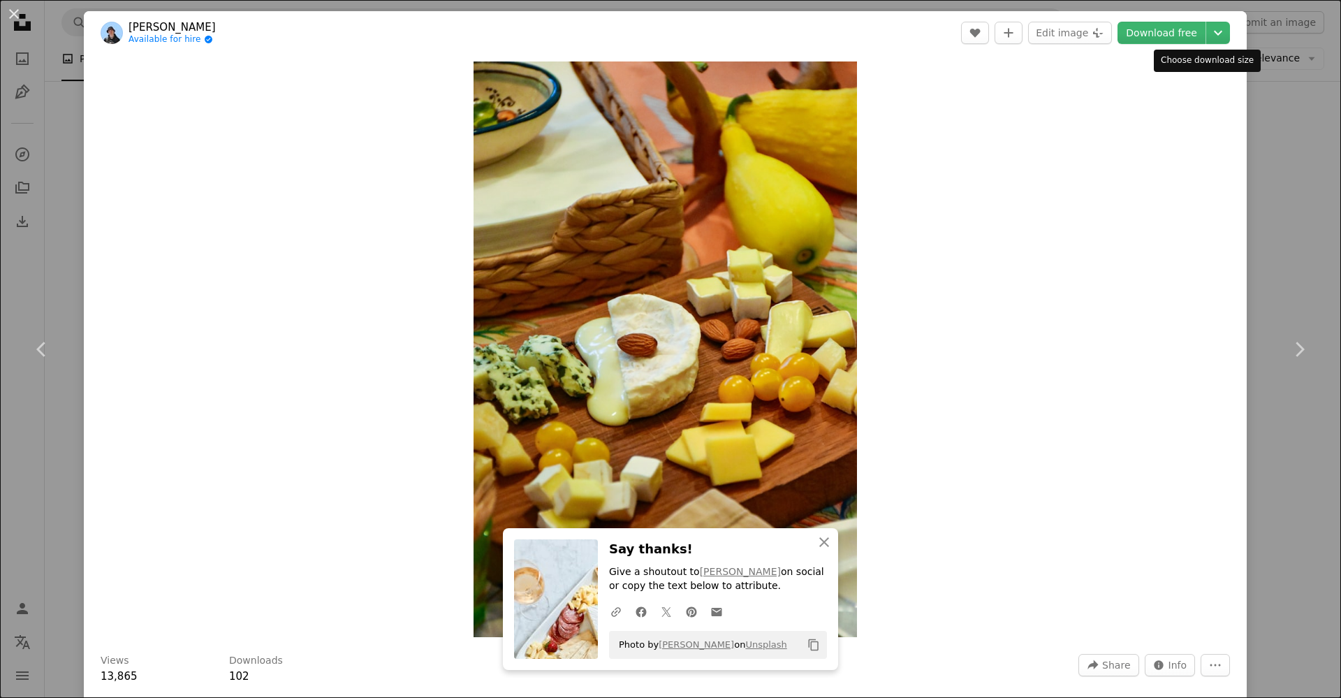
click at [1168, 60] on div "Choose download size" at bounding box center [1207, 61] width 107 height 22
click at [1207, 34] on icon "Chevron down" at bounding box center [1218, 32] width 22 height 17
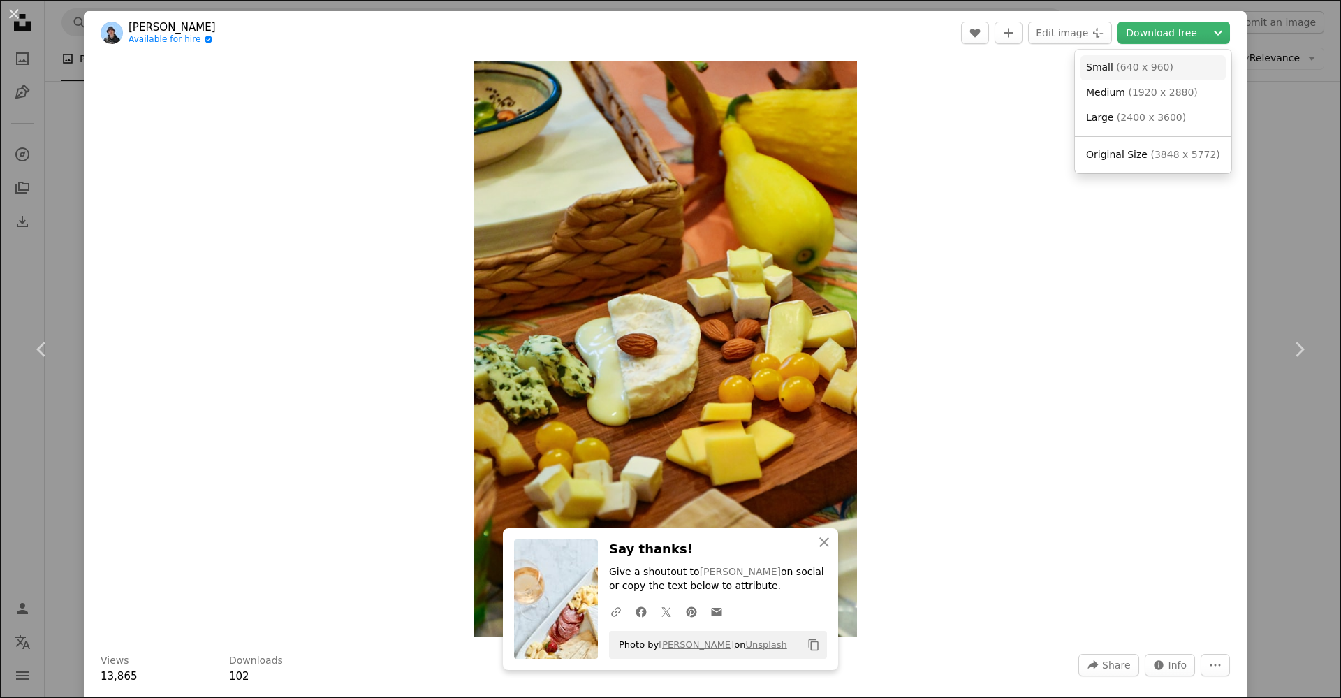
click at [1087, 62] on span "Small" at bounding box center [1099, 66] width 27 height 11
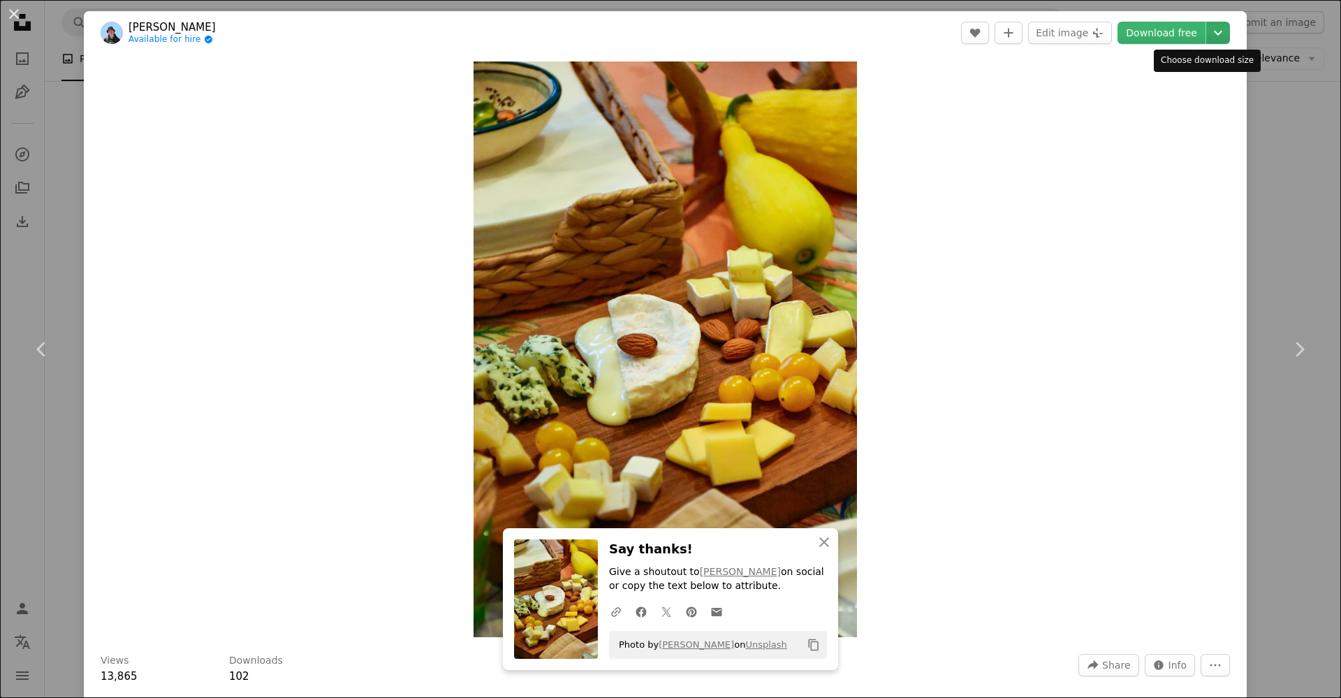
click at [1207, 29] on icon "Chevron down" at bounding box center [1218, 32] width 22 height 17
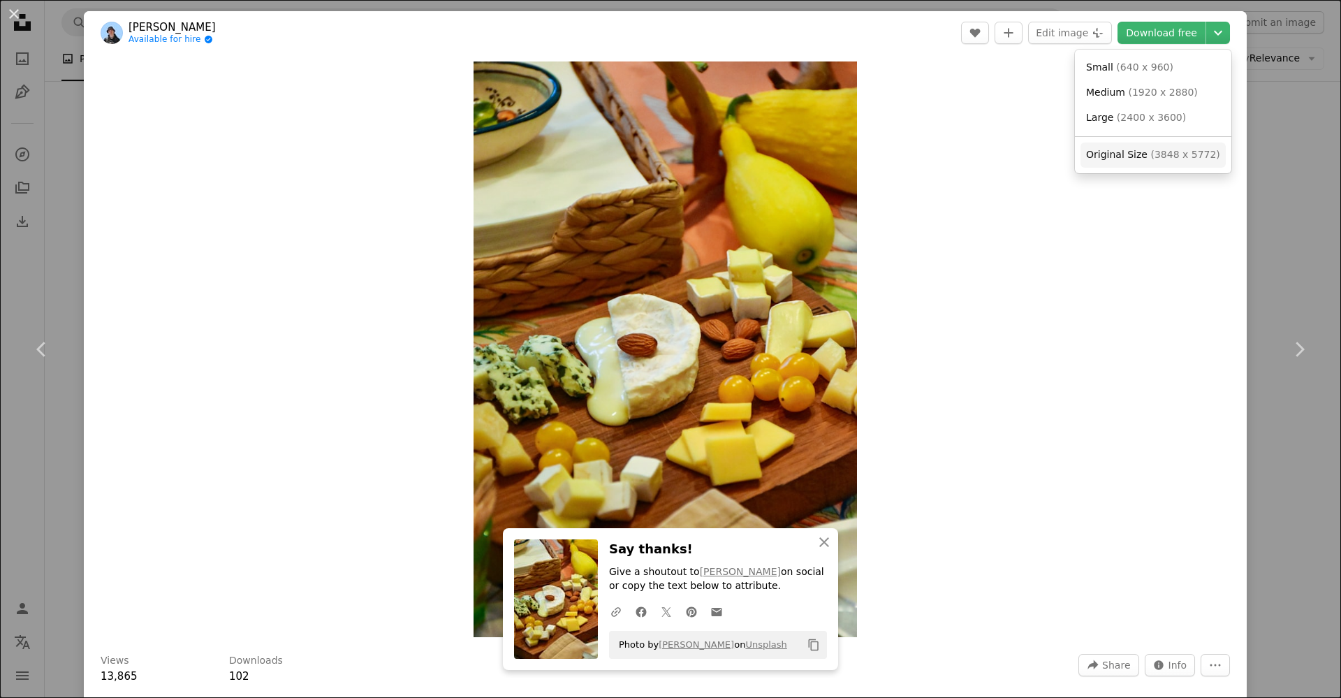
click at [1121, 154] on span "Original Size" at bounding box center [1116, 154] width 61 height 11
click at [943, 225] on div "Zoom in" at bounding box center [665, 349] width 1163 height 590
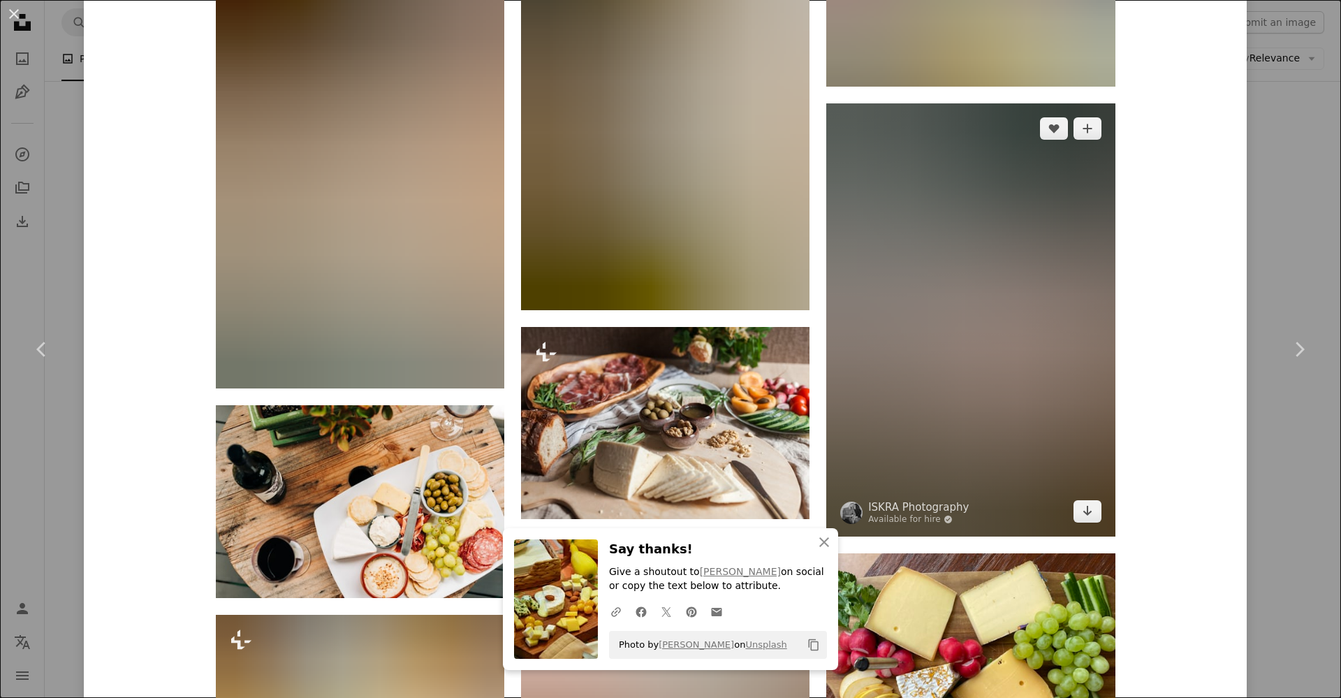
scroll to position [3581, 0]
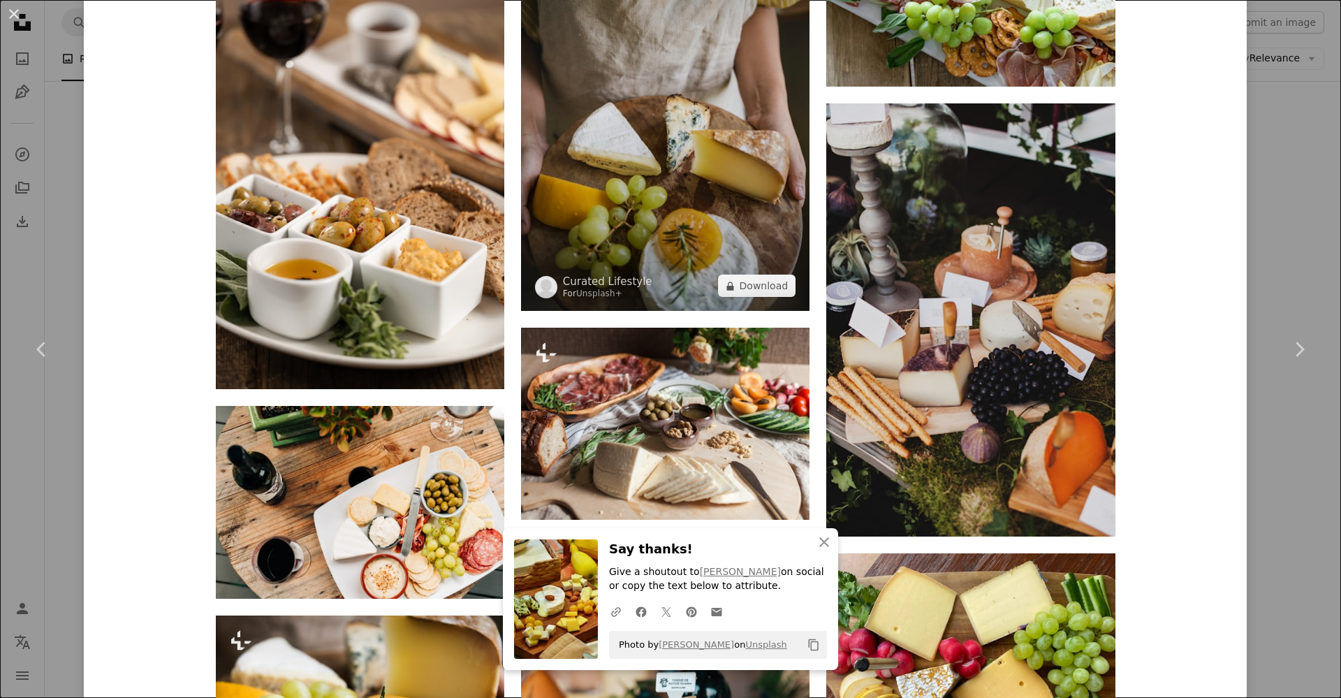
click at [648, 116] on img at bounding box center [665, 106] width 289 height 410
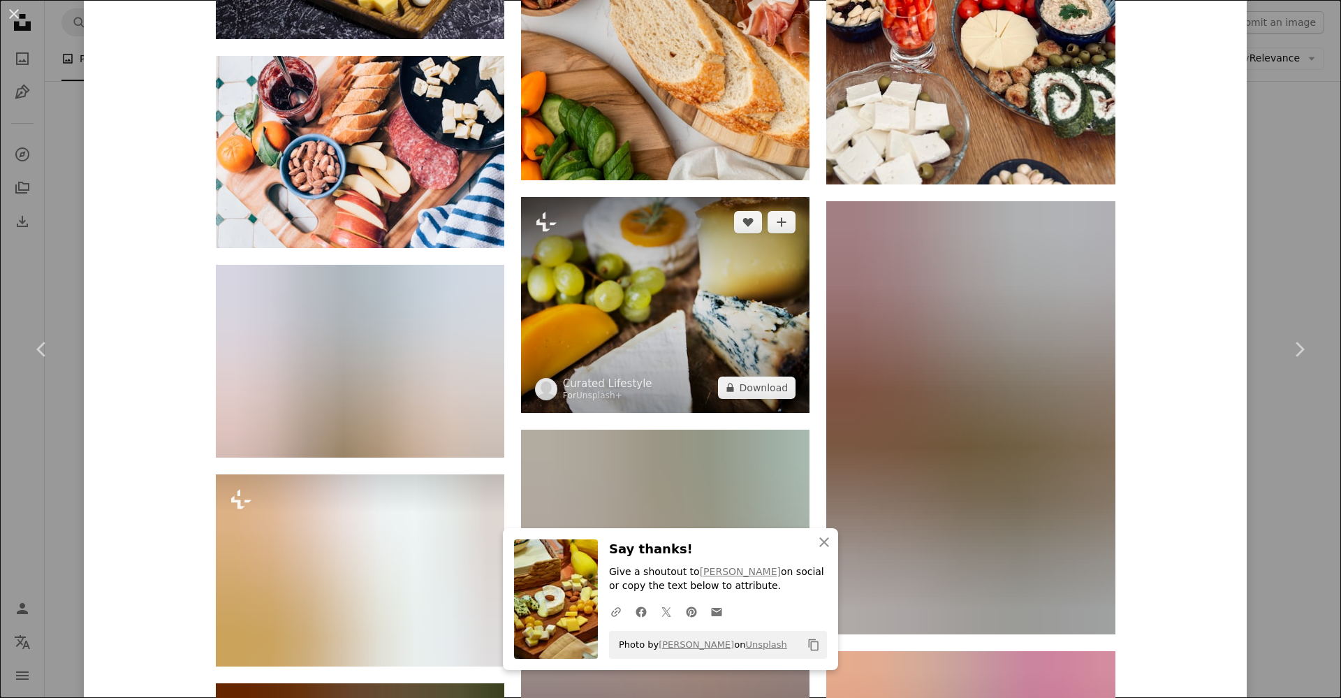
scroll to position [5415, 0]
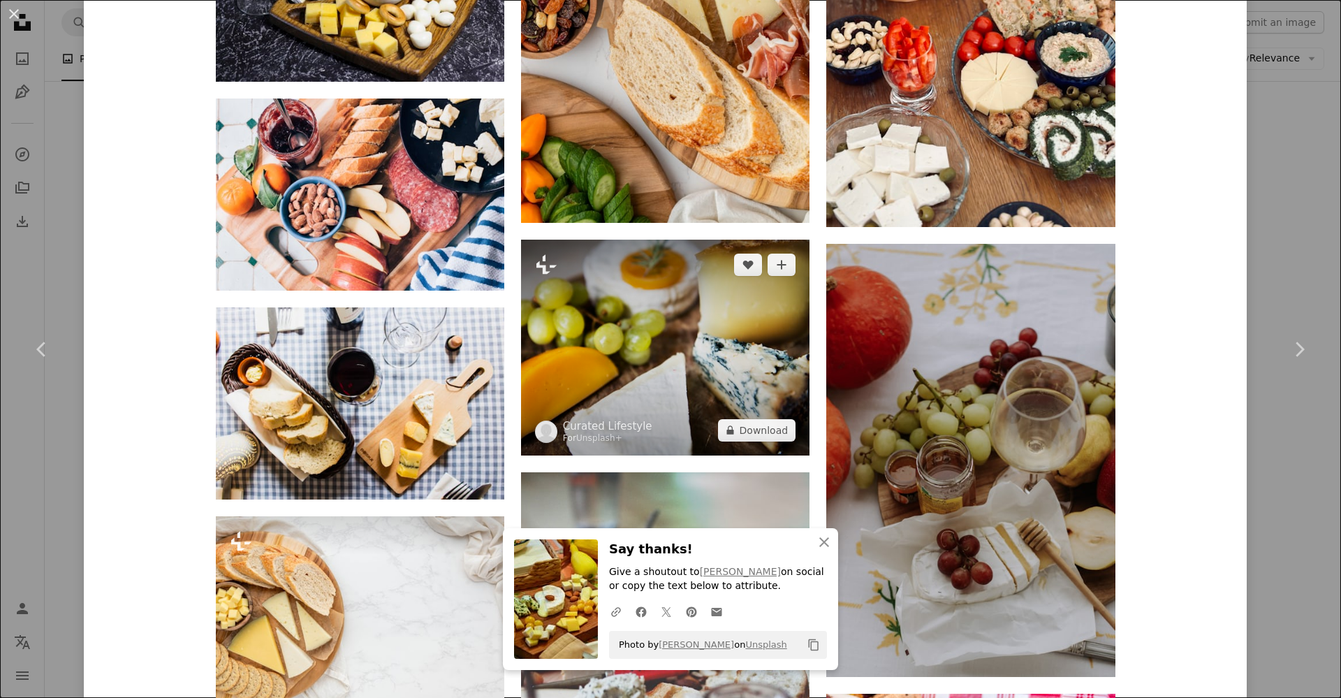
click at [708, 288] on img at bounding box center [665, 347] width 289 height 215
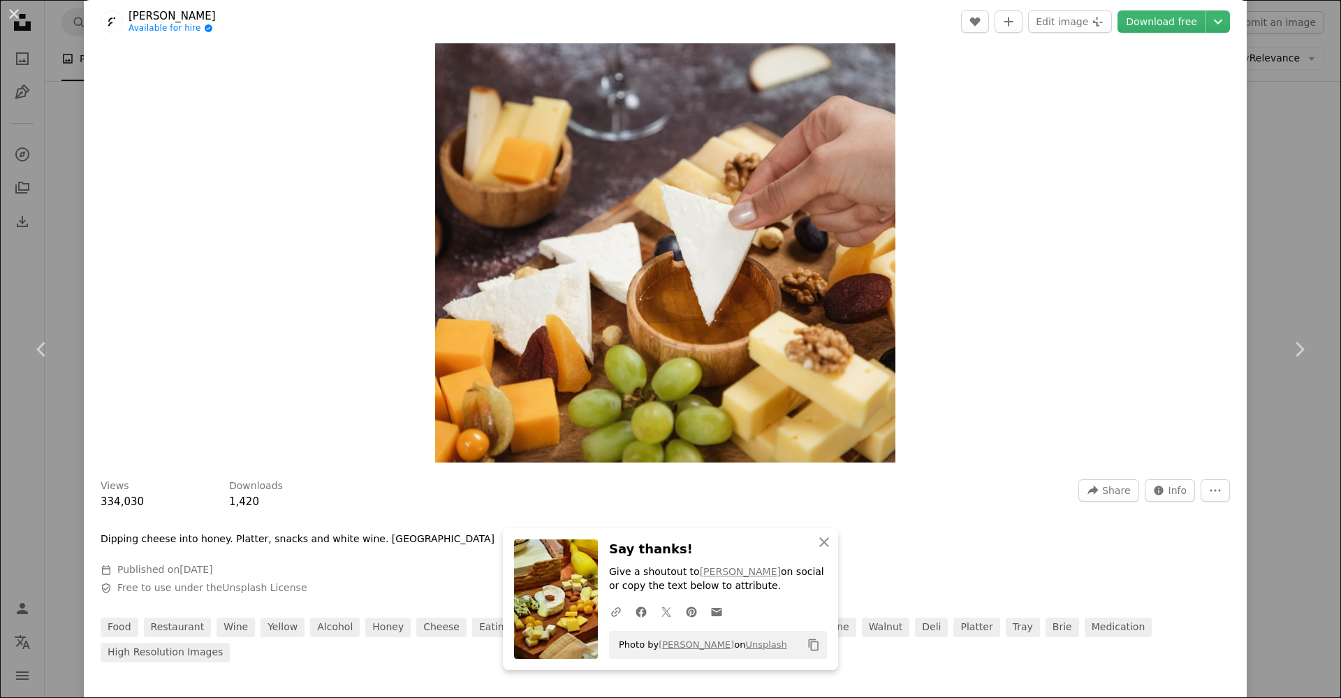
scroll to position [961, 0]
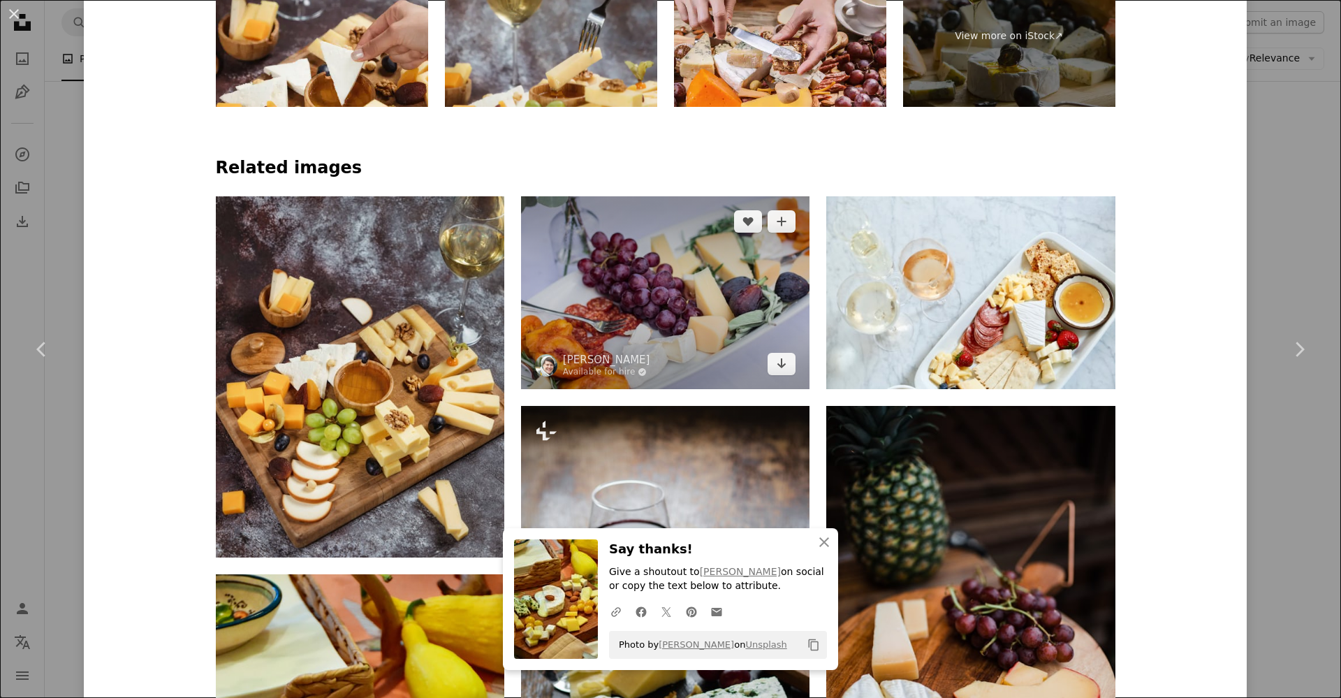
click at [701, 251] on img at bounding box center [665, 292] width 289 height 192
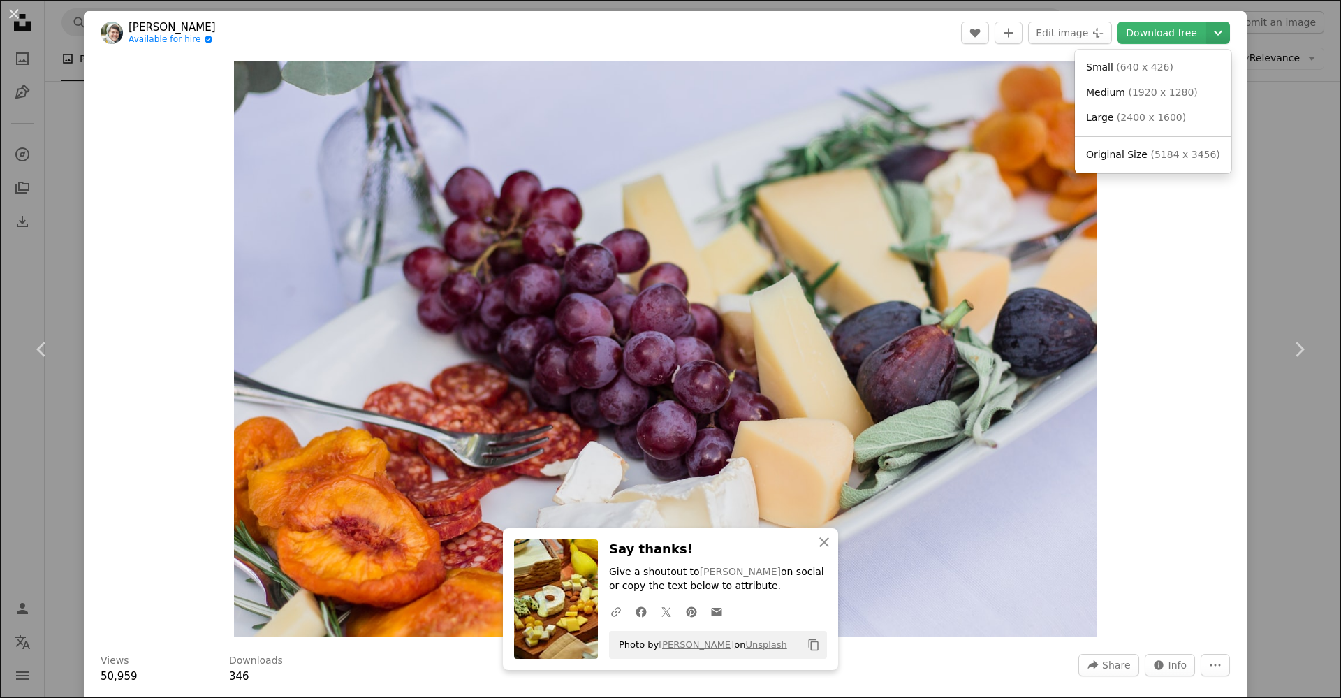
click at [1208, 29] on icon "Chevron down" at bounding box center [1218, 32] width 22 height 17
click at [1155, 57] on link "Small ( 640 x 426 )" at bounding box center [1153, 67] width 145 height 25
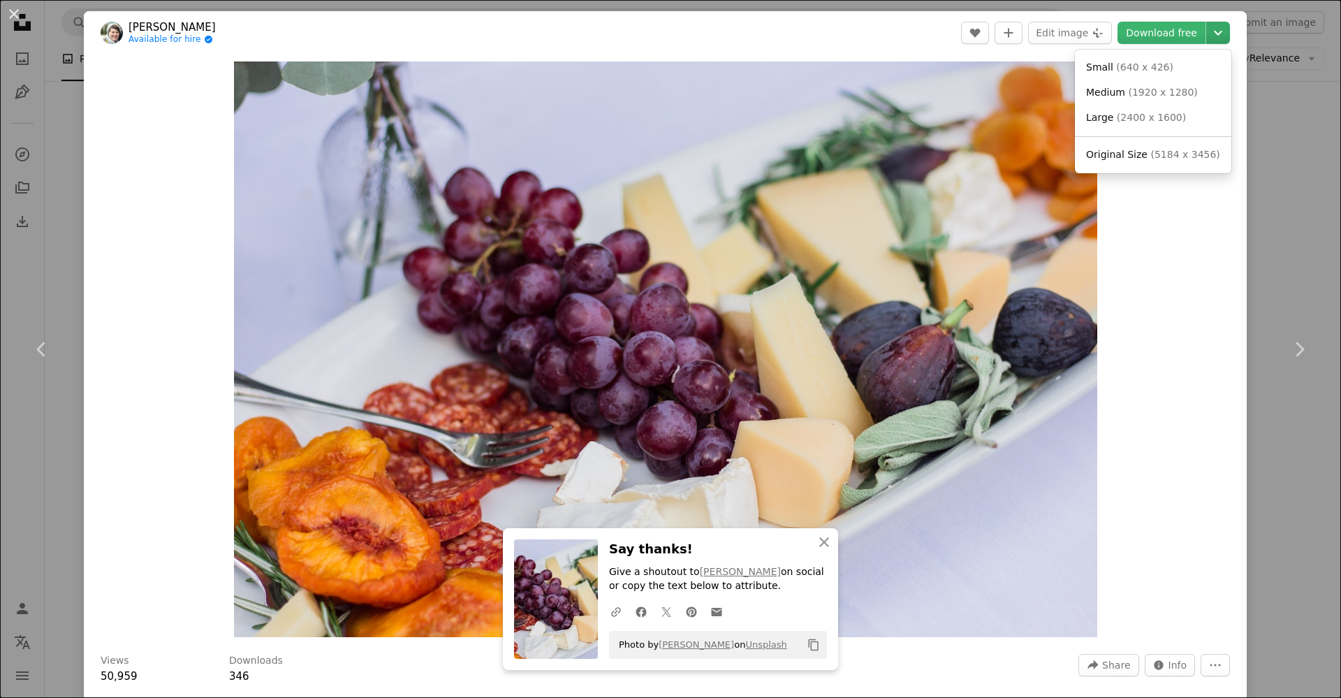
click at [1207, 29] on icon "Chevron down" at bounding box center [1218, 32] width 22 height 17
click at [1115, 395] on dialog "An X shape Chevron left Chevron right An X shape Close Say thanks! Give a shout…" at bounding box center [670, 349] width 1341 height 698
